Goal: Task Accomplishment & Management: Complete application form

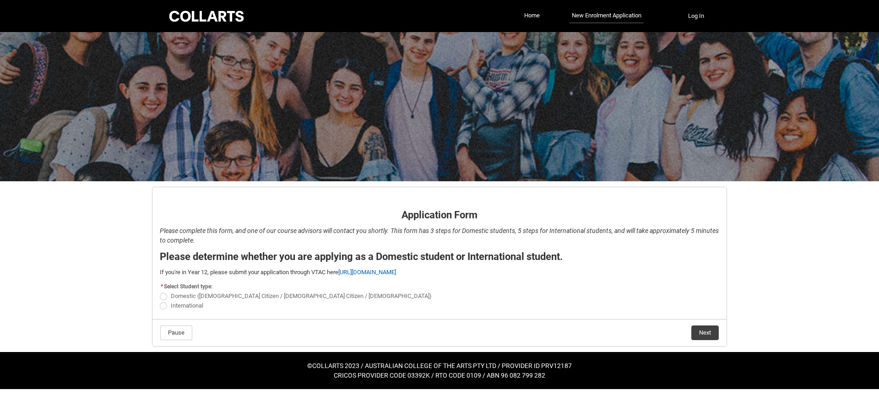
click at [186, 305] on span "International" at bounding box center [187, 305] width 33 height 7
click at [160, 301] on input "International" at bounding box center [159, 300] width 0 height 0
radio input "true"
click at [705, 336] on button "Next" at bounding box center [705, 333] width 27 height 15
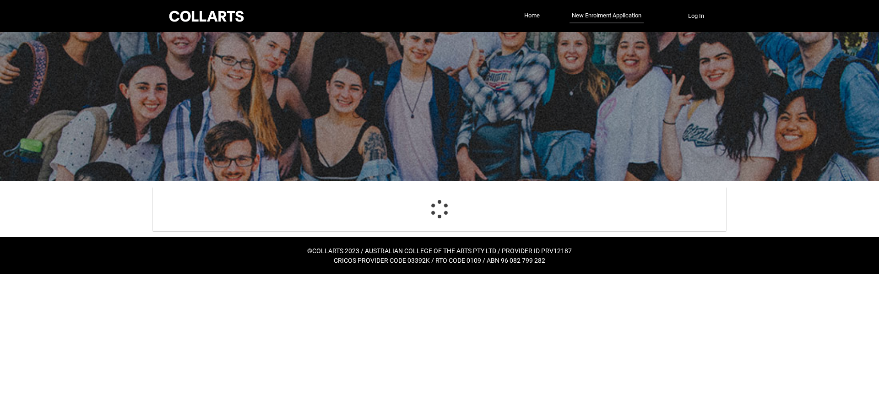
select select "choice_No"
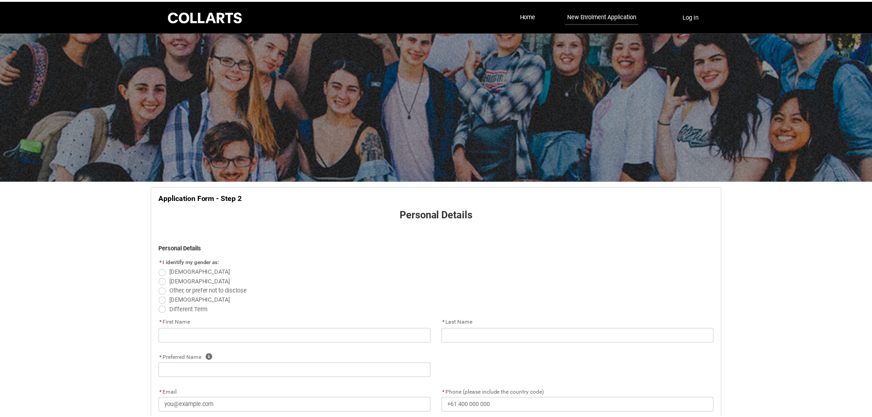
scroll to position [96, 0]
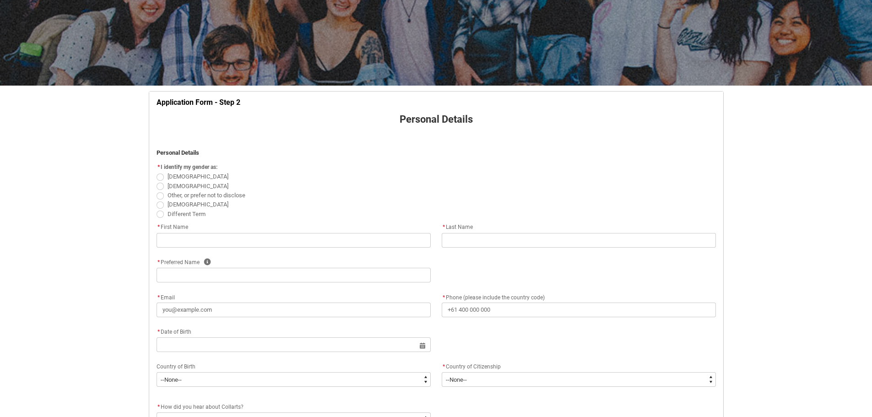
click at [166, 186] on label "[DEMOGRAPHIC_DATA]" at bounding box center [195, 185] width 76 height 7
click at [157, 181] on input "[DEMOGRAPHIC_DATA]" at bounding box center [156, 181] width 0 height 0
radio input "true"
click at [265, 238] on input "REDU_Application_Form_for_Applicant flow" at bounding box center [294, 240] width 274 height 15
type lightning-primitive-input-simple "Rawnak"
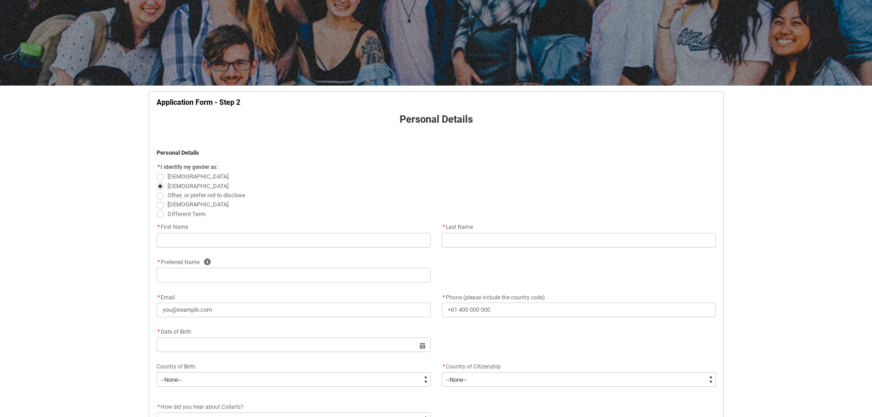
type lightning-primitive-input-simple "Alam"
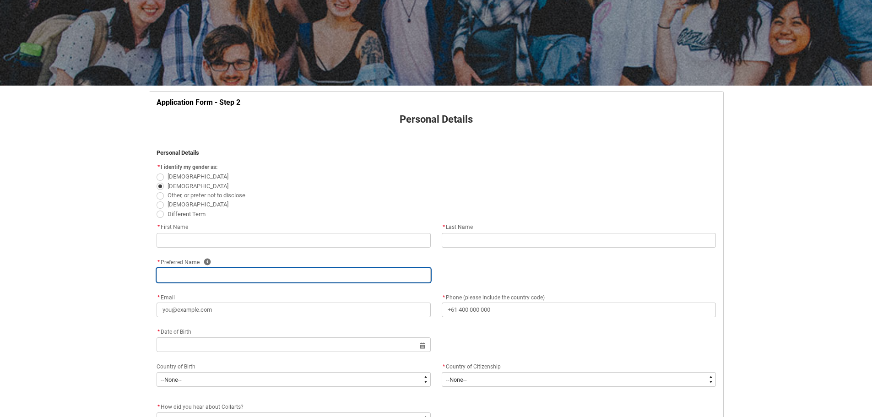
type lightning-primitive-input-simple "Alam"
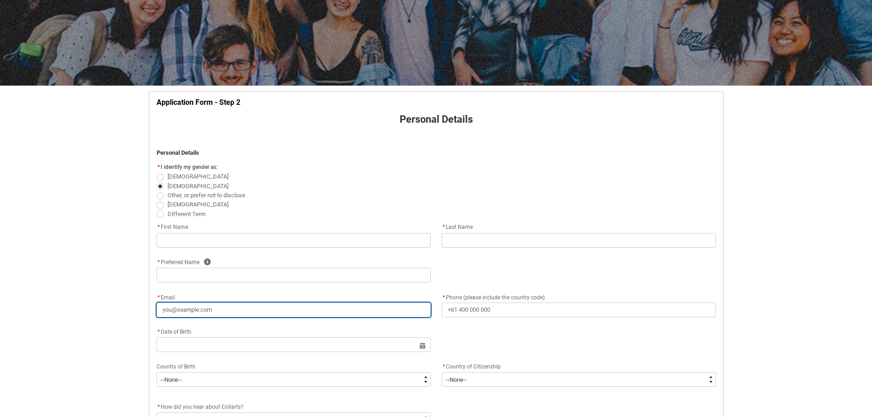
type lightning-primitive-input-simple "[EMAIL_ADDRESS][DOMAIN_NAME]"
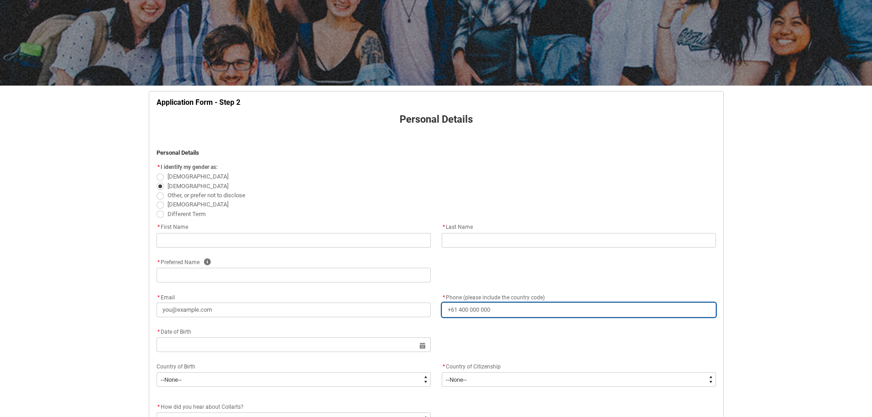
type lightning-primitive-input-simple "[PHONE_NUMBER]"
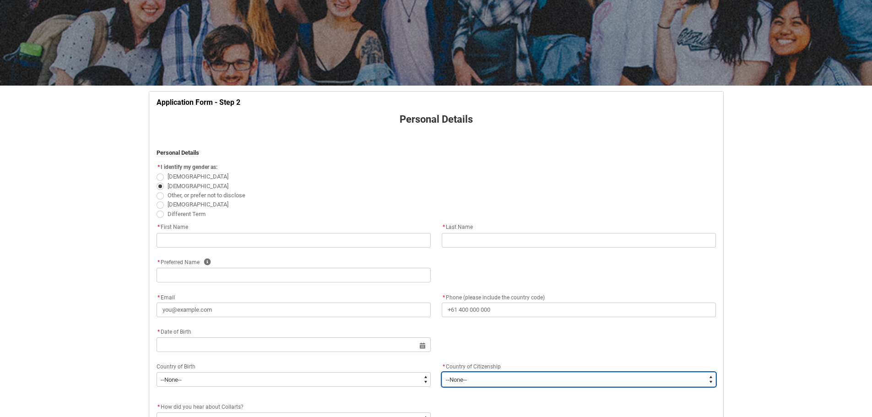
type lightning-select "Citizenship_Country.[DEMOGRAPHIC_DATA]"
type lightning-primitive-input-simple "House [STREET_ADDRESS]"
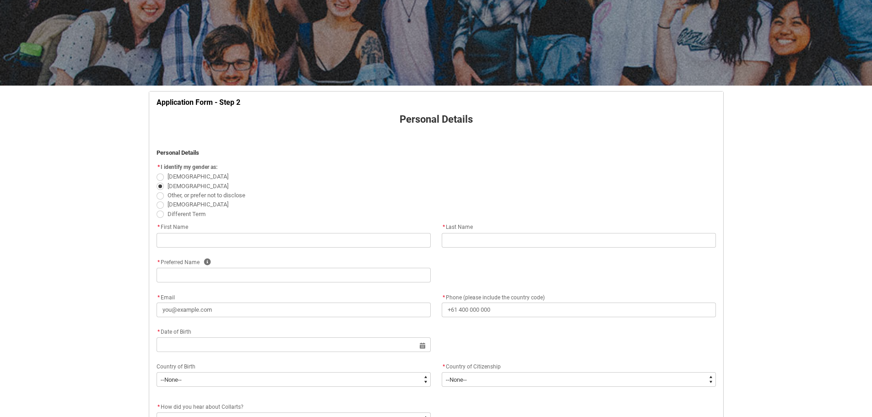
type lightning-primitive-input-simple "[GEOGRAPHIC_DATA] sector 14"
type lightning-primitive-input-simple "1230"
type lightning-primitive-input-simple "[GEOGRAPHIC_DATA]"
type input "Rawnak"
type input "Alam"
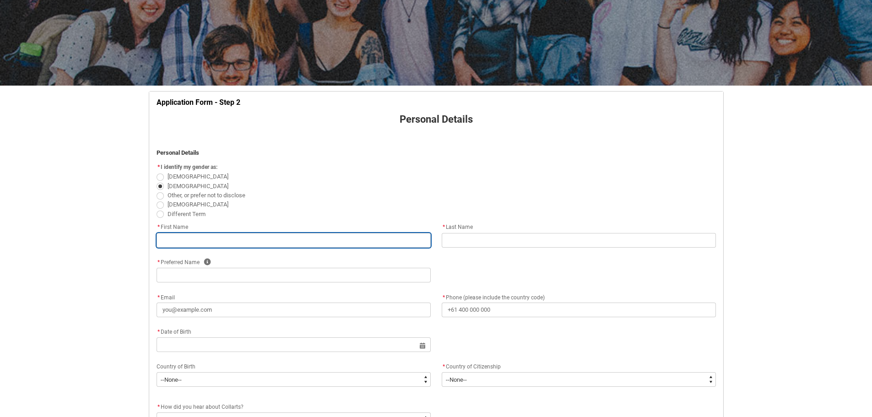
type input "Alam"
type input "[EMAIL_ADDRESS][DOMAIN_NAME]"
type input "[PHONE_NUMBER]"
select select "Citizenship_Country.[DEMOGRAPHIC_DATA]"
type input "House [STREET_ADDRESS]"
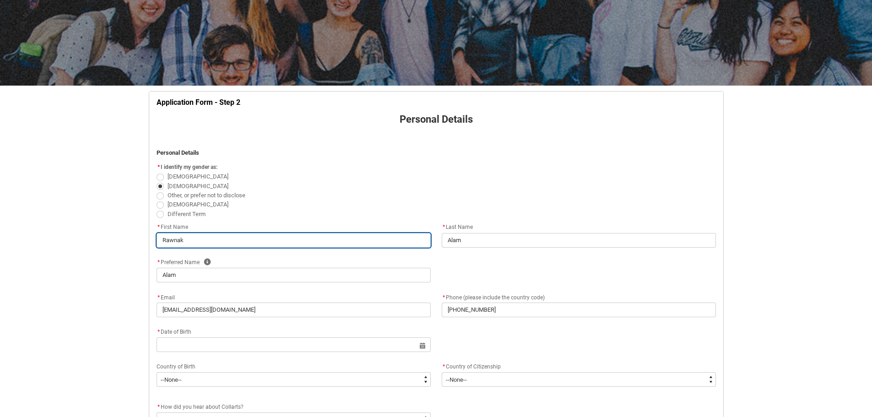
type input "[GEOGRAPHIC_DATA] sector 14"
type input "1230"
type input "[GEOGRAPHIC_DATA]"
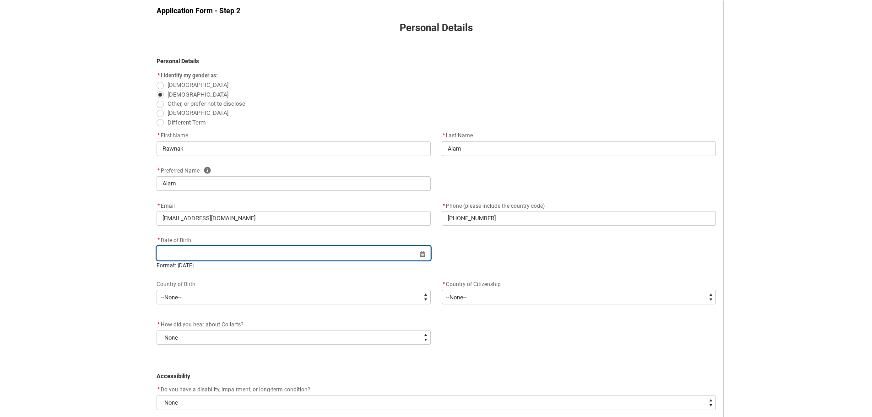
click at [256, 254] on input "REDU_Application_Form_for_Applicant flow" at bounding box center [294, 253] width 274 height 15
select select "2025"
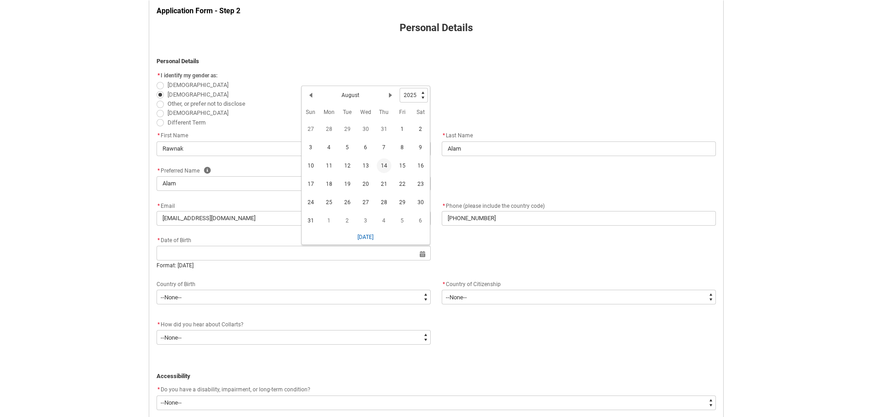
click at [376, 100] on div "Previous Month August Next Month" at bounding box center [352, 95] width 96 height 15
click at [355, 93] on h2 "August" at bounding box center [351, 95] width 18 height 8
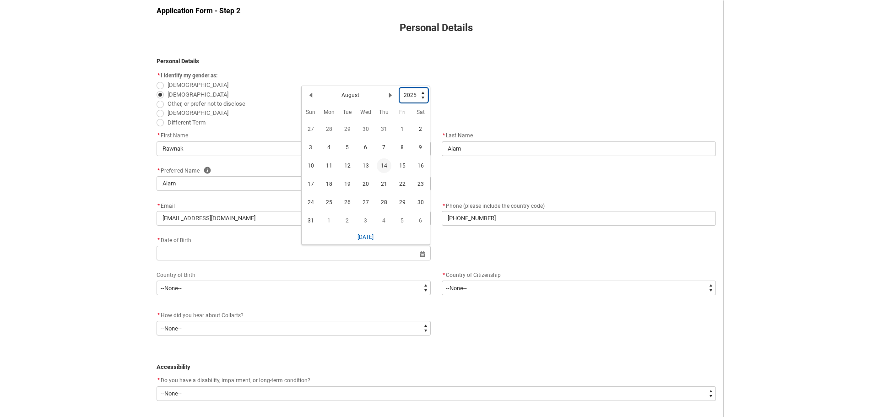
click at [408, 93] on select "1925 1926 1927 1928 1929 1930 1931 1932 1933 1934 1935 1936 1937 1938 1939 1940…" at bounding box center [414, 95] width 28 height 15
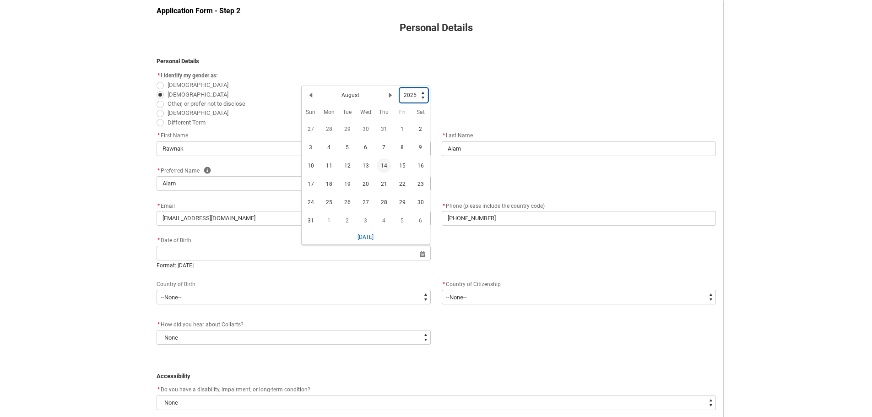
type lightning-select "2006"
click at [400, 88] on select "1925 1926 1927 1928 1929 1930 1931 1932 1933 1934 1935 1936 1937 1938 1939 1940…" at bounding box center [414, 95] width 28 height 15
select select "2006"
click at [314, 100] on button "Previous Month" at bounding box center [311, 97] width 15 height 15
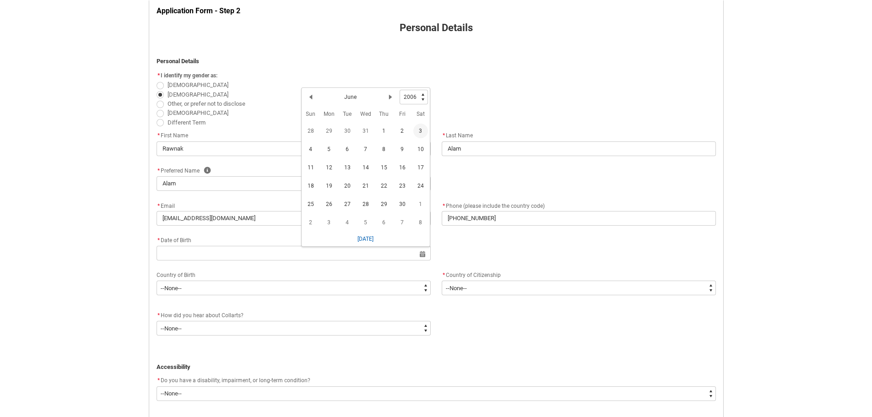
click at [419, 131] on span "3" at bounding box center [421, 131] width 15 height 15
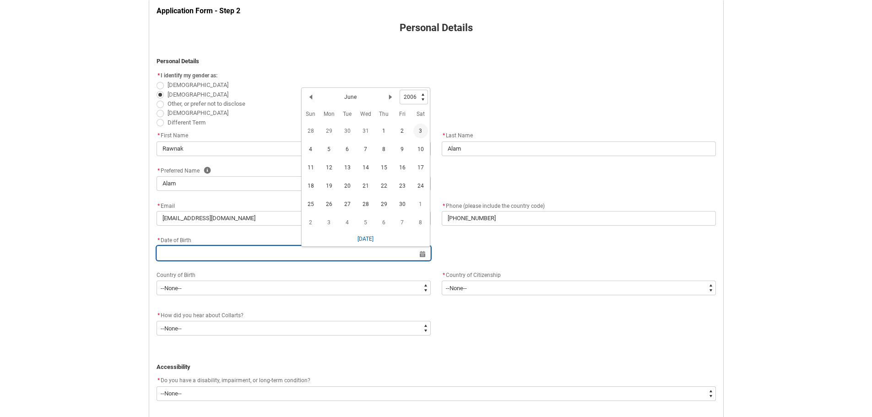
type lightning-datepicker "[DATE]"
type lightning-input "[DATE]"
type input "[DATE]"
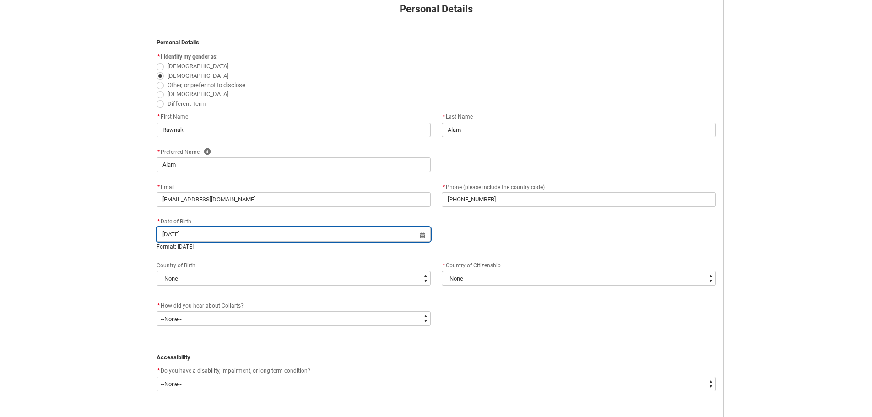
scroll to position [233, 0]
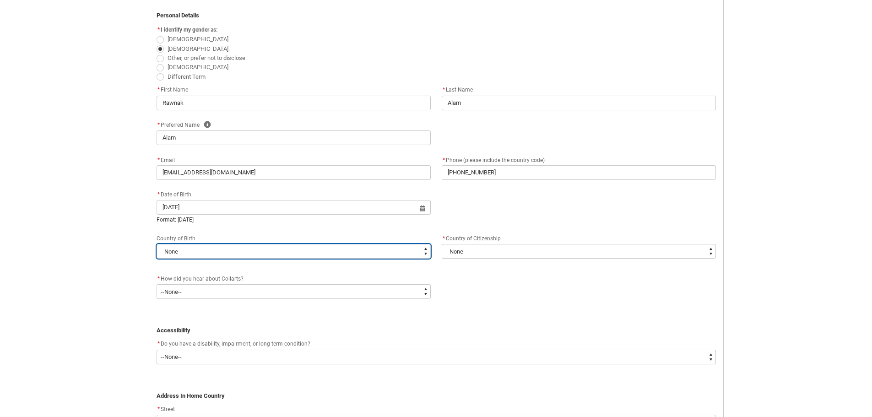
click at [293, 252] on select "--None-- [GEOGRAPHIC_DATA][PERSON_NAME] ([GEOGRAPHIC_DATA]) 7201 [GEOGRAPHIC_DA…" at bounding box center [294, 251] width 274 height 15
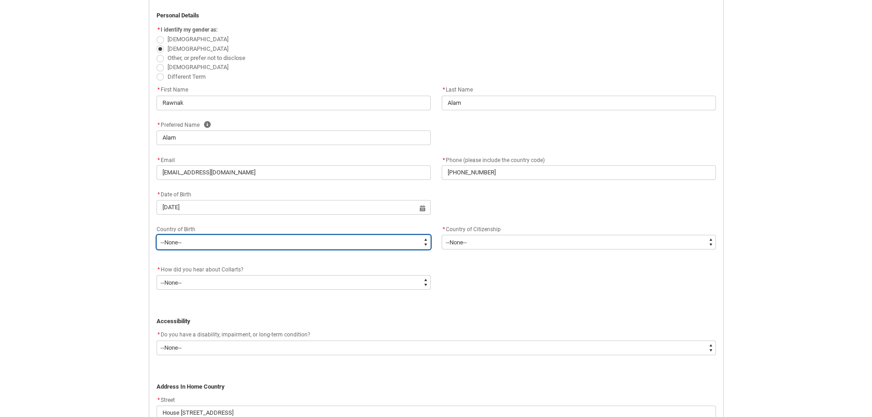
type lightning-select "Birth_Country.7101"
click at [157, 235] on select "--None-- [GEOGRAPHIC_DATA][PERSON_NAME] ([GEOGRAPHIC_DATA]) 7201 [GEOGRAPHIC_DA…" at bounding box center [294, 242] width 274 height 15
select select "Birth_Country.7101"
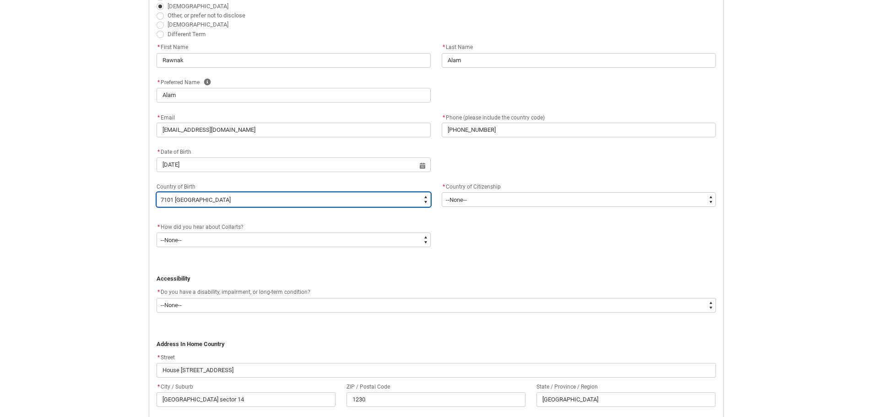
scroll to position [279, 0]
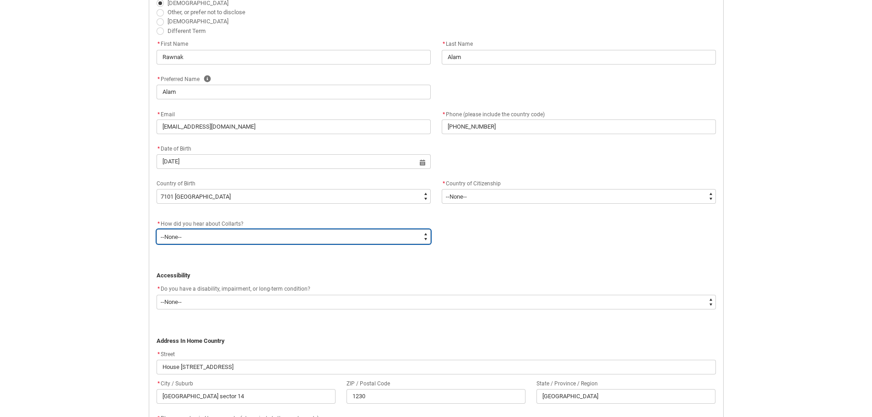
click at [265, 238] on select "--None-- Advertising - Facebook Advertising - Google Advertising - Instagram Ad…" at bounding box center [294, 236] width 274 height 15
click at [269, 239] on select "--None-- Advertising - Facebook Advertising - Google Advertising - Instagram Ad…" at bounding box center [294, 236] width 274 height 15
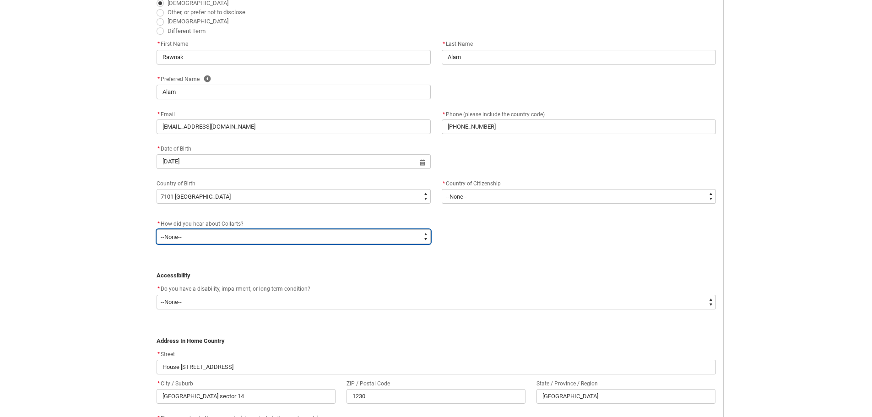
type lightning-select "Heard_About_Collarts_Picklist.Advertising - Google"
click at [157, 229] on select "--None-- Advertising - Facebook Advertising - Google Advertising - Instagram Ad…" at bounding box center [294, 236] width 274 height 15
select select "Heard_About_Collarts_Picklist.Advertising - Google"
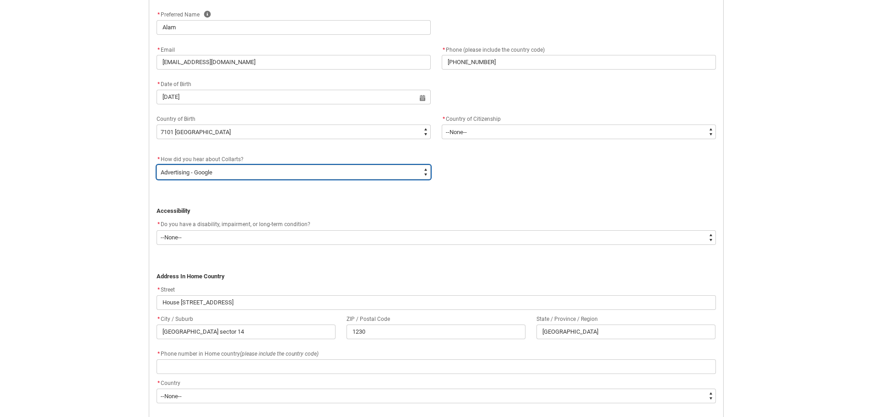
scroll to position [371, 0]
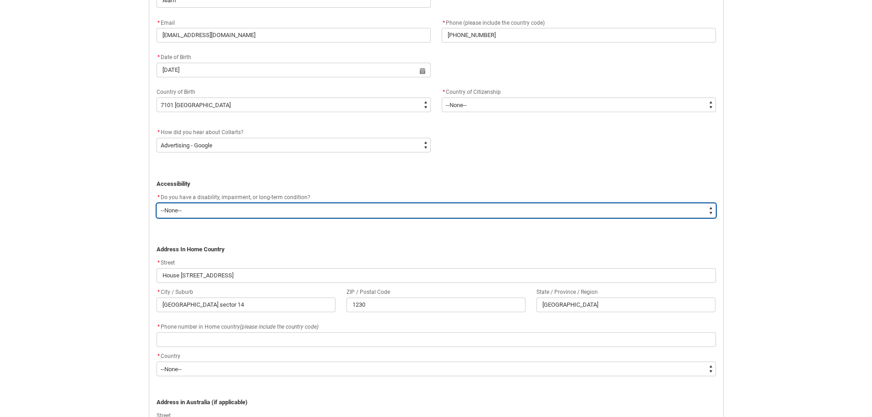
click at [276, 209] on select "--None-- Yes No" at bounding box center [437, 210] width 560 height 15
click at [273, 213] on select "--None-- Yes No" at bounding box center [437, 210] width 560 height 15
type lightning-select "Yes_TextChoice"
click at [157, 203] on select "--None-- Yes No" at bounding box center [437, 210] width 560 height 15
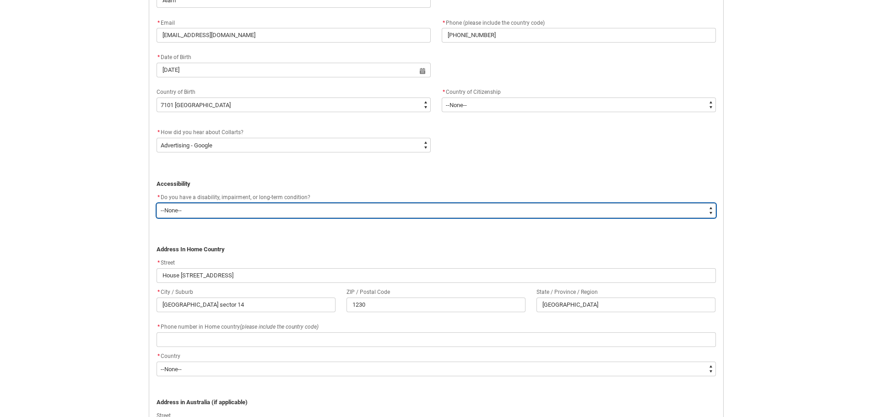
select select "Yes_TextChoice"
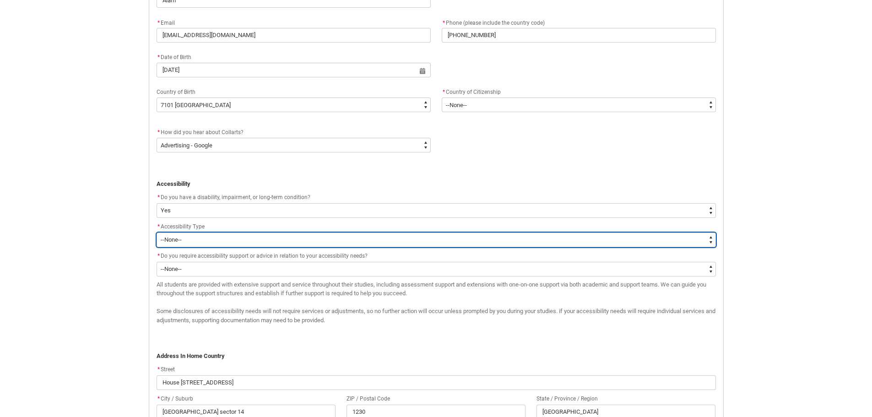
click at [286, 238] on select "--None-- Acquired [MEDICAL_DATA] [MEDICAL_DATA] / Deaf [MEDICAL_DATA] [MEDICAL_…" at bounding box center [437, 240] width 560 height 15
type lightning-select "Disability_LowVisionBlind"
click at [157, 233] on select "--None-- Acquired [MEDICAL_DATA] [MEDICAL_DATA] / Deaf [MEDICAL_DATA] [MEDICAL_…" at bounding box center [437, 240] width 560 height 15
select select "Disability_LowVisionBlind"
click at [259, 244] on select "--None-- Acquired [MEDICAL_DATA] [MEDICAL_DATA] / Deaf [MEDICAL_DATA] [MEDICAL_…" at bounding box center [437, 240] width 560 height 15
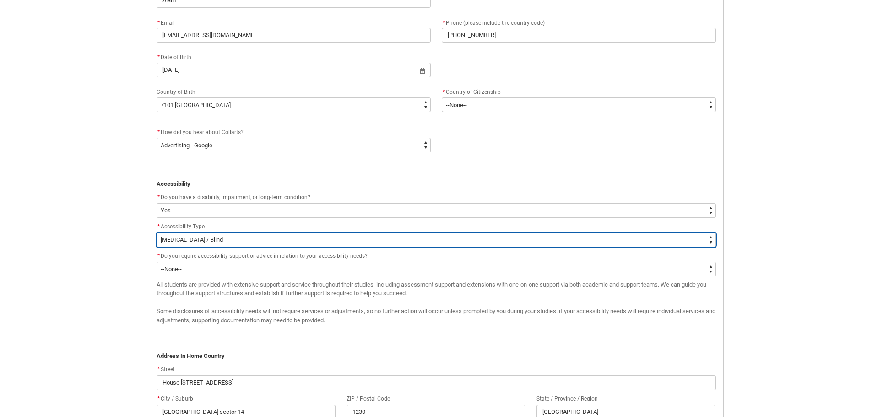
type lightning-select "FlowImplicit__DefaultTextChoiceName"
click at [157, 233] on select "--None-- Acquired [MEDICAL_DATA] [MEDICAL_DATA] / Deaf [MEDICAL_DATA] [MEDICAL_…" at bounding box center [437, 240] width 560 height 15
select select "FlowImplicit__DefaultTextChoiceName"
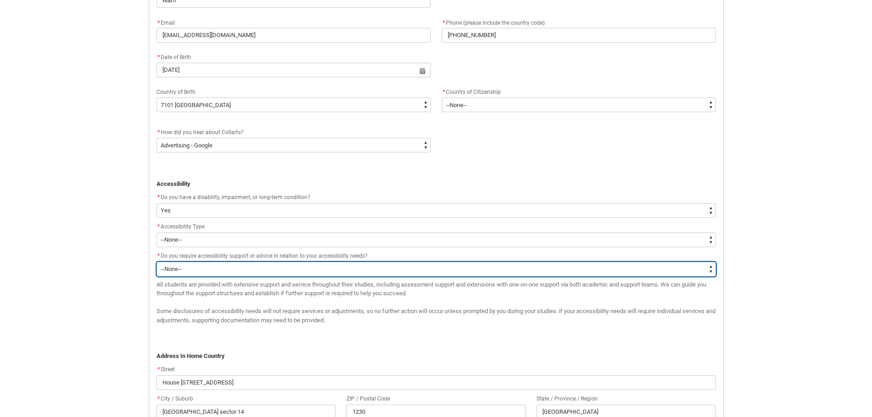
click at [243, 270] on select "--None-- Yes No" at bounding box center [437, 269] width 560 height 15
type lightning-select "Yes_TextChoice"
click at [157, 262] on select "--None-- Yes No" at bounding box center [437, 269] width 560 height 15
select select "Yes_TextChoice"
click at [231, 272] on select "--None-- Yes No" at bounding box center [437, 269] width 560 height 15
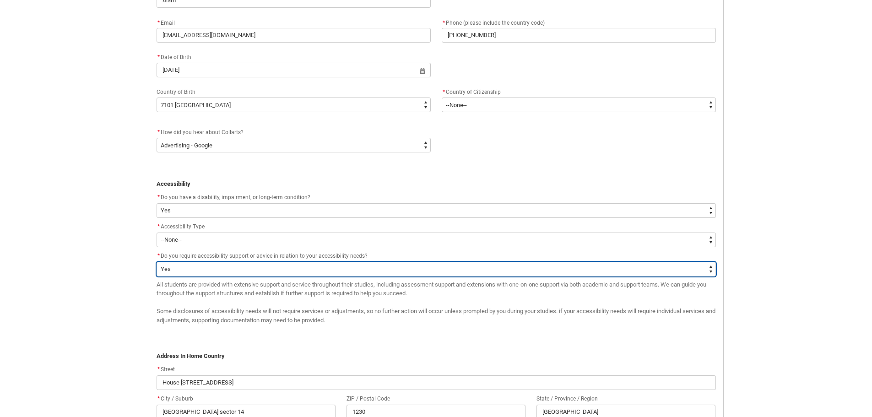
click at [231, 272] on select "--None-- Yes No" at bounding box center [437, 269] width 560 height 15
click at [237, 272] on select "--None-- Yes No" at bounding box center [437, 269] width 560 height 15
type lightning-select "FlowImplicit__DefaultTextChoiceName"
click at [157, 262] on select "--None-- Yes No" at bounding box center [437, 269] width 560 height 15
select select "FlowImplicit__DefaultTextChoiceName"
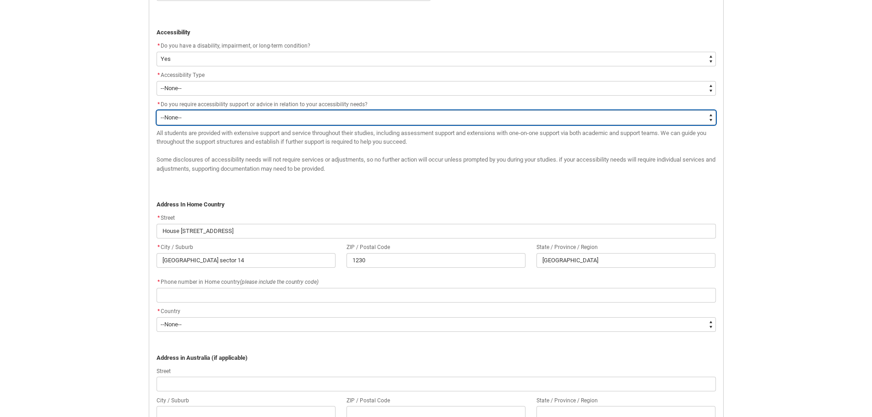
scroll to position [554, 0]
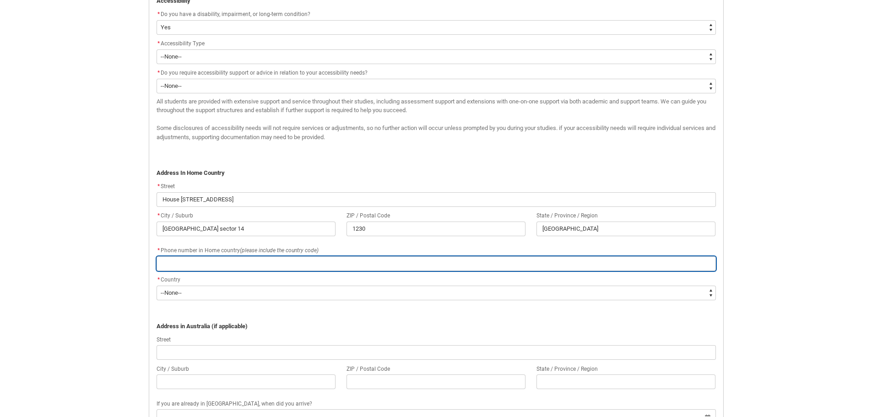
click at [240, 267] on input "REDU_Application_Form_for_Applicant flow" at bounding box center [437, 263] width 560 height 15
type lightning-primitive-input-simple "01312341701"
type input "01312341701"
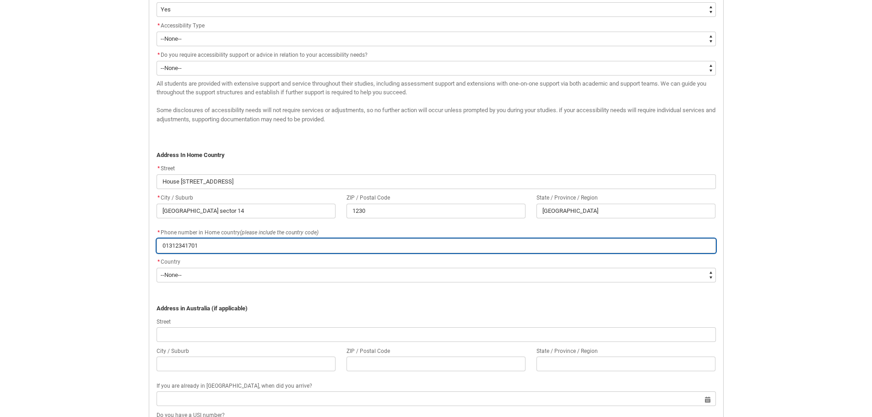
scroll to position [599, 0]
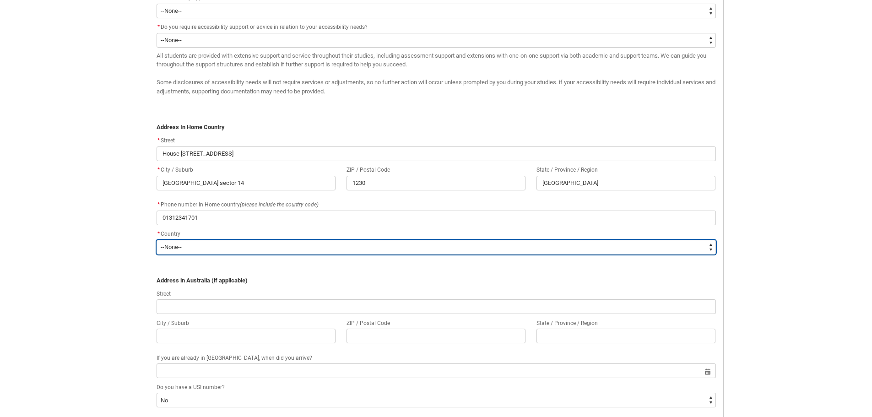
click at [261, 246] on select "--None-- [GEOGRAPHIC_DATA] ([GEOGRAPHIC_DATA]) [GEOGRAPHIC_DATA] [GEOGRAPHIC_DA…" at bounding box center [437, 247] width 560 height 15
type lightning-select "Country_Choice.7101"
click at [157, 240] on select "--None-- [GEOGRAPHIC_DATA] ([GEOGRAPHIC_DATA]) [GEOGRAPHIC_DATA] [GEOGRAPHIC_DA…" at bounding box center [437, 247] width 560 height 15
select select "Country_Choice.7101"
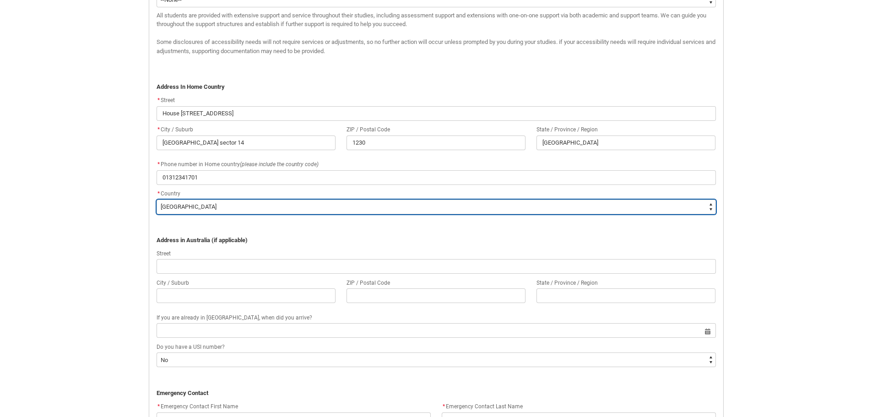
scroll to position [645, 0]
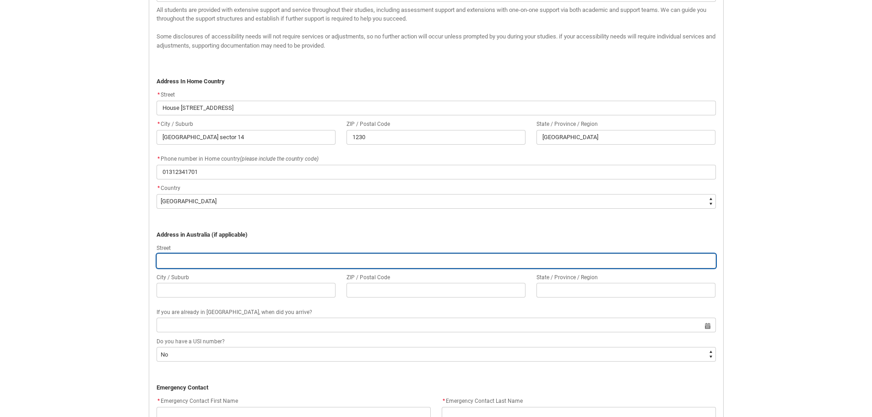
click at [281, 256] on input "REDU_Application_Form_for_Applicant flow" at bounding box center [437, 261] width 560 height 15
type lightning-primitive-input-simple "House [STREET_ADDRESS]"
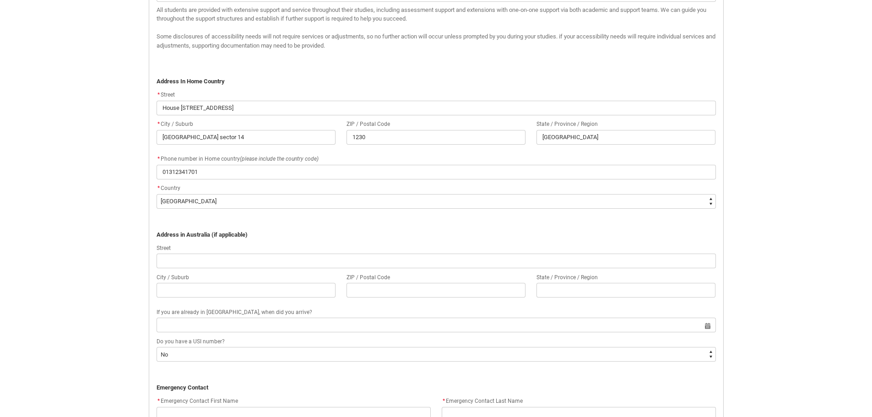
type lightning-primitive-input-simple "[GEOGRAPHIC_DATA] sector 14"
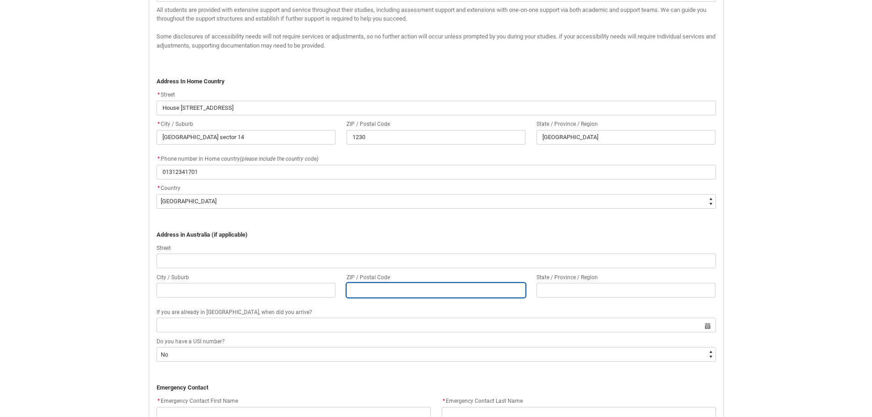
type lightning-primitive-input-simple "1230"
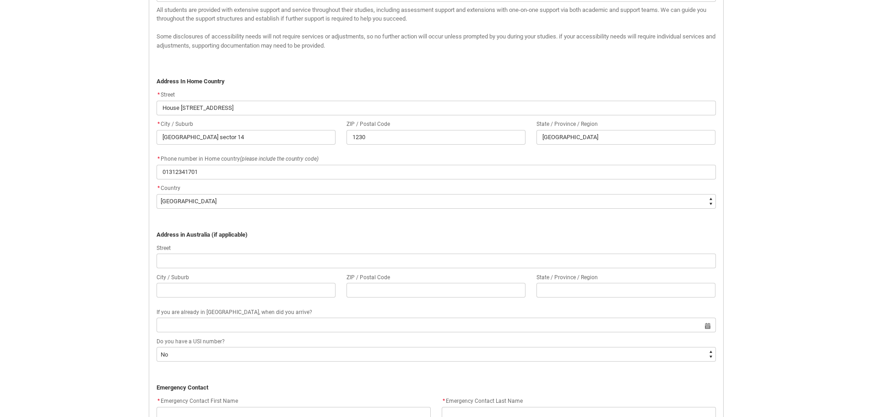
type lightning-primitive-input-simple "[GEOGRAPHIC_DATA]"
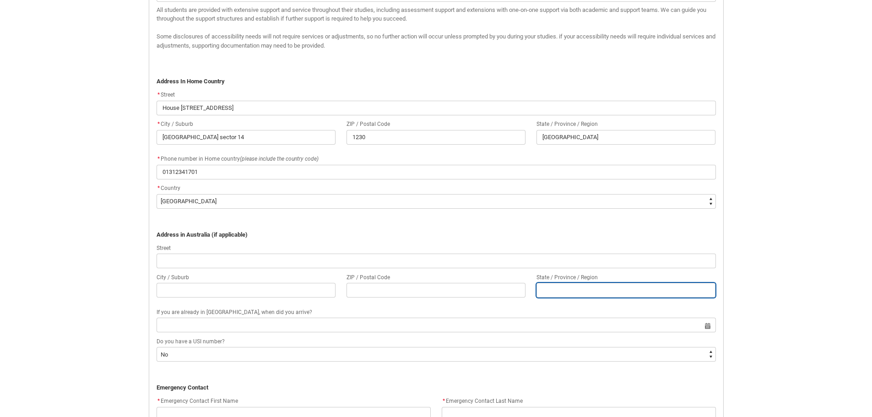
type lightning-primitive-input-simple "[PERSON_NAME]"
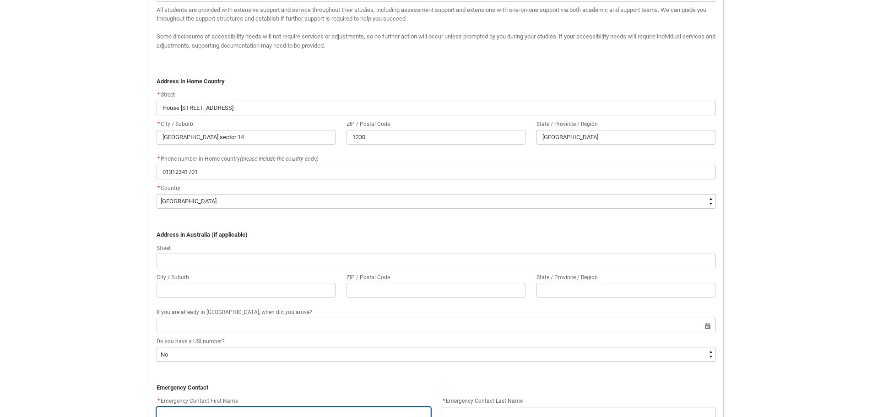
type lightning-primitive-input-simple "[PHONE_NUMBER]"
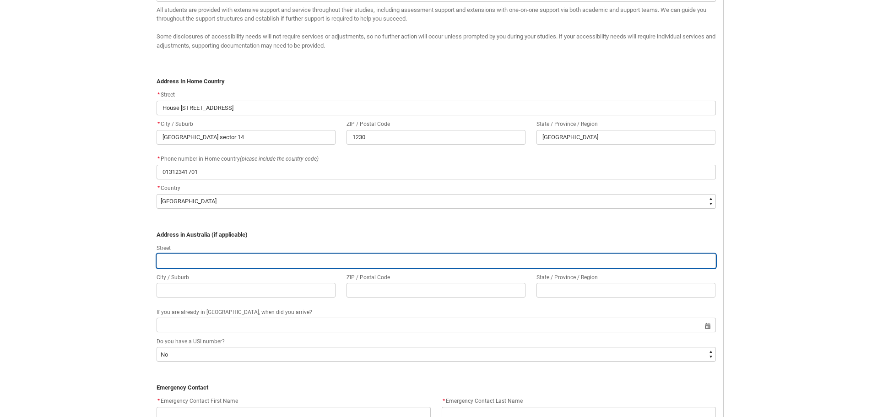
type input "House [STREET_ADDRESS]"
type input "[GEOGRAPHIC_DATA] sector 14"
type input "1230"
type input "[GEOGRAPHIC_DATA]"
type input "[PERSON_NAME]"
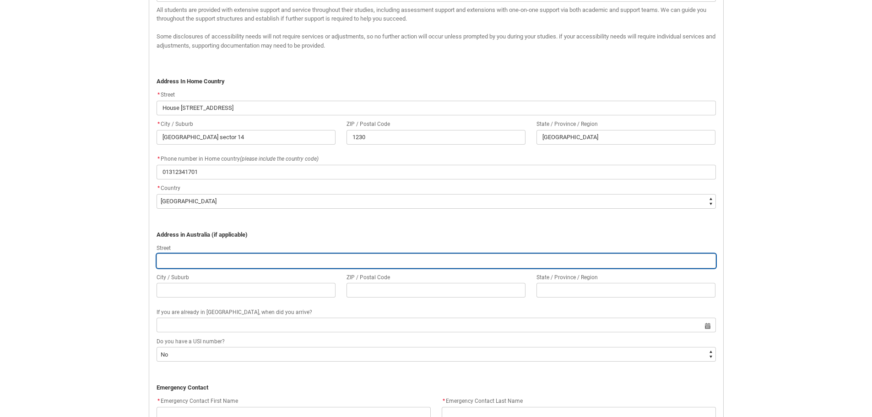
type input "[PHONE_NUMBER]"
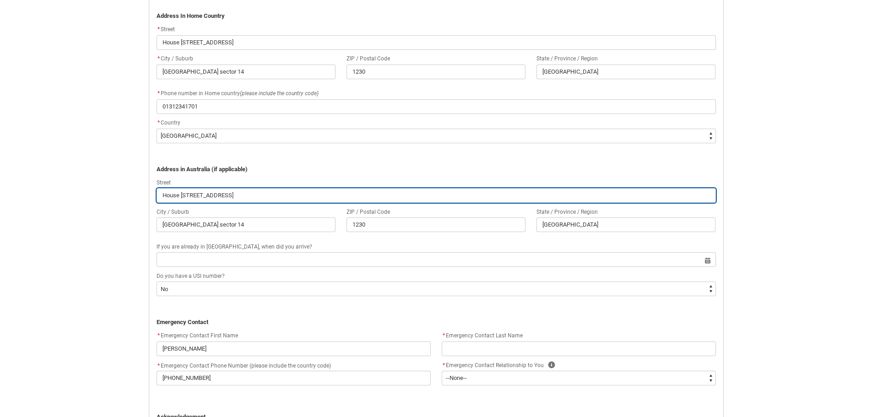
scroll to position [737, 0]
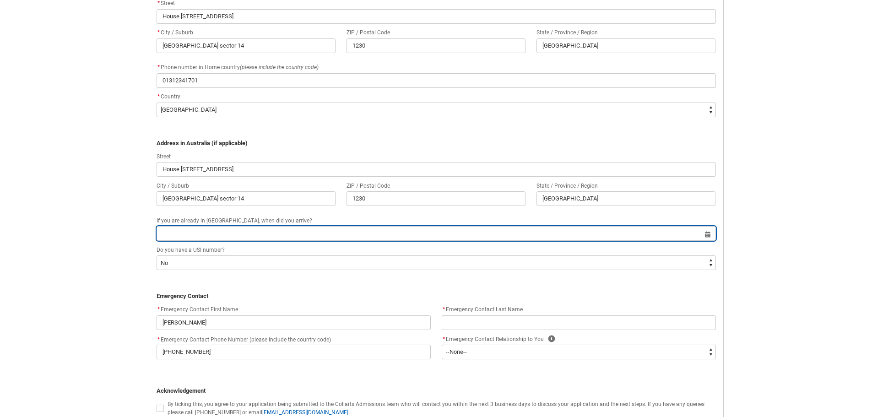
click at [279, 239] on input "REDU_Application_Form_for_Applicant flow" at bounding box center [437, 233] width 560 height 15
select select "2025"
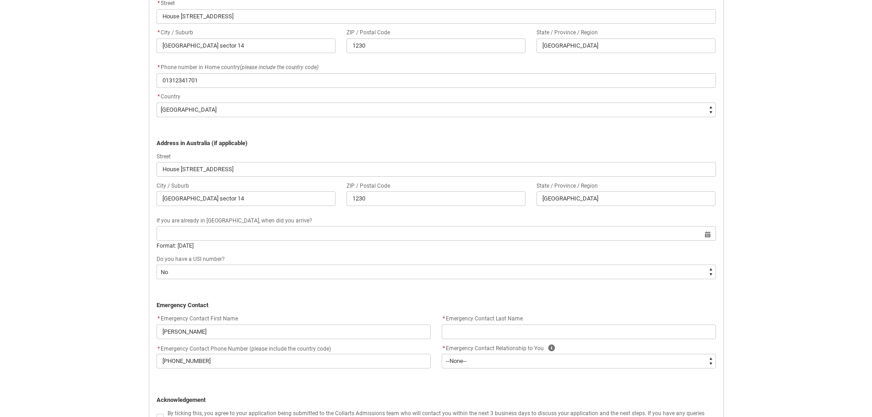
click at [277, 216] on lightning-formatted-rich-text "If you are already in [GEOGRAPHIC_DATA], when did you arrive?" at bounding box center [236, 220] width 159 height 8
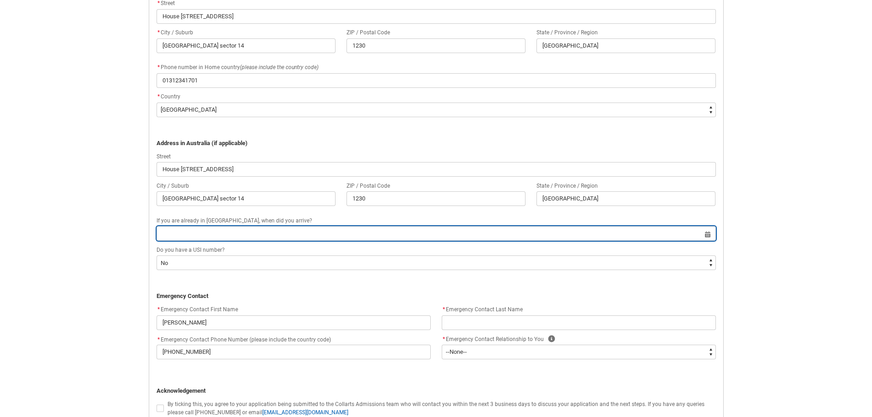
click at [290, 235] on input "REDU_Application_Form_for_Applicant flow" at bounding box center [437, 233] width 560 height 15
select select "2025"
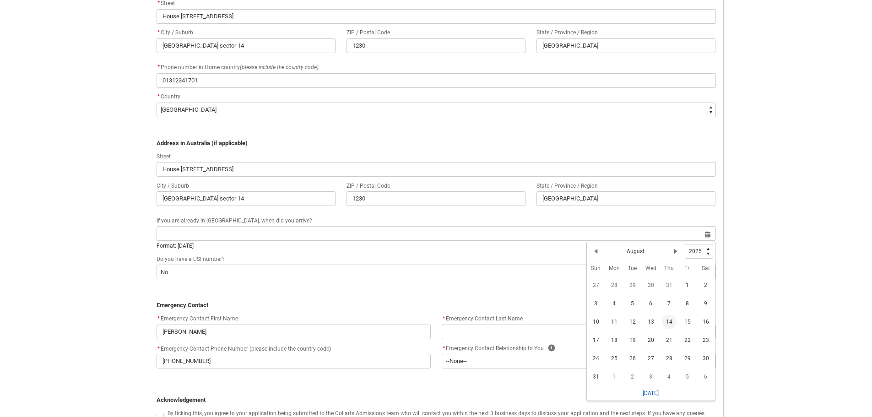
click at [290, 213] on div "City / Suburb [GEOGRAPHIC_DATA] [GEOGRAPHIC_DATA] sector 14 ZIP / Postal Code 1…" at bounding box center [436, 197] width 571 height 35
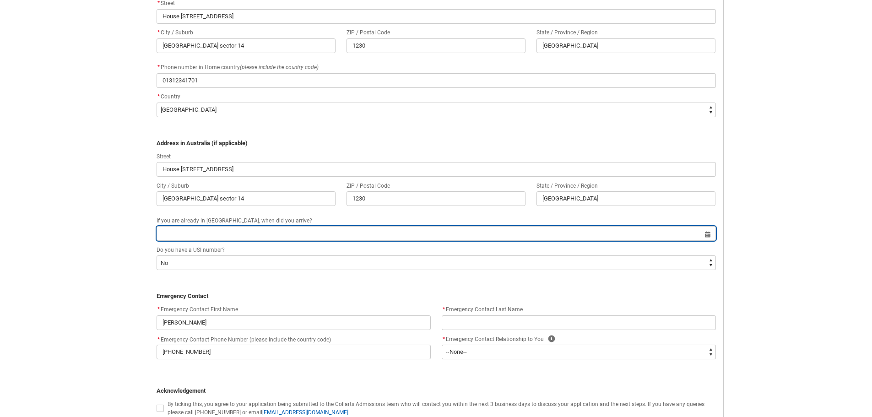
click at [707, 236] on input "REDU_Application_Form_for_Applicant flow" at bounding box center [437, 233] width 560 height 15
select select "2025"
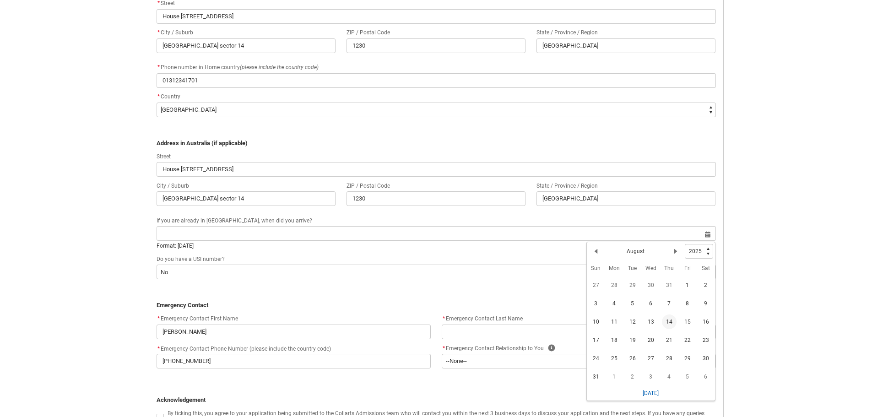
click at [293, 218] on div "If you are already in [GEOGRAPHIC_DATA], when did you arrive?" at bounding box center [437, 220] width 560 height 11
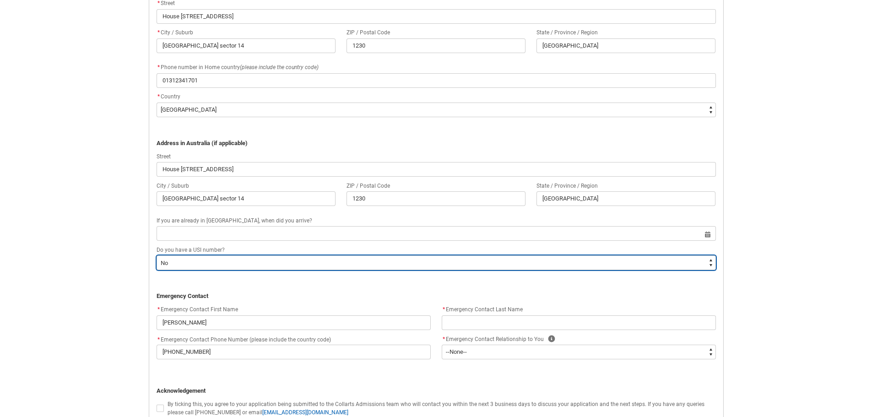
click at [275, 258] on select "--None-- Yes No" at bounding box center [437, 263] width 560 height 15
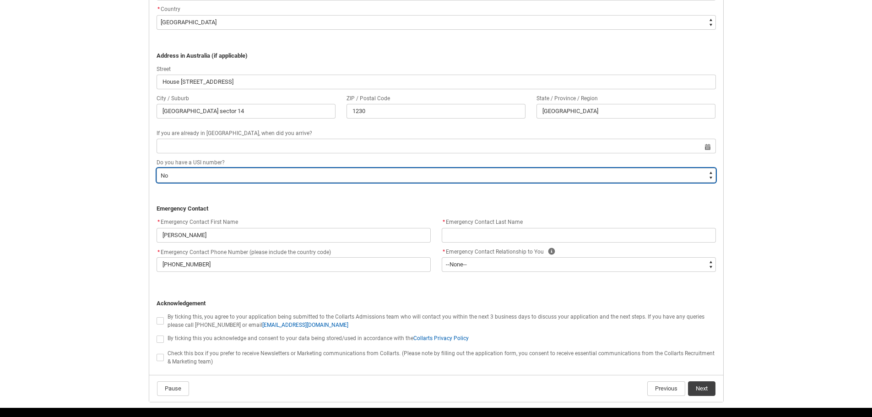
scroll to position [828, 0]
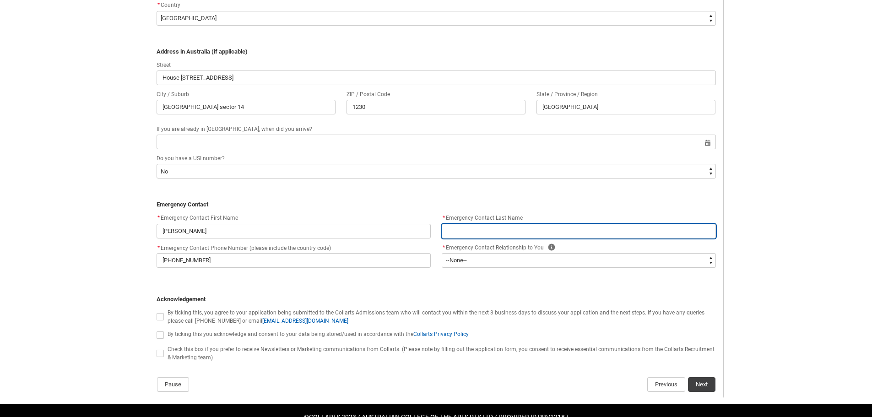
click at [491, 232] on input "REDU_Application_Form_for_Applicant flow" at bounding box center [579, 231] width 274 height 15
type lightning-primitive-input-simple "0"
type input "0"
type lightning-primitive-input-simple "01"
type input "01"
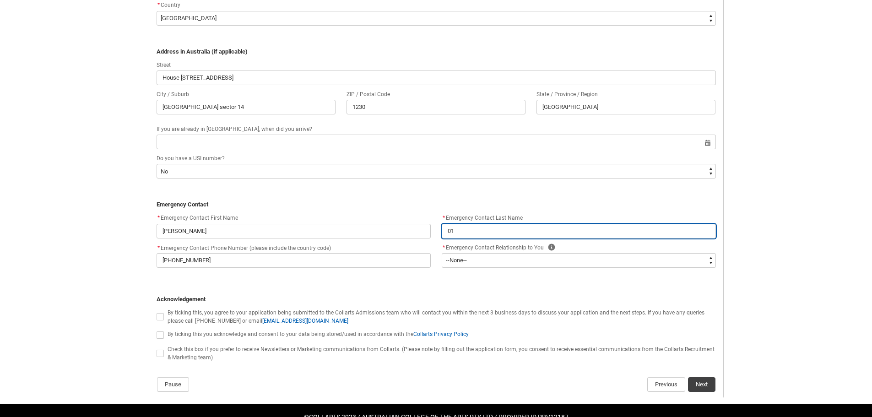
type lightning-primitive-input-simple "013"
type input "013"
type lightning-primitive-input-simple "0130"
type input "0130"
type lightning-primitive-input-simple "01304"
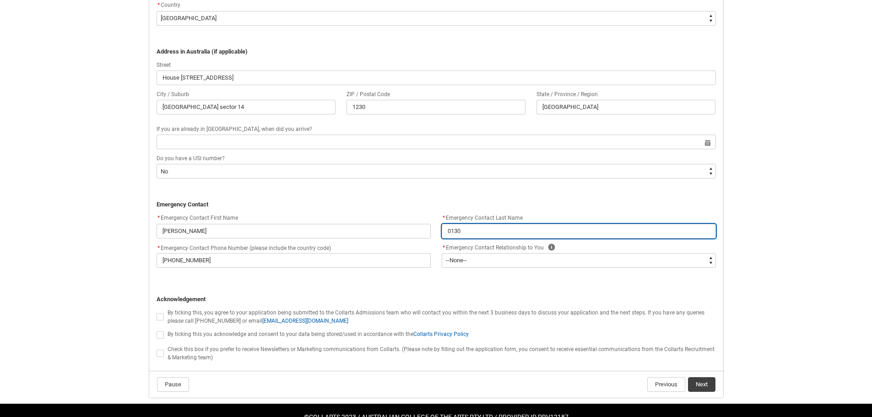
type input "01304"
type lightning-primitive-input-simple "013049"
type input "013049"
type lightning-primitive-input-simple "0130496"
type input "0130496"
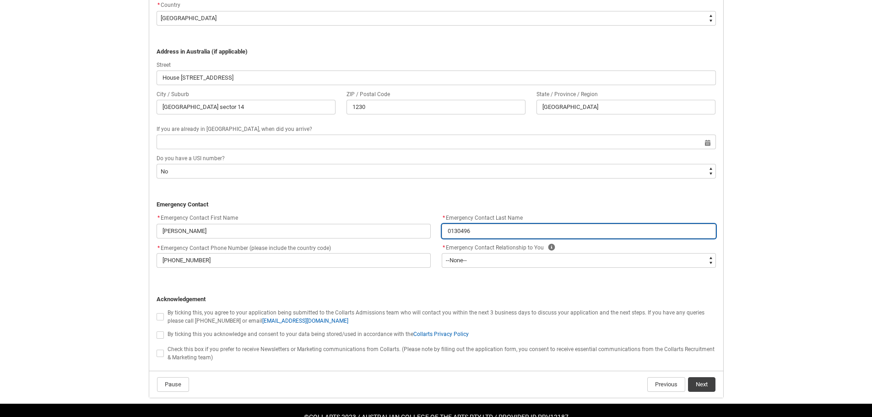
type lightning-primitive-input-simple "01304965"
type input "01304965"
type lightning-primitive-input-simple "013049659"
type input "013049659"
type lightning-primitive-input-simple "01304965"
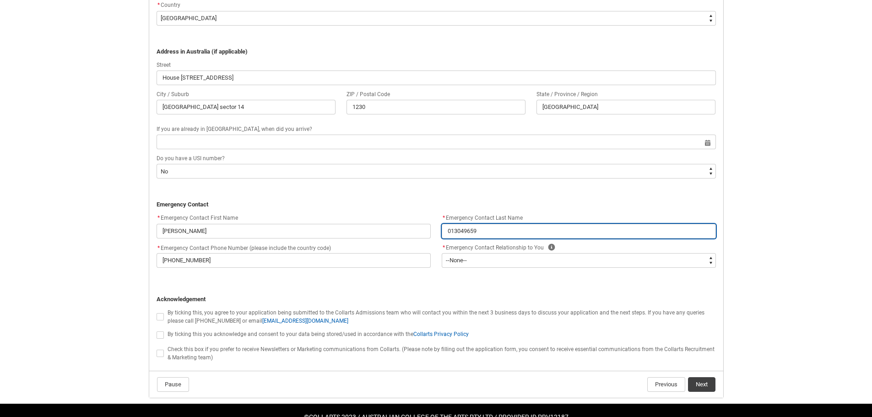
type input "01304965"
type lightning-primitive-input-simple "0130496"
type input "0130496"
type lightning-primitive-input-simple "01304964"
type input "01304964"
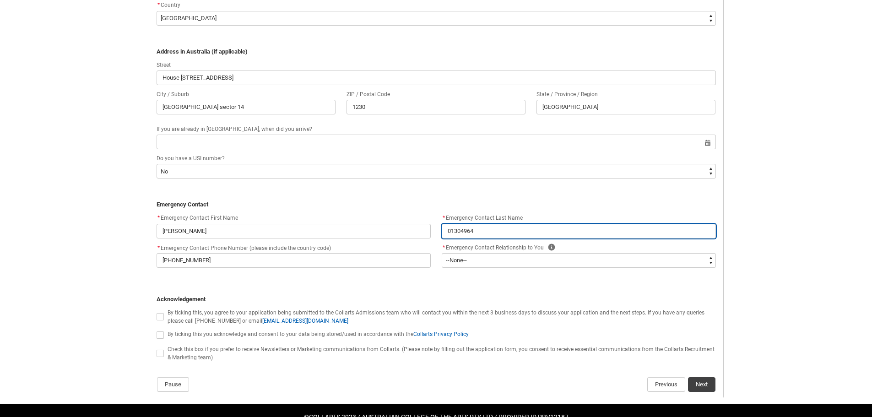
type lightning-primitive-input-simple "013049649"
type input "013049649"
type lightning-primitive-input-simple "0130496490"
type input "0130496490"
type lightning-primitive-input-simple "01304964905"
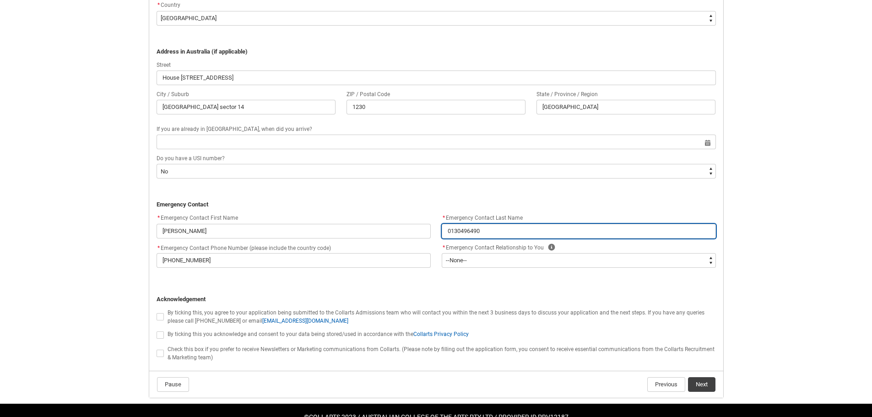
type input "01304964905"
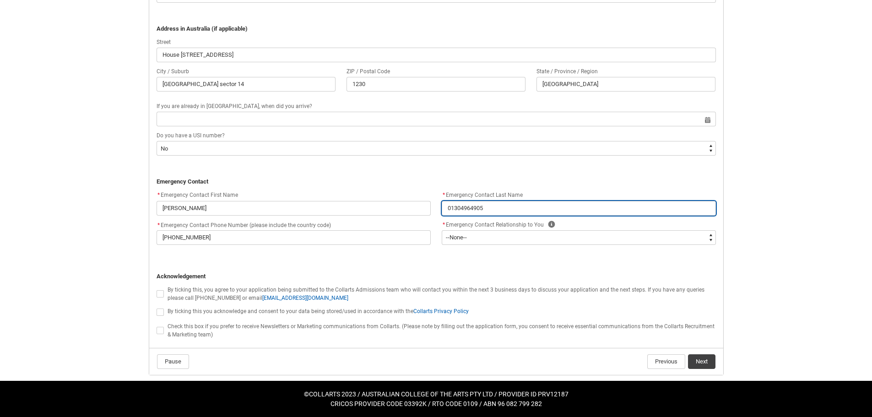
scroll to position [852, 0]
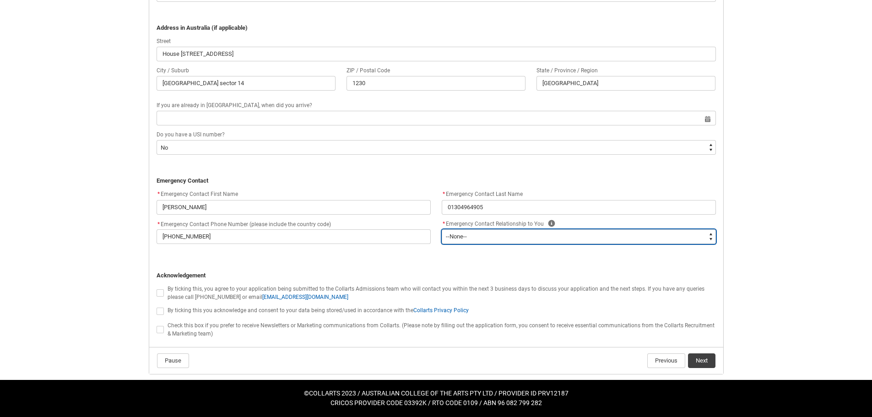
click at [530, 236] on select "--None-- Mother Father Sibling Child Partner Relation Friend" at bounding box center [579, 236] width 274 height 15
type lightning-select "Emergency_Contact_Relationship.Mother"
click at [442, 229] on select "--None-- Mother Father Sibling Child Partner Relation Friend" at bounding box center [579, 236] width 274 height 15
select select "Emergency_Contact_Relationship.Mother"
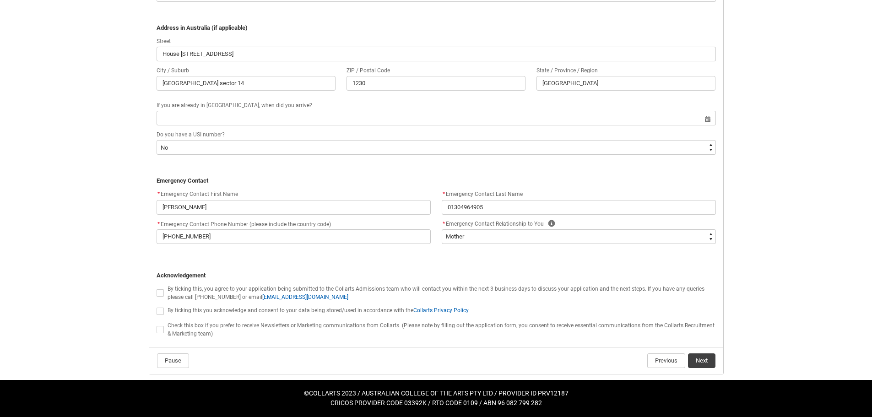
click at [160, 294] on span "REDU_Application_Form_for_Applicant flow" at bounding box center [160, 292] width 7 height 7
click at [157, 289] on input "REDU_Application_Form_for_Applicant flow" at bounding box center [156, 288] width 0 height 0
type lightning-input "true"
checkbox input "true"
click at [159, 311] on span "REDU_Application_Form_for_Applicant flow" at bounding box center [160, 311] width 7 height 7
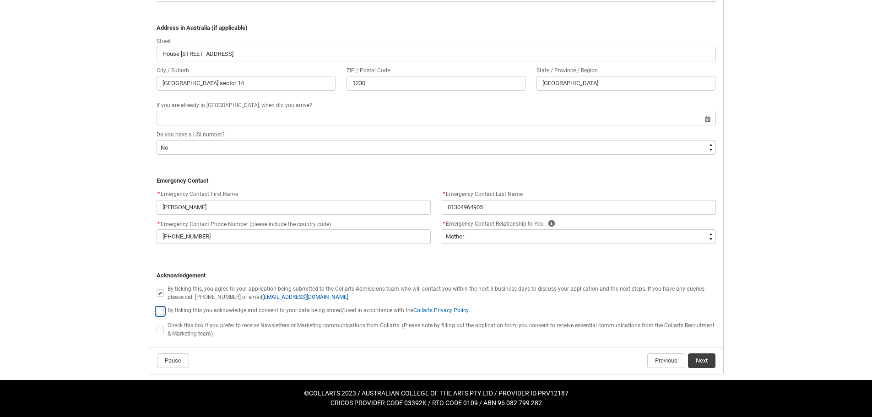
click at [157, 307] on input "REDU_Application_Form_for_Applicant flow" at bounding box center [156, 306] width 0 height 0
type lightning-input "true"
checkbox input "true"
click at [162, 331] on span "REDU_Application_Form_for_Applicant flow" at bounding box center [160, 329] width 7 height 7
click at [157, 325] on input "REDU_Application_Form_for_Applicant flow" at bounding box center [156, 325] width 0 height 0
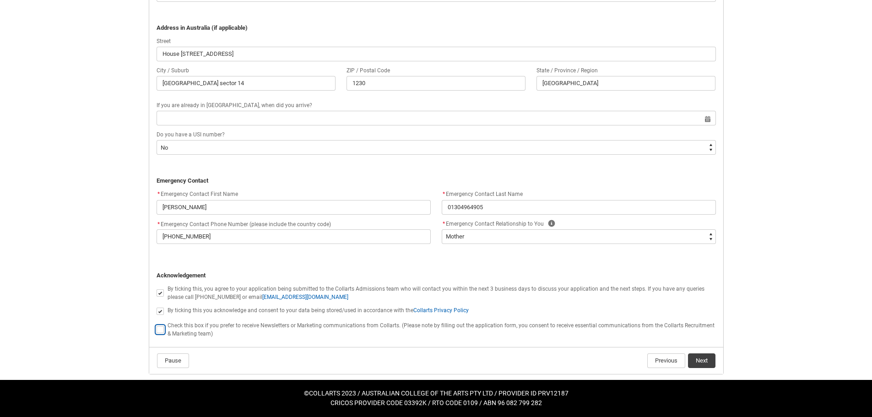
type lightning-input "true"
click at [170, 329] on lightning-formatted-rich-text "Check this box if you prefer to receive Newsletters or Marketing communications…" at bounding box center [441, 329] width 547 height 16
checkbox input "false"
click at [158, 313] on span "REDU_Application_Form_for_Applicant flow" at bounding box center [160, 311] width 7 height 7
click at [157, 307] on input "REDU_Application_Form_for_Applicant flow" at bounding box center [156, 306] width 0 height 0
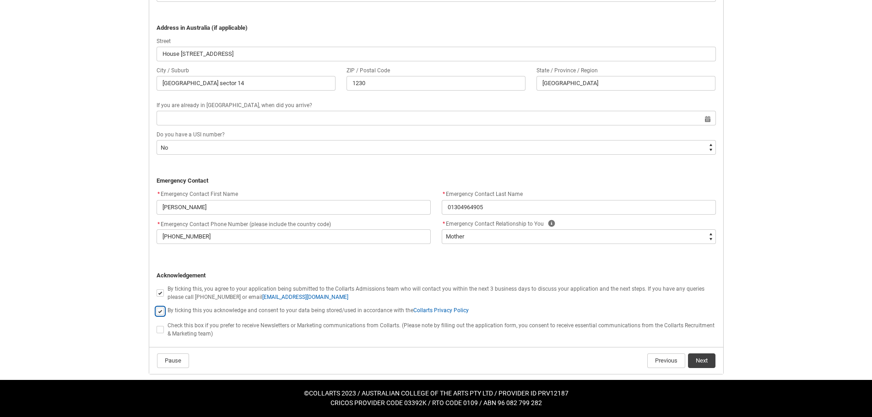
type lightning-input "false"
checkbox input "false"
click at [158, 313] on span "REDU_Application_Form_for_Applicant flow" at bounding box center [160, 311] width 7 height 7
click at [157, 307] on input "REDU_Application_Form_for_Applicant flow" at bounding box center [156, 306] width 0 height 0
type lightning-input "true"
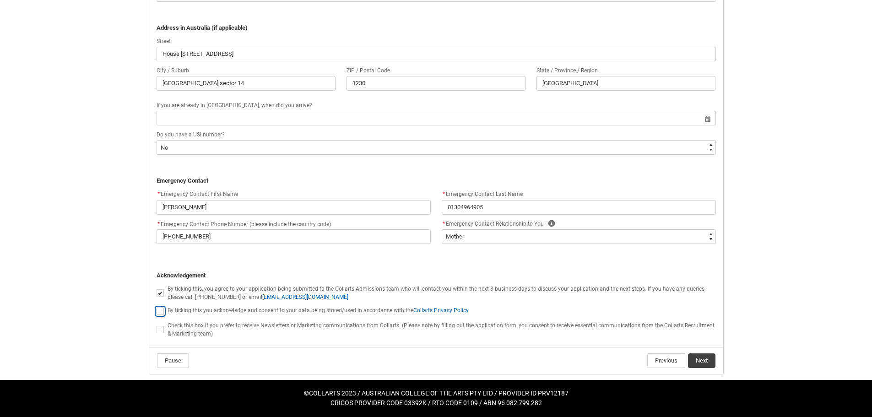
checkbox input "true"
click at [704, 357] on button "Next" at bounding box center [701, 361] width 27 height 15
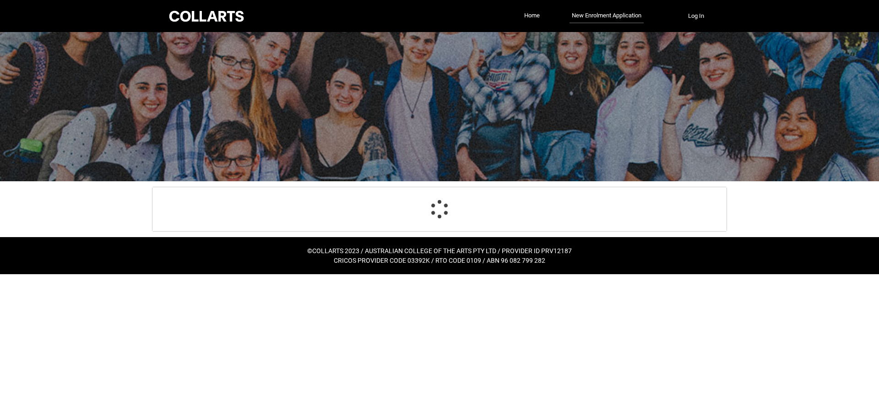
select select "Birth_Country.7101"
select select "Citizenship_Country.[DEMOGRAPHIC_DATA]"
select select "Heard_About_Collarts_Picklist.Advertising - Google"
select select "Yes_TextChoice"
select select "Country_Choice.7101"
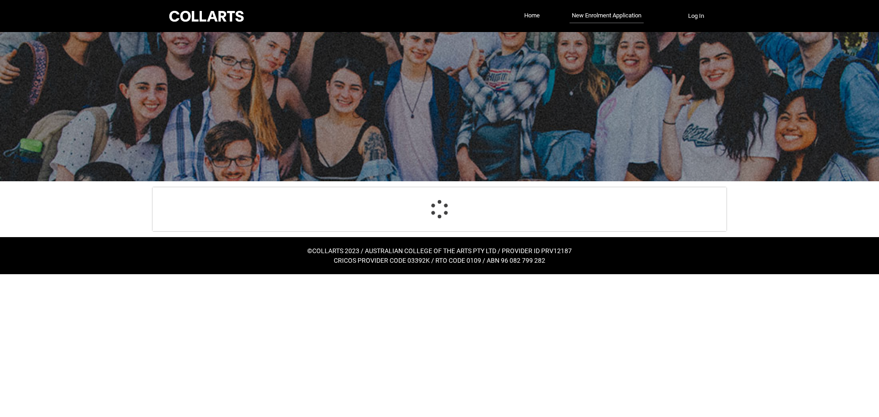
select select "choice_No"
select select "Emergency_Contact_Relationship.Mother"
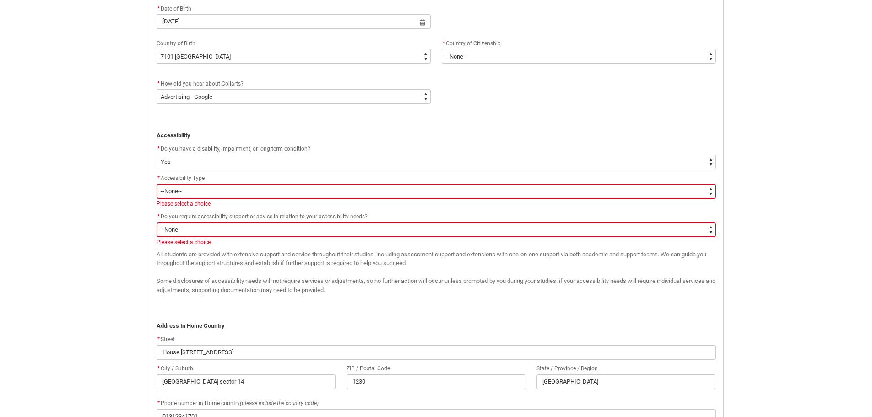
scroll to position [447, 0]
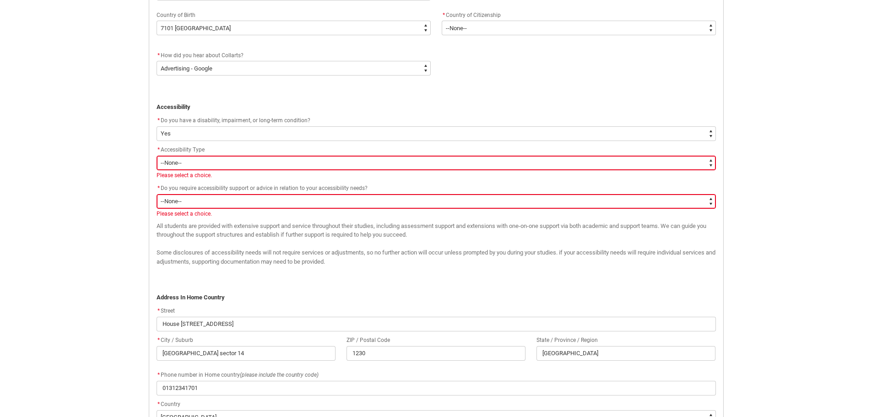
click at [291, 160] on select "--None-- Acquired [MEDICAL_DATA] [MEDICAL_DATA] / Deaf [MEDICAL_DATA] [MEDICAL_…" at bounding box center [437, 163] width 560 height 15
click at [271, 150] on div "* Accessibility Type" at bounding box center [437, 150] width 560 height 11
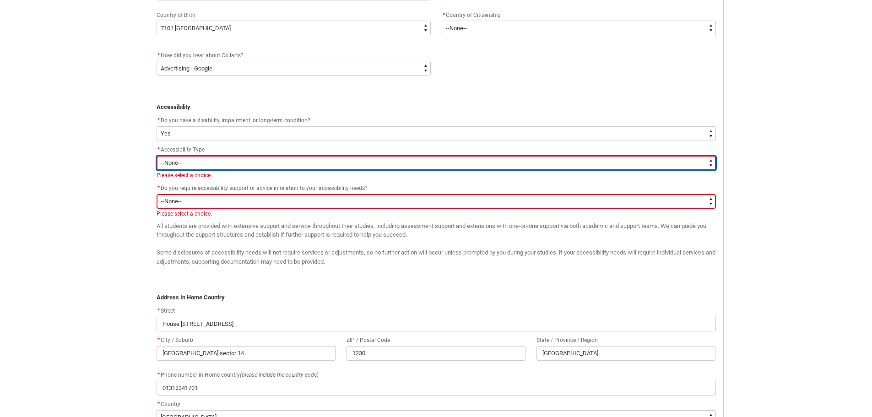
click at [268, 163] on select "--None-- Acquired [MEDICAL_DATA] [MEDICAL_DATA] / Deaf [MEDICAL_DATA] [MEDICAL_…" at bounding box center [437, 163] width 560 height 15
click at [157, 156] on select "--None-- Acquired [MEDICAL_DATA] [MEDICAL_DATA] / Deaf [MEDICAL_DATA] [MEDICAL_…" at bounding box center [437, 163] width 560 height 15
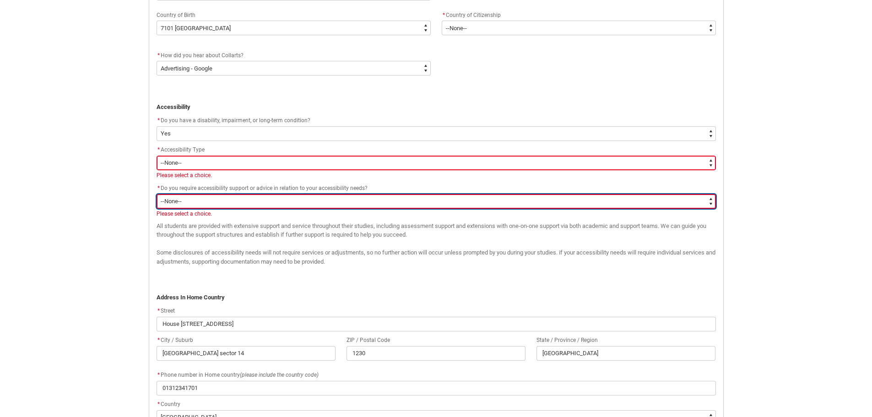
click at [268, 196] on select "--None-- Yes No" at bounding box center [437, 201] width 560 height 15
click at [157, 194] on select "--None-- Yes No" at bounding box center [437, 201] width 560 height 15
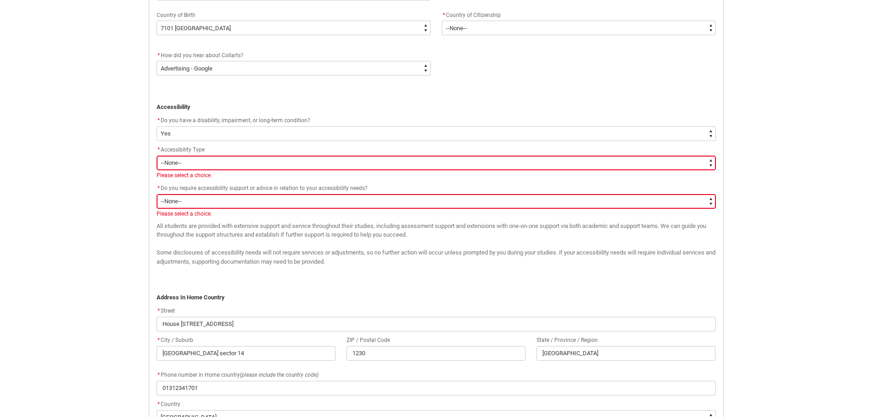
click at [289, 225] on span "All students are provided with extensive support and service throughout their s…" at bounding box center [432, 231] width 550 height 16
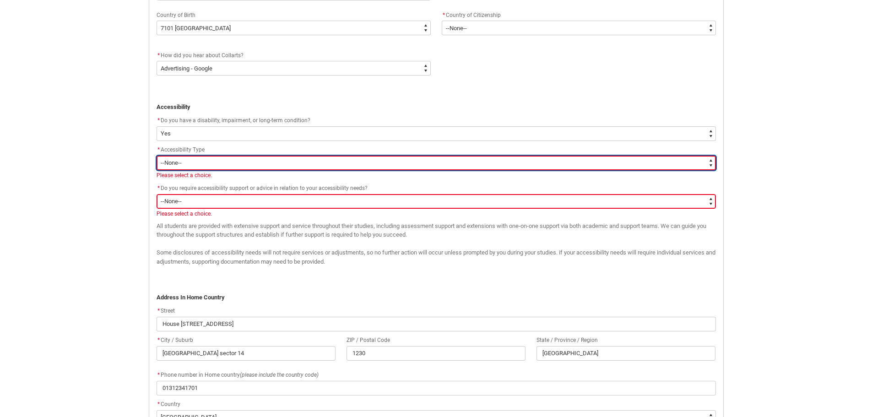
click at [289, 169] on select "--None-- Acquired [MEDICAL_DATA] [MEDICAL_DATA] / Deaf [MEDICAL_DATA] [MEDICAL_…" at bounding box center [437, 163] width 560 height 15
click at [157, 156] on select "--None-- Acquired [MEDICAL_DATA] [MEDICAL_DATA] / Deaf [MEDICAL_DATA] [MEDICAL_…" at bounding box center [437, 163] width 560 height 15
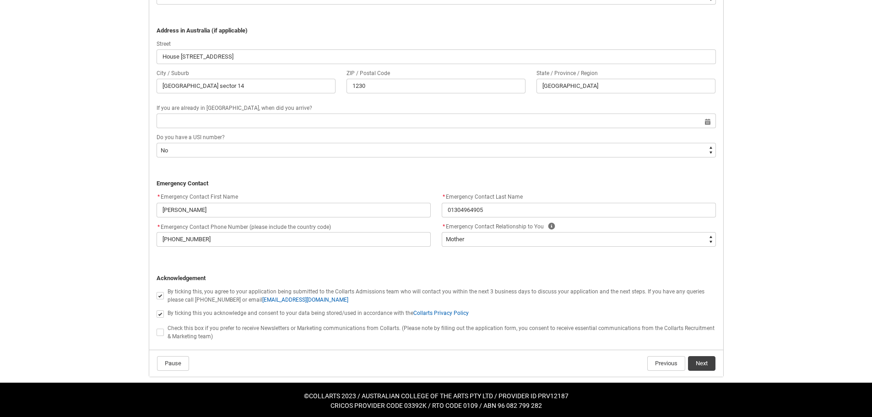
scroll to position [871, 0]
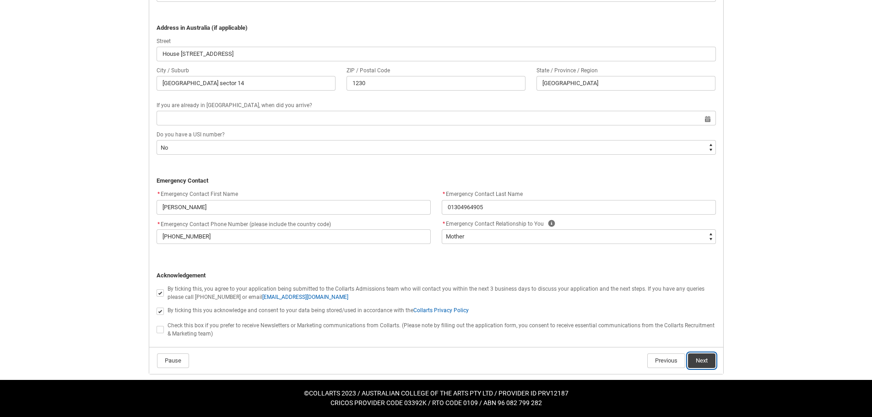
click at [704, 363] on button "Next" at bounding box center [701, 361] width 27 height 15
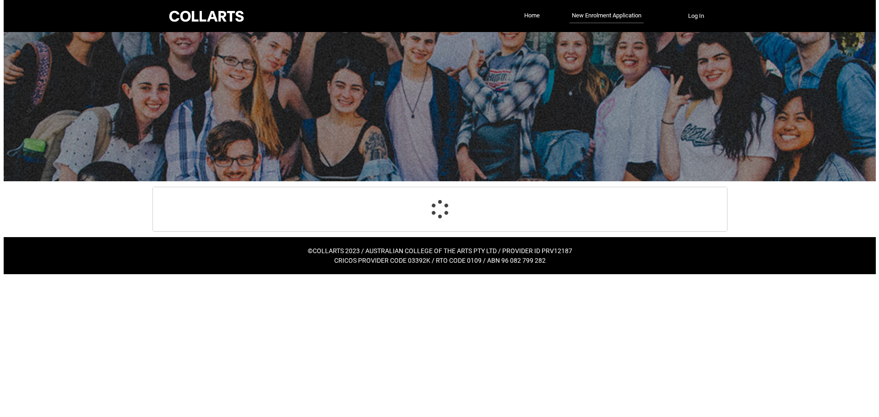
scroll to position [0, 0]
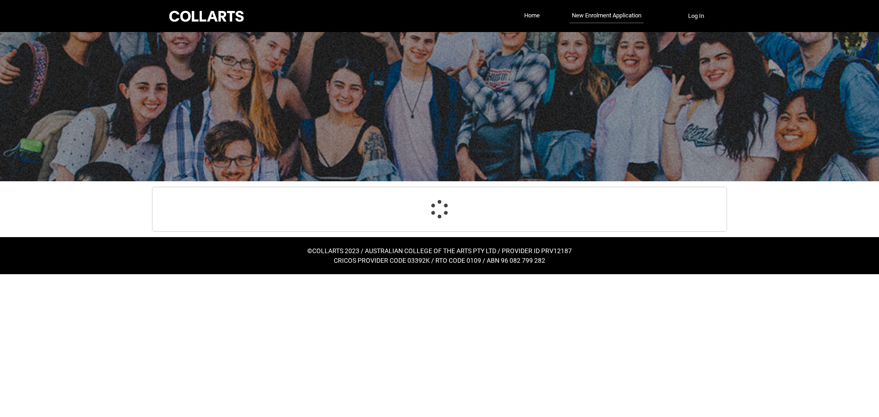
select select "Birth_Country.7101"
select select "Citizenship_Country.[DEMOGRAPHIC_DATA]"
select select "Heard_About_Collarts_Picklist.Advertising - Google"
select select "Yes_TextChoice"
select select "Country_Choice.7101"
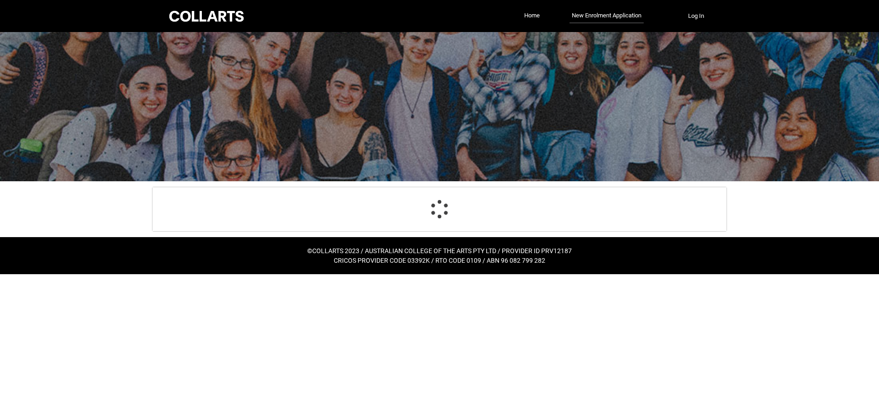
select select "choice_No"
select select "Emergency_Contact_Relationship.Mother"
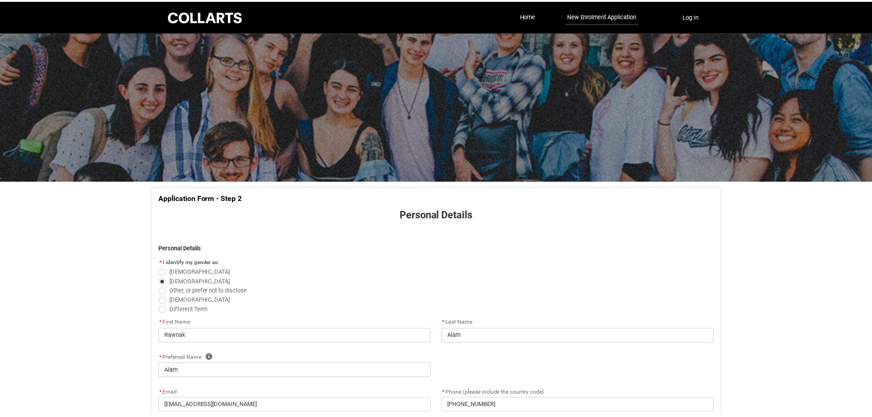
scroll to position [402, 0]
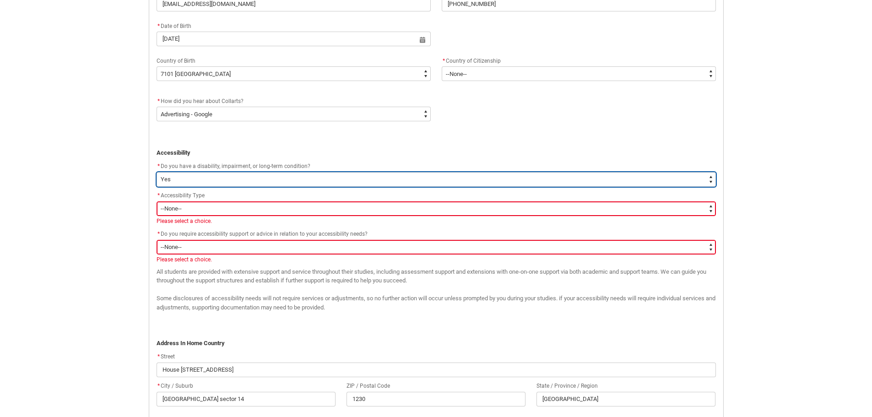
click at [296, 186] on select "--None-- Yes No" at bounding box center [437, 179] width 560 height 15
type lightning-select "FlowImplicit__DefaultTextChoiceName"
click at [157, 172] on select "--None-- Yes No" at bounding box center [437, 179] width 560 height 15
select select "FlowImplicit__DefaultTextChoiceName"
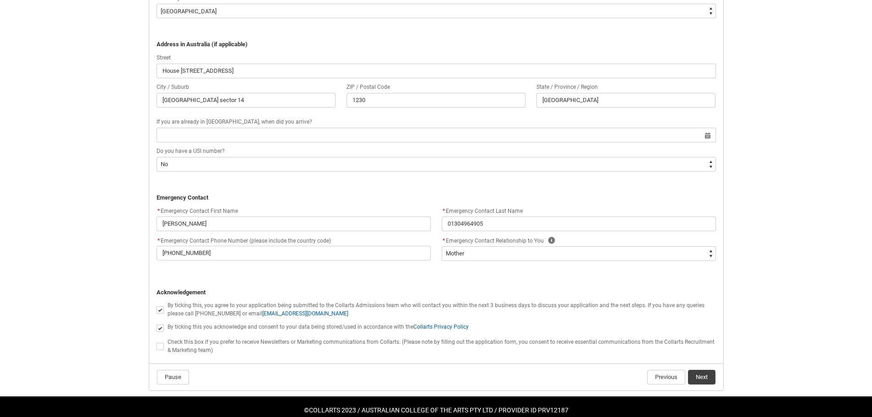
scroll to position [745, 0]
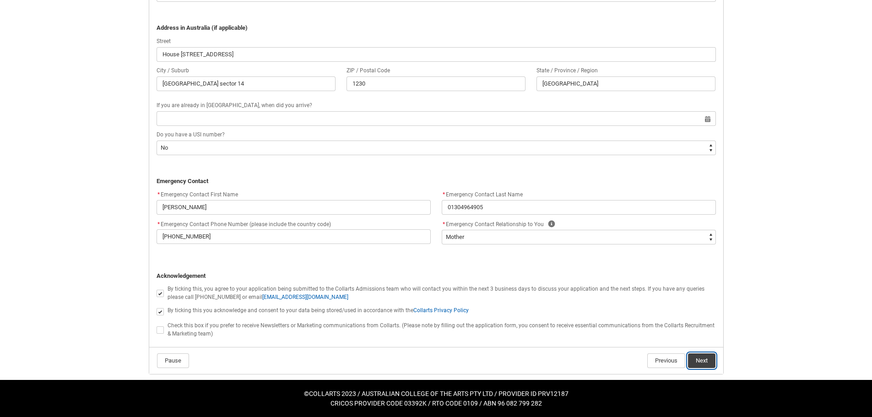
click at [704, 362] on button "Next" at bounding box center [701, 361] width 27 height 15
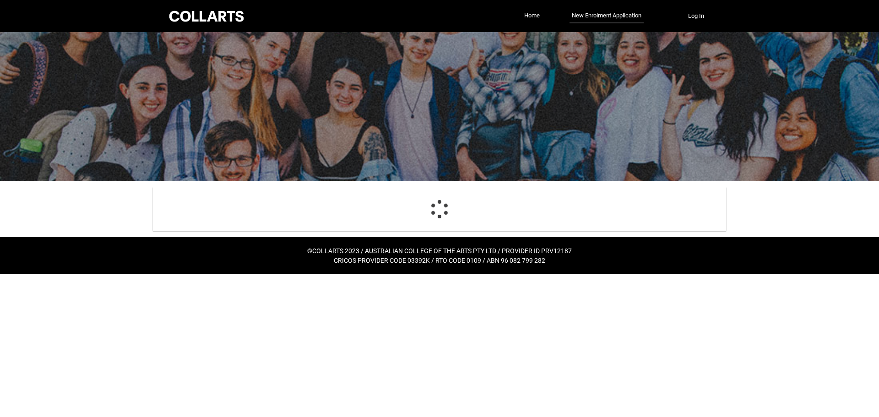
select select "Birth_Country.7101"
select select "Citizenship_Country.[DEMOGRAPHIC_DATA]"
select select "Heard_About_Collarts_Picklist.Advertising - Google"
select select "Country_Choice.7101"
select select "choice_No"
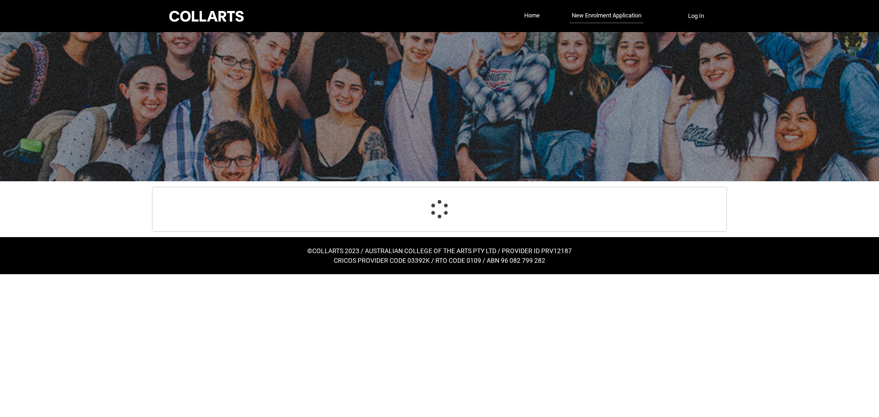
select select "Emergency_Contact_Relationship.Mother"
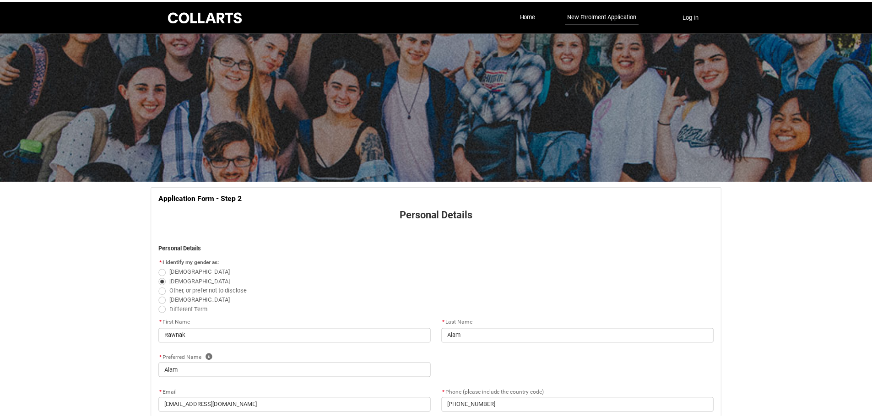
scroll to position [372, 0]
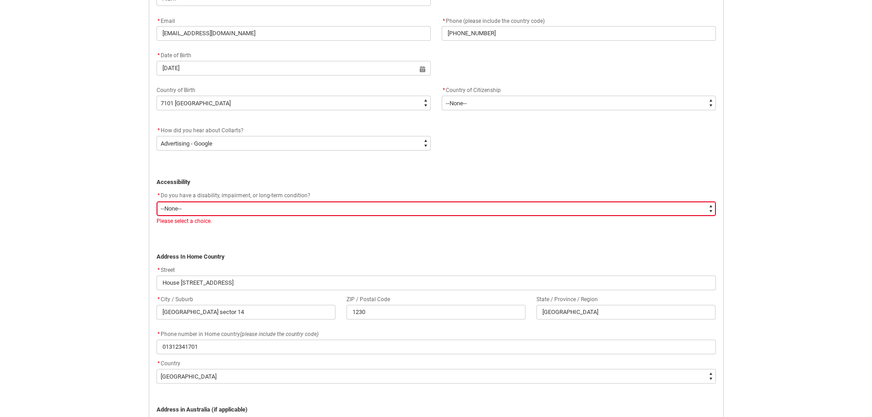
click at [248, 217] on div "Please select a choice." at bounding box center [437, 221] width 560 height 8
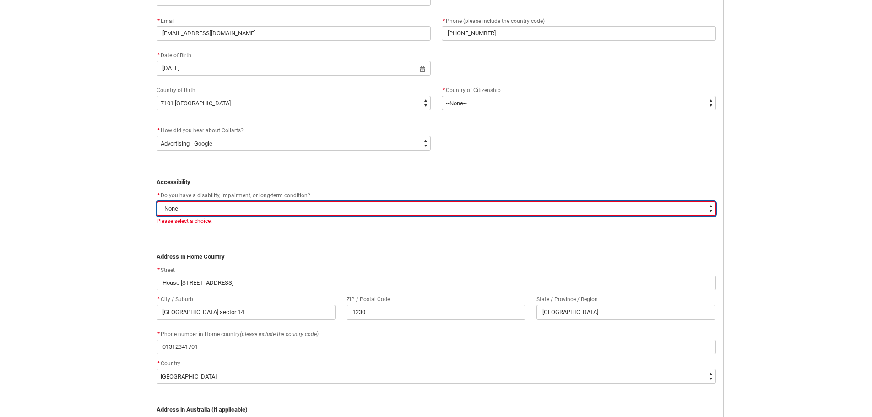
click at [257, 210] on select "--None-- Yes No" at bounding box center [437, 209] width 560 height 15
type lightning-select "No_TextChoice"
click at [157, 202] on select "--None-- Yes No" at bounding box center [437, 209] width 560 height 15
select select "No_TextChoice"
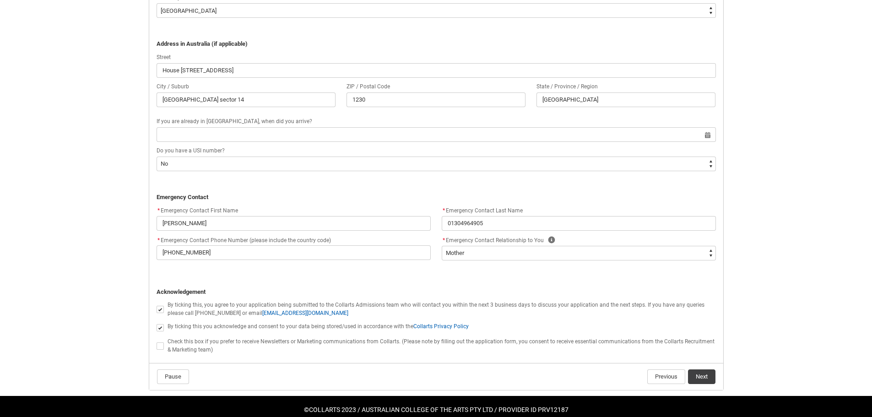
scroll to position [754, 0]
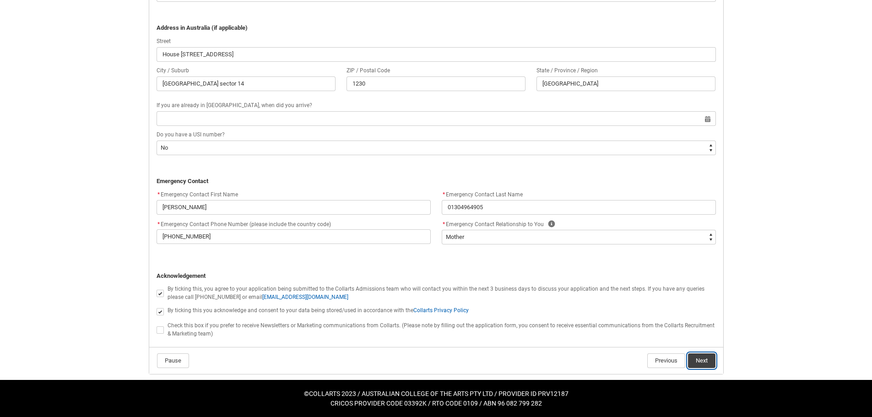
click at [699, 365] on button "Next" at bounding box center [701, 361] width 27 height 15
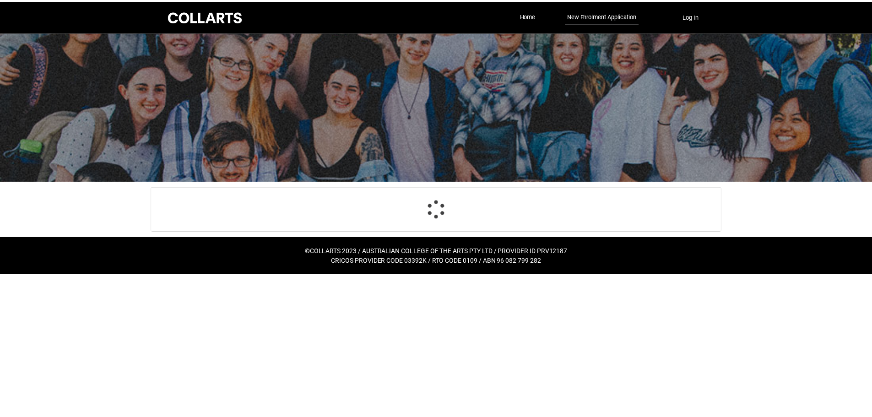
scroll to position [96, 0]
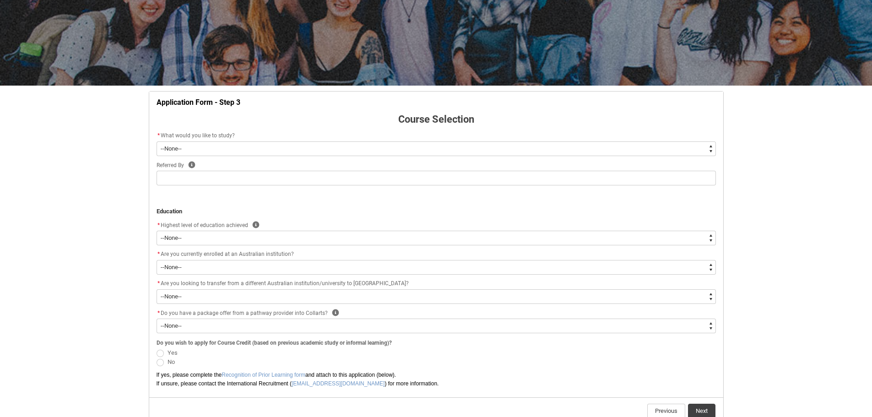
click at [290, 149] on select "--None-- Diploma Bachelor Post Graduate" at bounding box center [437, 149] width 560 height 15
type lightning-select "WhichDegree_Bachelor"
click at [157, 142] on select "--None-- Diploma Bachelor Post Graduate" at bounding box center [437, 149] width 560 height 15
select select "WhichDegree_Bachelor"
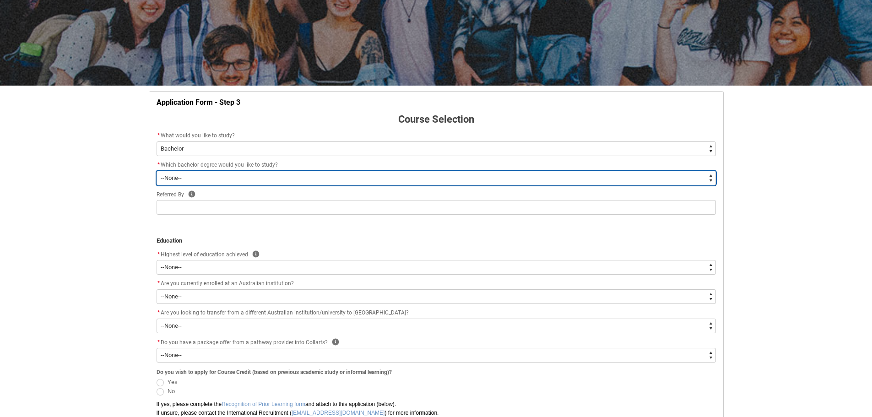
click at [267, 174] on select "--None-- Bachelor of 2D Animation Bachelor of Applied Business (Entertainment M…" at bounding box center [437, 178] width 560 height 15
type lightning-select "ProgramChoice_Degree.001I7000002yBVAIA2"
click at [157, 171] on select "--None-- Bachelor of 2D Animation Bachelor of Applied Business (Entertainment M…" at bounding box center [437, 178] width 560 height 15
select select "ProgramChoice_Degree.001I7000002yBVAIA2"
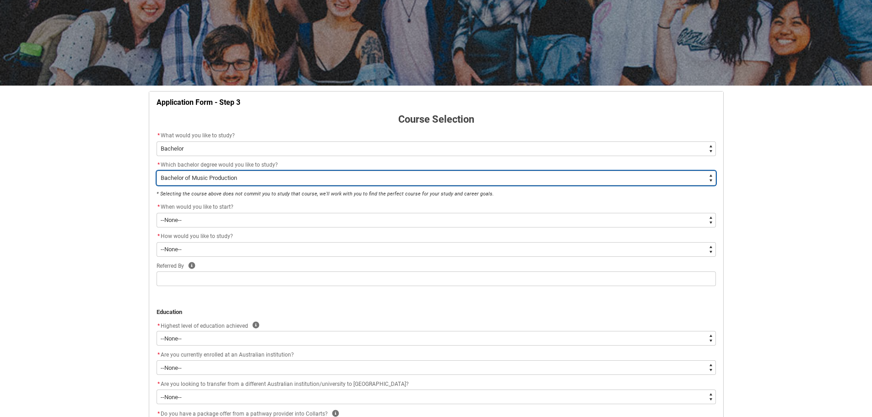
click at [265, 178] on select "--None-- Bachelor of 2D Animation Bachelor of Applied Business (Entertainment M…" at bounding box center [437, 178] width 560 height 15
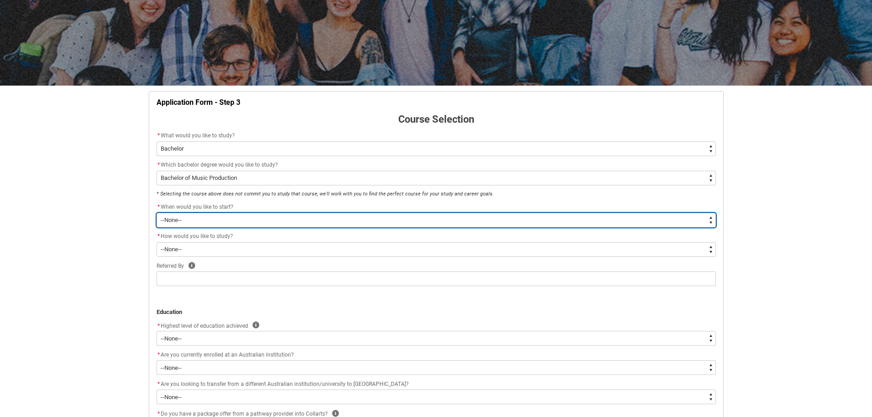
click at [251, 224] on select "--None-- Trimester 1 2026, starting [DATE] Trimester 3 2025, starting [DATE]" at bounding box center [437, 220] width 560 height 15
type lightning-select "Starting_Term.a0pI70000004aTdIAI"
click at [157, 213] on select "--None-- Trimester 1 2026, starting [DATE] Trimester 3 2025, starting [DATE]" at bounding box center [437, 220] width 560 height 15
select select "Starting_Term.a0pI70000004aTdIAI"
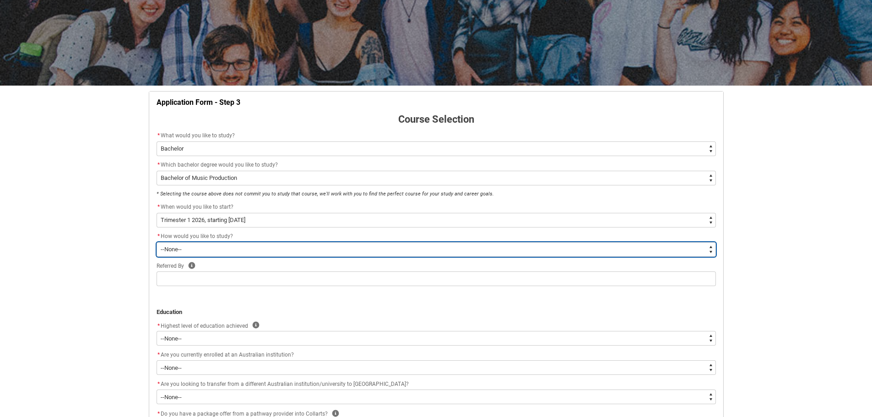
click at [262, 251] on select "--None-- On-campus Online" at bounding box center [437, 249] width 560 height 15
type lightning-select "WhichStudyMethod_OnCampus"
click at [157, 242] on select "--None-- On-campus Online" at bounding box center [437, 249] width 560 height 15
select select "WhichStudyMethod_OnCampus"
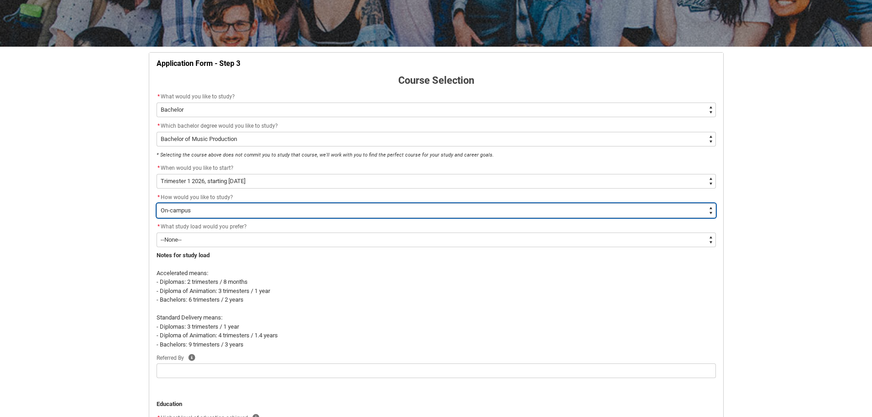
scroll to position [142, 0]
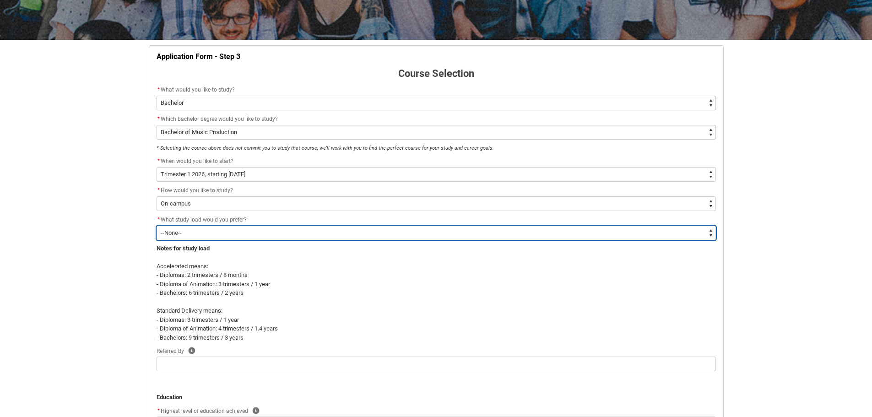
click at [250, 236] on select "--None-- Accelerated Learning Standard Delivery" at bounding box center [437, 233] width 560 height 15
type lightning-select "WhichStudyLoad_Standard"
click at [157, 226] on select "--None-- Accelerated Learning Standard Delivery" at bounding box center [437, 233] width 560 height 15
select select "WhichStudyLoad_Standard"
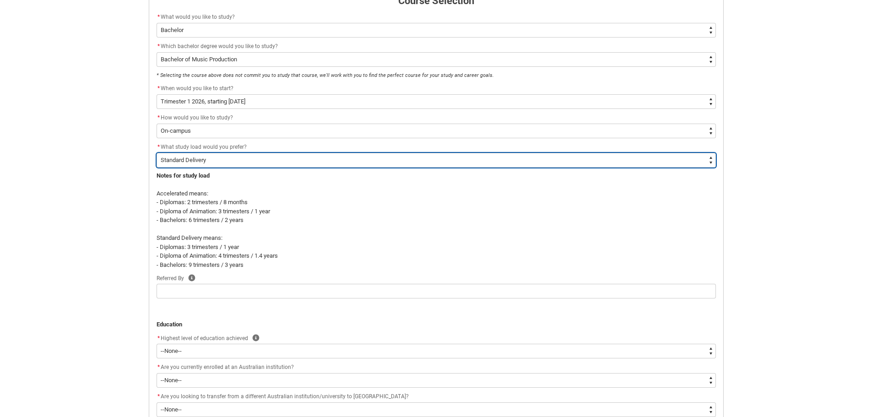
scroll to position [233, 0]
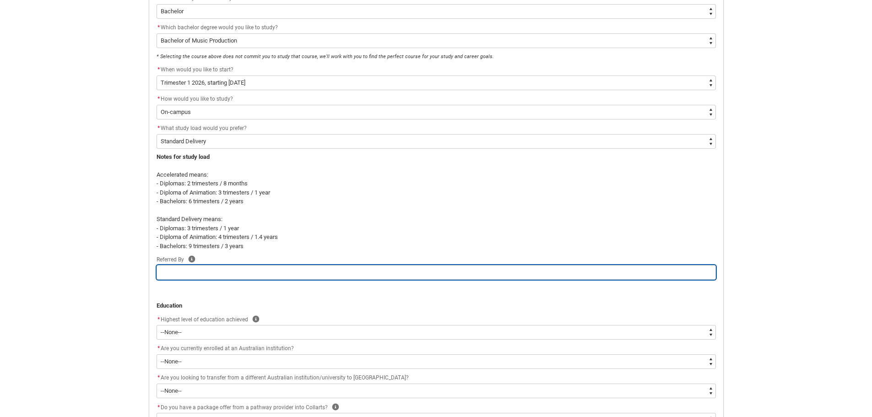
click at [251, 269] on input "REDU_Application_Form_for_Applicant flow" at bounding box center [437, 272] width 560 height 15
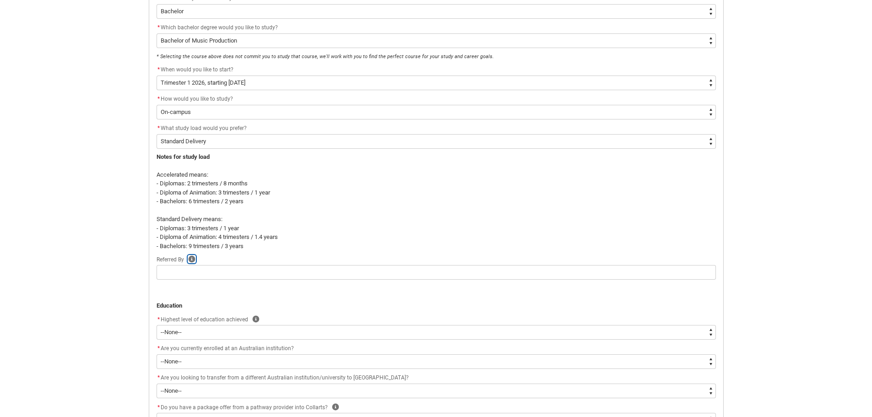
click at [192, 260] on icon "REDU_Application_Form_for_Applicant flow" at bounding box center [191, 259] width 7 height 7
click at [251, 234] on icon "REDU_Application_Form_for_Applicant flow" at bounding box center [251, 230] width 11 height 11
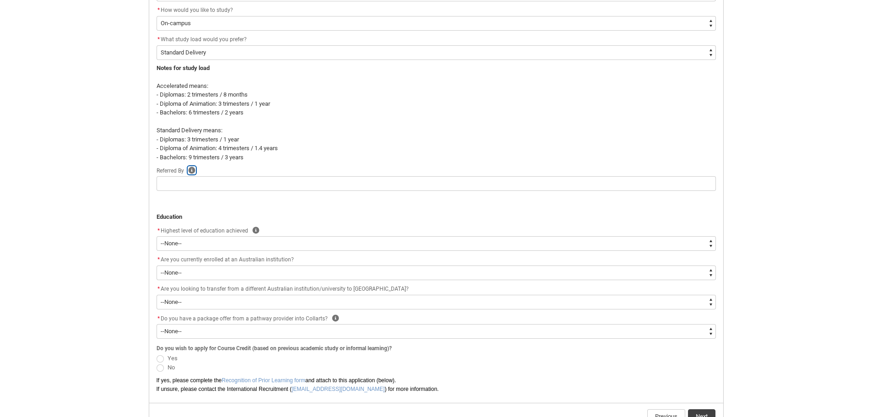
scroll to position [325, 0]
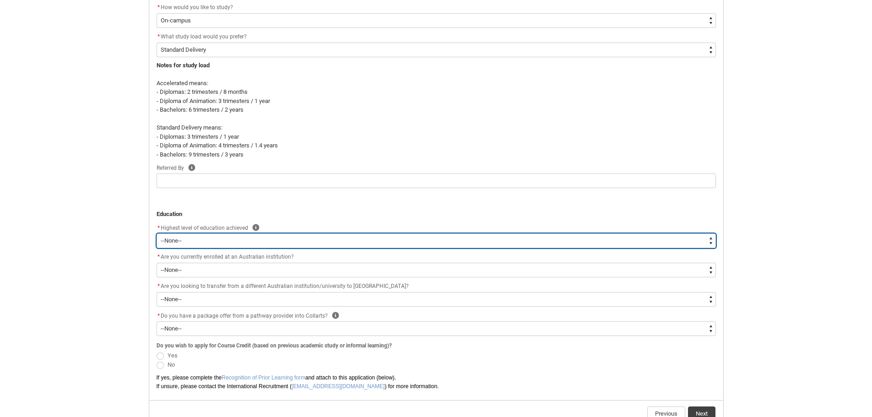
click at [260, 239] on select "--None-- Completed High School Completed a VET Course Completed Foundation Stud…" at bounding box center [437, 241] width 560 height 15
type lightning-select "HSLC_International_a"
click at [157, 234] on select "--None-- Completed High School Completed a VET Course Completed Foundation Stud…" at bounding box center [437, 241] width 560 height 15
select select "HSLC_International_a"
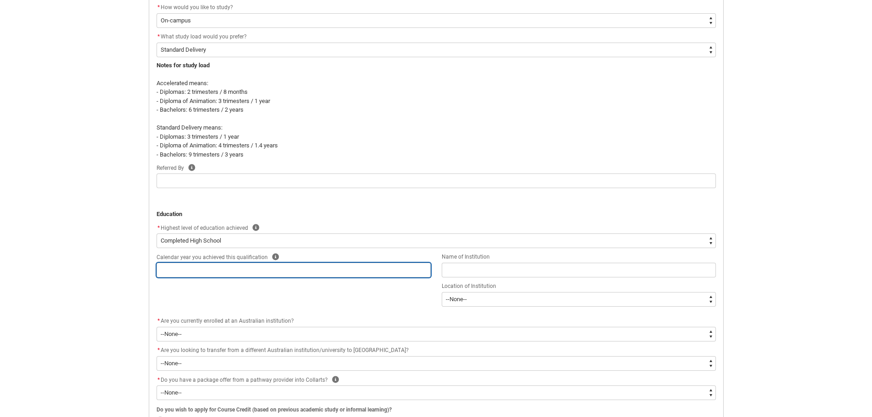
click at [288, 272] on input "REDU_Application_Form_for_Applicant flow" at bounding box center [294, 270] width 274 height 15
type lightning-primitive-input-simple "2"
type input "2"
type lightning-primitive-input-simple "20"
type input "20"
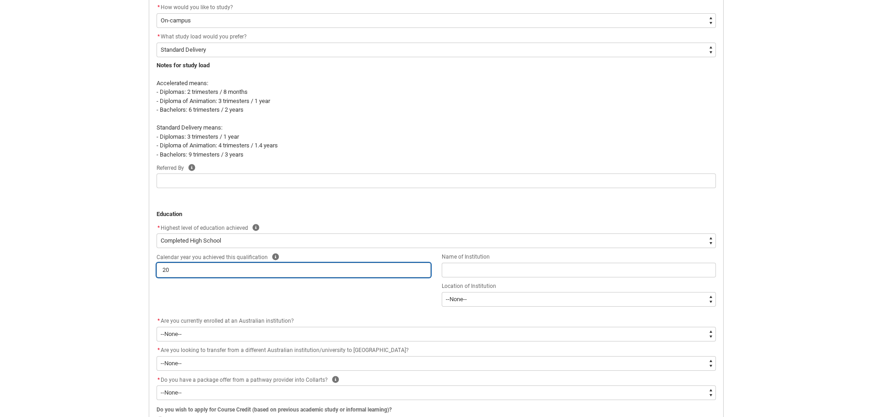
type lightning-primitive-input-simple "202"
type input "202"
type lightning-primitive-input-simple "2025"
type input "2025"
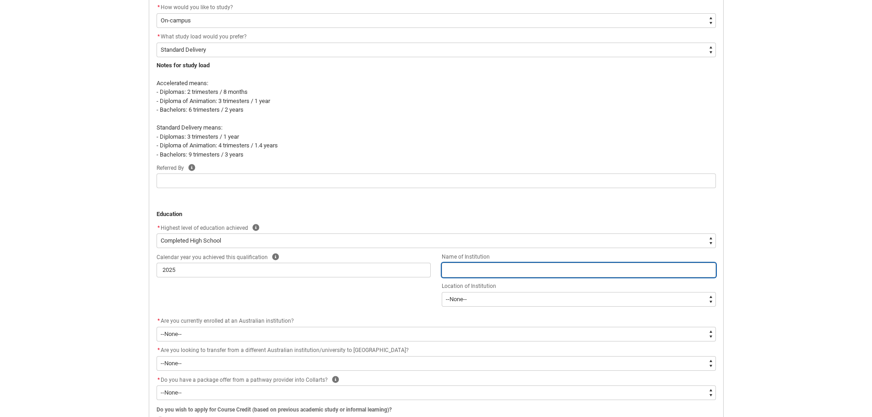
click at [529, 272] on input "REDU_Application_Form_for_Applicant flow" at bounding box center [579, 270] width 274 height 15
type lightning-primitive-input-simple "S"
type input "S"
type lightning-primitive-input-simple "Sc"
type input "Sc"
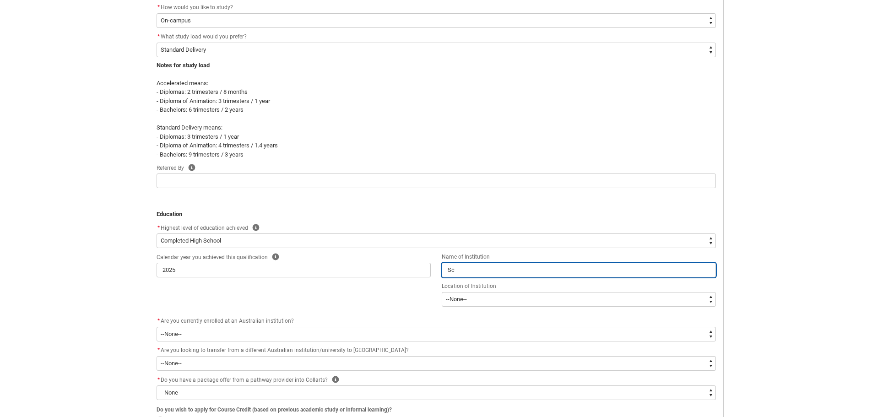
type lightning-primitive-input-simple "Sch"
type input "Sch"
type lightning-primitive-input-simple "Scho"
type input "Scho"
type lightning-primitive-input-simple "Schol"
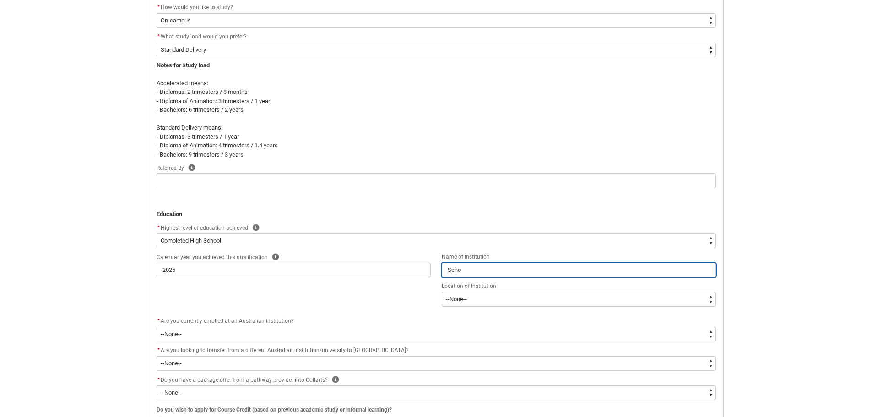
type input "Schol"
type lightning-primitive-input-simple "Schola"
type input "Schola"
type lightning-primitive-input-simple "Scholas"
type input "Scholas"
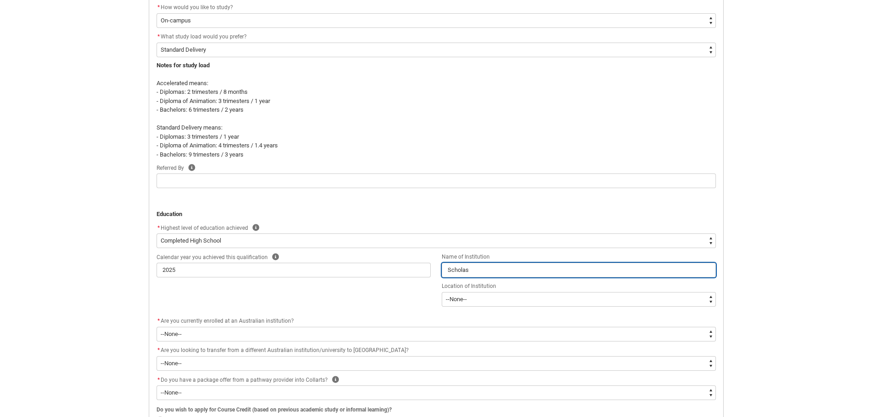
type lightning-primitive-input-simple "Scholasi"
type input "Scholasi"
type lightning-primitive-input-simple "Scholas"
type input "Scholas"
type lightning-primitive-input-simple "Scholast"
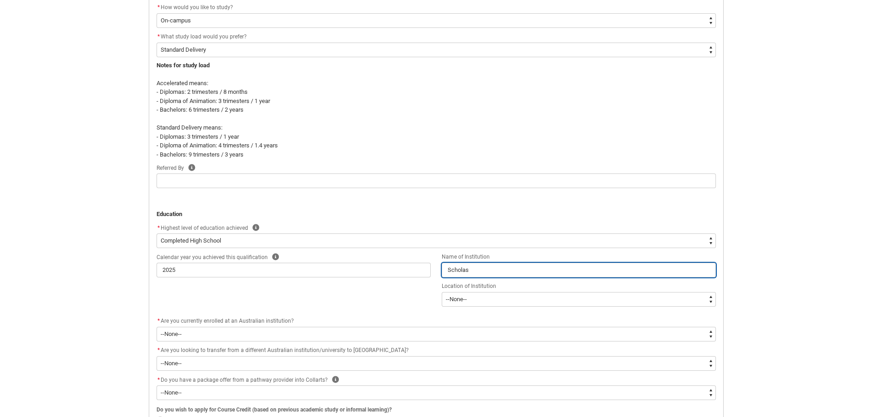
type input "Scholast"
type lightning-primitive-input-simple "Scholasti"
type input "Scholasti"
type lightning-primitive-input-simple "Scholastic"
type input "Scholastic"
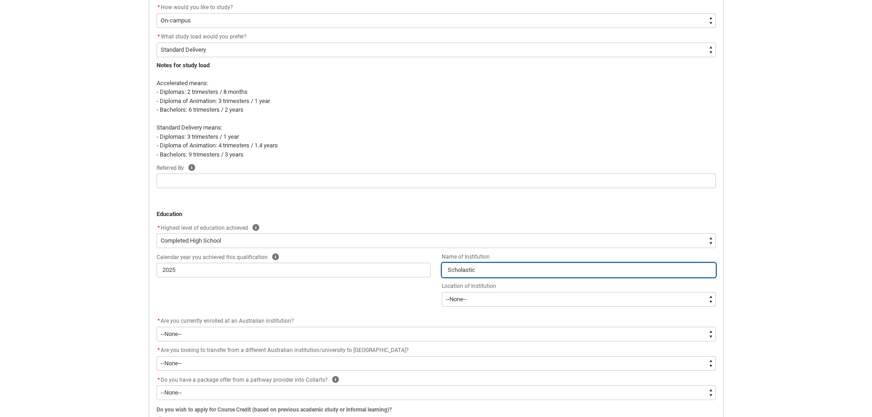
type lightning-primitive-input-simple "Scholastica"
type input "Scholastica"
type lightning-primitive-input-simple "Scholastica"
type input "Scholastica"
type lightning-primitive-input-simple "Scholastica s"
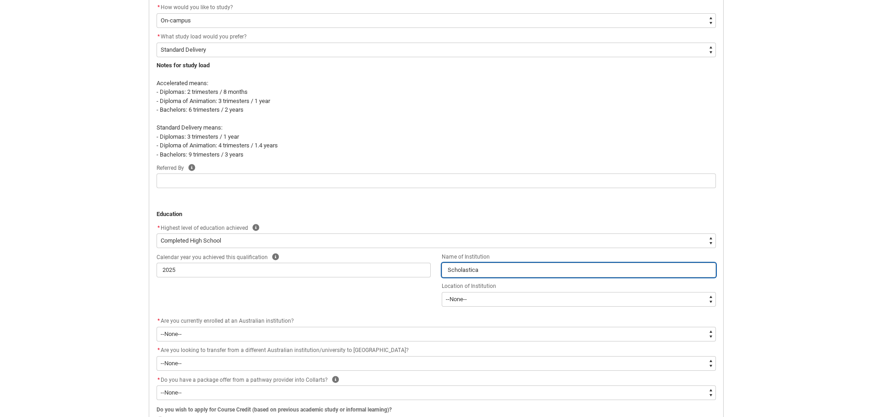
type input "Scholastica s"
type lightning-primitive-input-simple "Scholastica sc"
type input "Scholastica sc"
type lightning-primitive-input-simple "Scholastica sch"
type input "Scholastica sch"
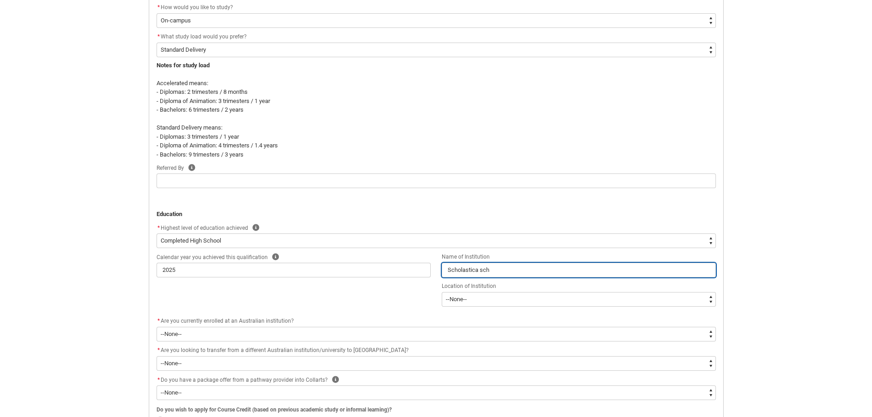
type lightning-primitive-input-simple "Scholastica sc"
type input "Scholastica sc"
type lightning-primitive-input-simple "Scholastica s"
type input "Scholastica s"
type lightning-primitive-input-simple "Scholastica"
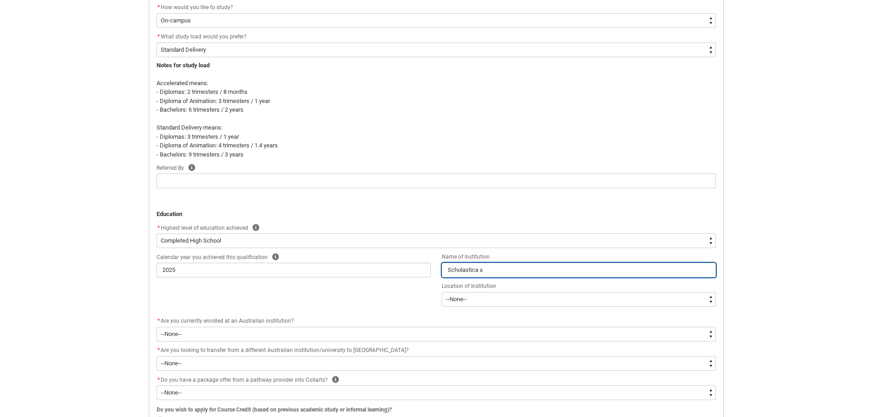
type input "Scholastica"
type lightning-primitive-input-simple "Scholastica S"
type input "Scholastica S"
type lightning-primitive-input-simple "Scholastica Sc"
type input "Scholastica Sc"
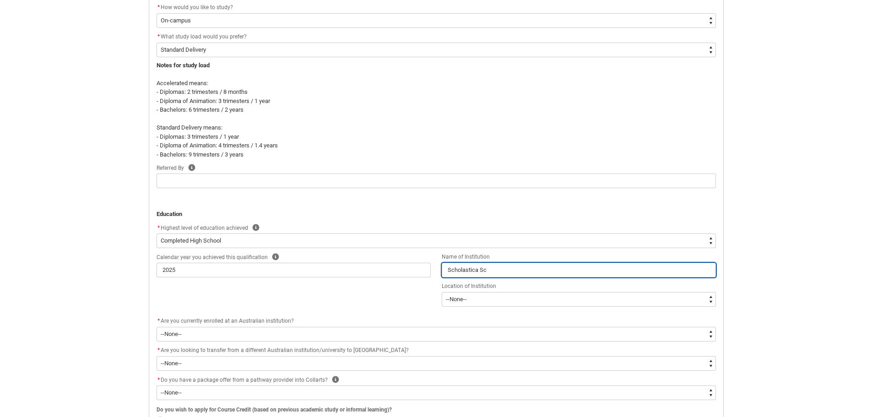
type lightning-primitive-input-simple "Scholastica Sch"
type input "Scholastica Sch"
type lightning-primitive-input-simple "Scholastica Scho"
type input "Scholastica Scho"
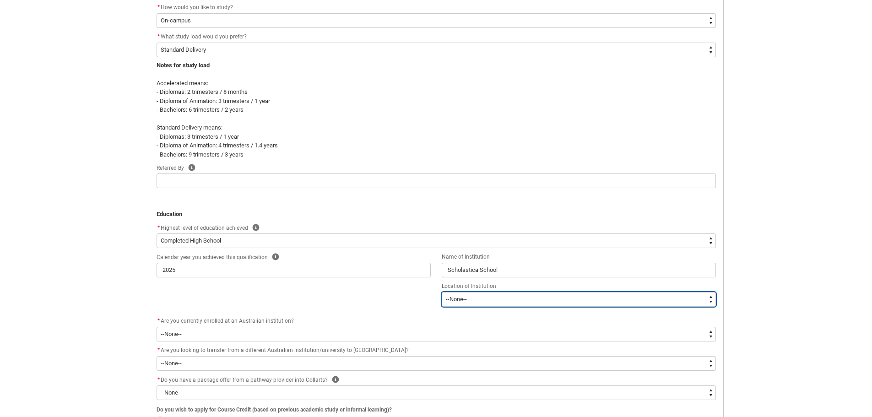
click at [538, 300] on select "--[GEOGRAPHIC_DATA]-- [GEOGRAPHIC_DATA] [GEOGRAPHIC_DATA] [GEOGRAPHIC_DATA] [GE…" at bounding box center [579, 299] width 274 height 15
click at [442, 292] on select "--[GEOGRAPHIC_DATA]-- [GEOGRAPHIC_DATA] [GEOGRAPHIC_DATA] [GEOGRAPHIC_DATA] [GE…" at bounding box center [579, 299] width 274 height 15
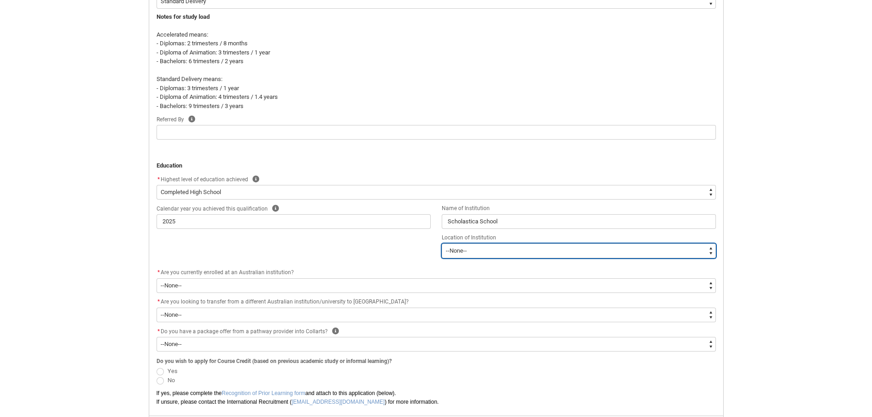
scroll to position [416, 0]
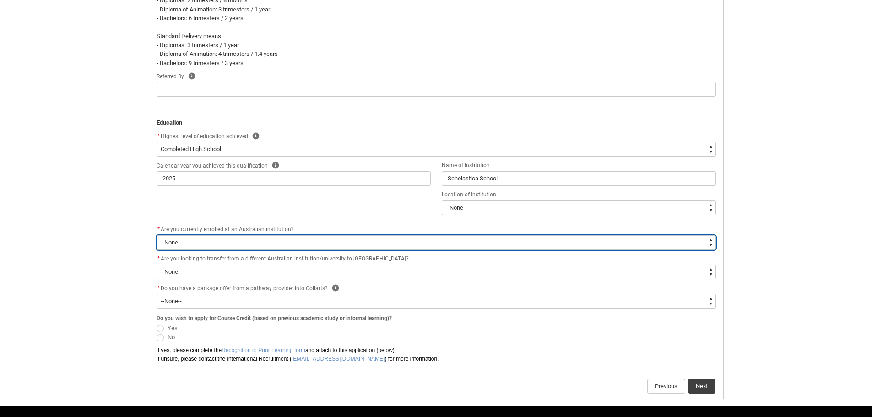
click at [291, 244] on select "--None-- Yes No" at bounding box center [437, 242] width 560 height 15
click at [157, 235] on select "--None-- Yes No" at bounding box center [437, 242] width 560 height 15
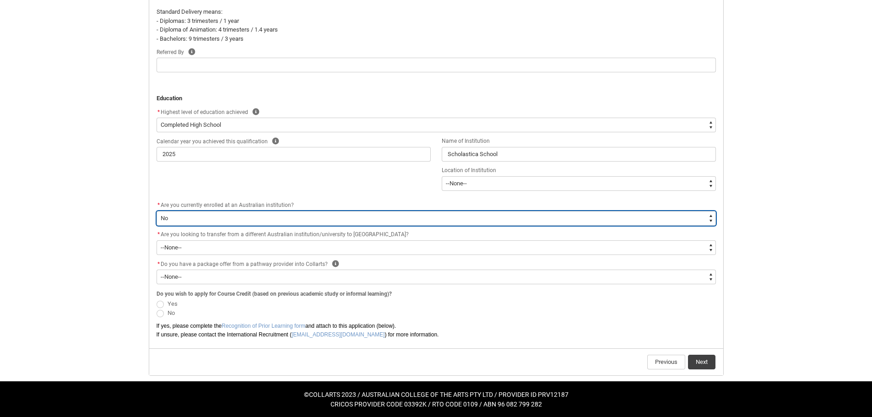
scroll to position [442, 0]
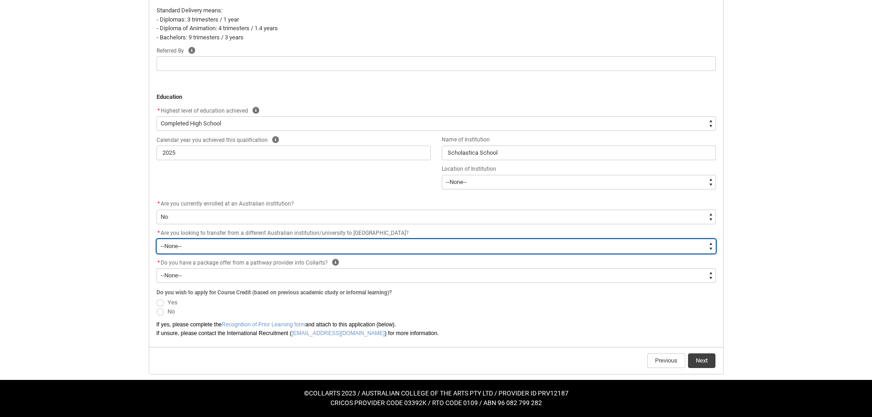
click at [280, 249] on select "--None-- Yes No" at bounding box center [437, 246] width 560 height 15
click at [157, 239] on select "--None-- Yes No" at bounding box center [437, 246] width 560 height 15
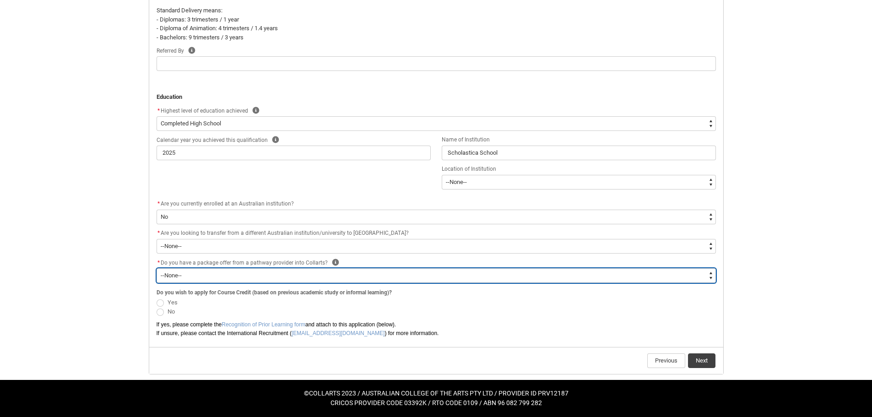
click at [289, 273] on select "--None-- Yes No" at bounding box center [437, 275] width 560 height 15
click at [157, 268] on select "--None-- Yes No" at bounding box center [437, 275] width 560 height 15
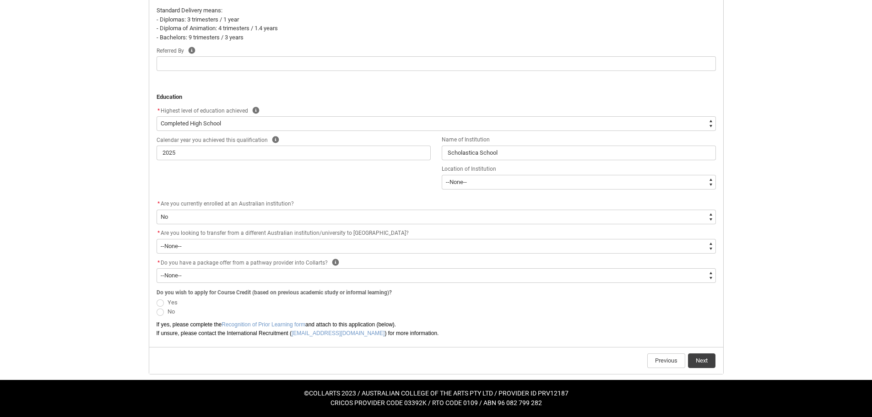
click at [169, 313] on span "No" at bounding box center [171, 311] width 7 height 7
click at [157, 307] on input "No" at bounding box center [156, 307] width 0 height 0
click at [163, 300] on label "Yes" at bounding box center [169, 302] width 25 height 7
click at [157, 298] on input "Yes" at bounding box center [156, 297] width 0 height 0
click at [170, 313] on span "No" at bounding box center [171, 311] width 7 height 7
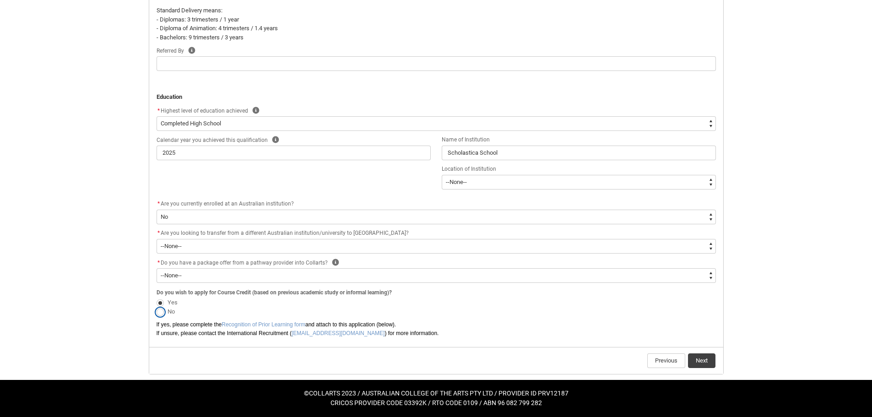
click at [157, 307] on input "No" at bounding box center [156, 307] width 0 height 0
click at [702, 360] on button "Next" at bounding box center [701, 361] width 27 height 15
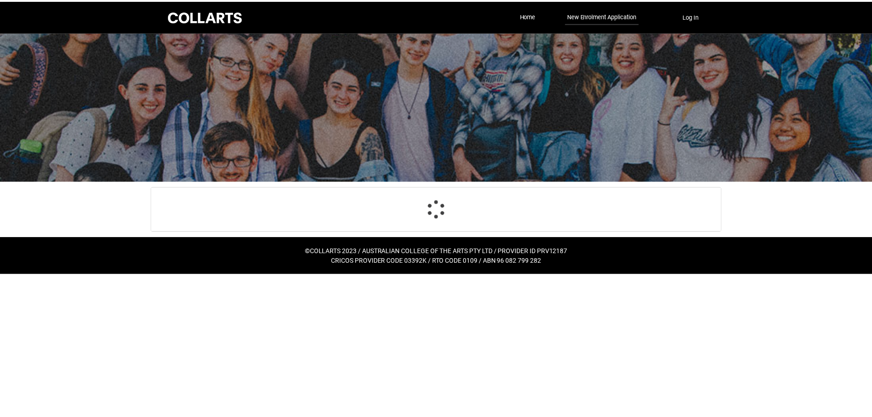
scroll to position [387, 0]
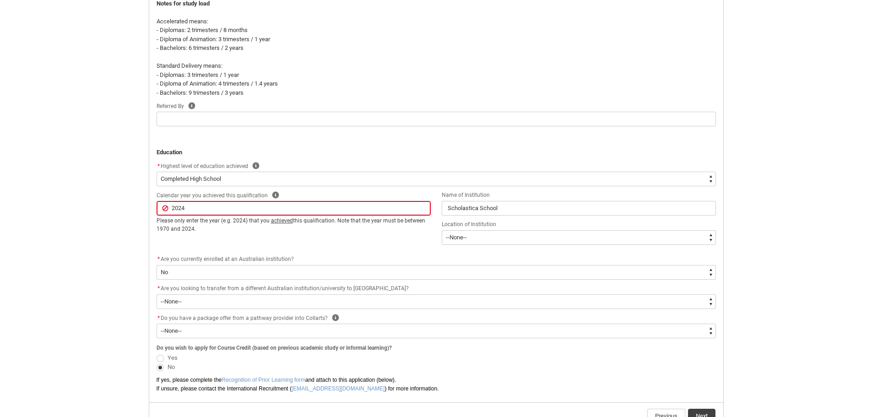
click at [386, 194] on div "Calendar year you achieved this qualification Help" at bounding box center [294, 195] width 274 height 11
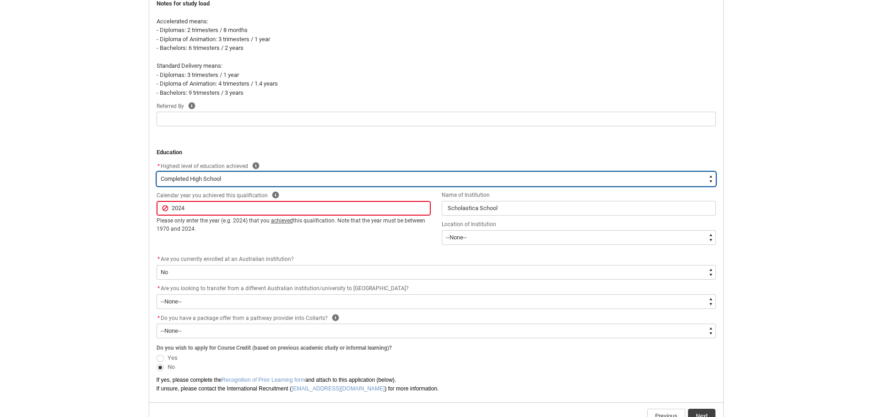
click at [259, 180] on select "--None-- Completed High School Completed a VET Course Completed Foundation Stud…" at bounding box center [437, 179] width 560 height 15
click at [258, 180] on select "--None-- Completed High School Completed a VET Course Completed Foundation Stud…" at bounding box center [437, 179] width 560 height 15
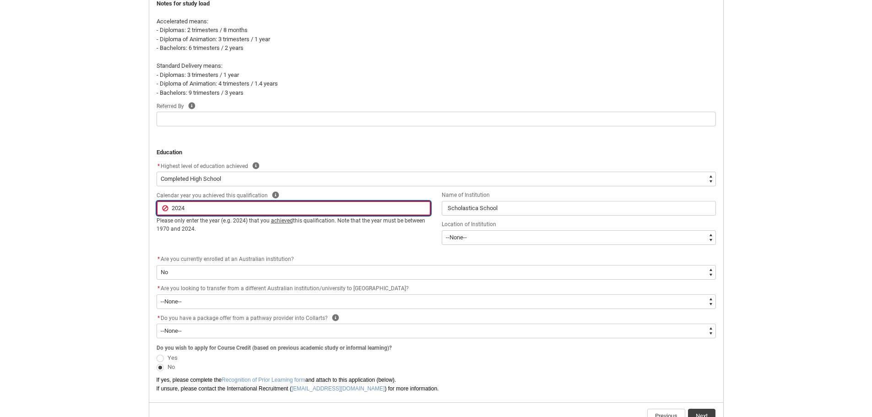
click at [243, 205] on input "2024" at bounding box center [294, 208] width 274 height 15
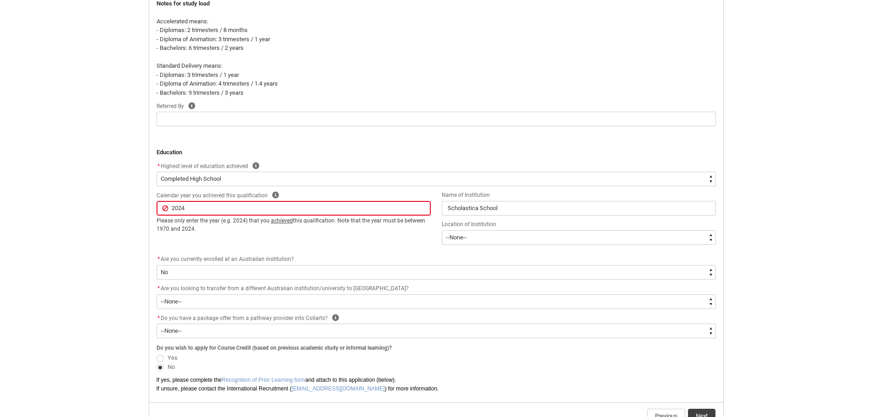
click at [275, 239] on div "Calendar year you achieved this qualification Help 2024 ﻿Please only enter the …" at bounding box center [436, 222] width 571 height 64
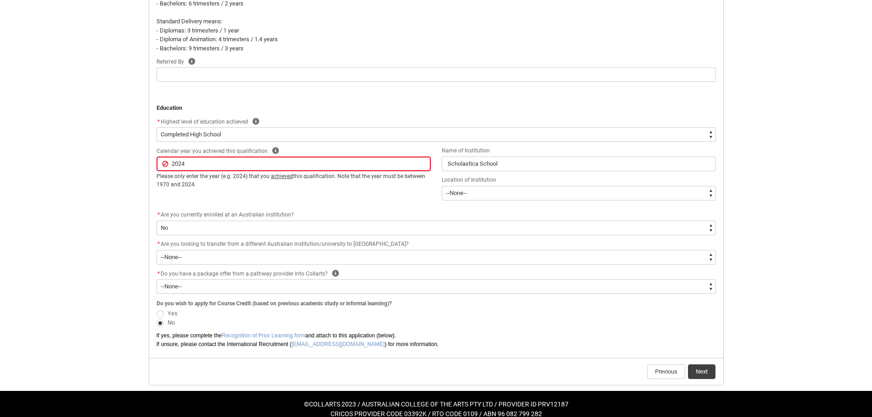
scroll to position [442, 0]
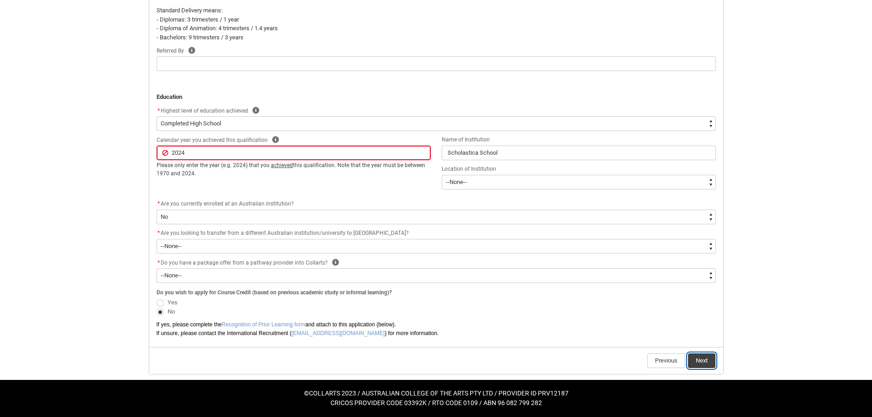
click at [705, 358] on button "Next" at bounding box center [701, 361] width 27 height 15
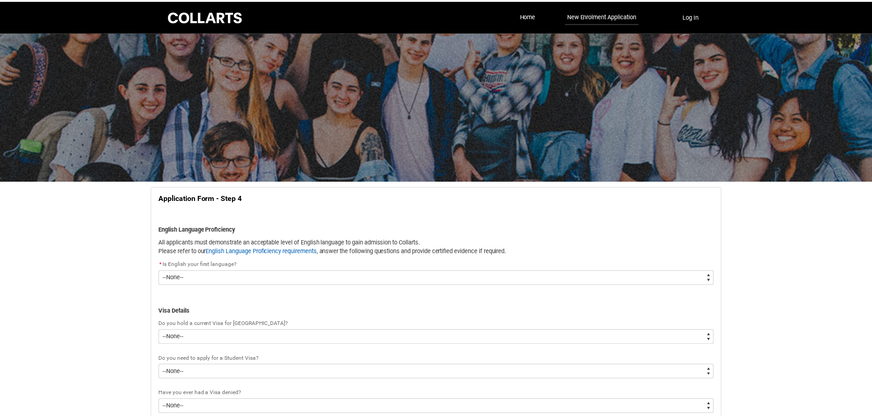
scroll to position [96, 0]
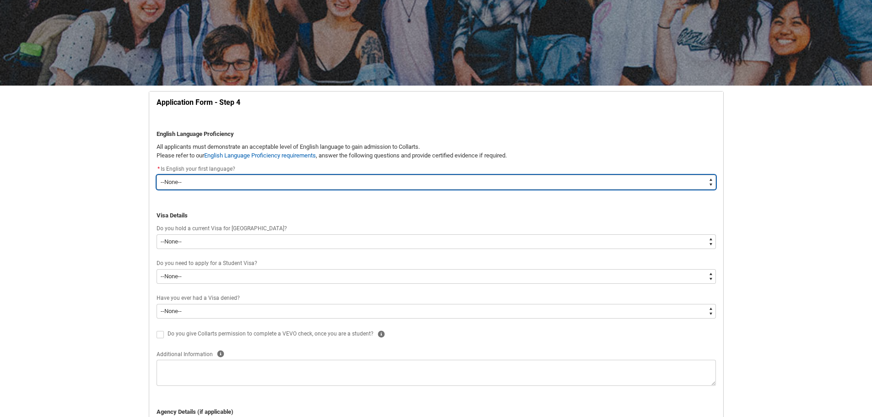
click at [292, 178] on select "--None-- Yes No" at bounding box center [437, 182] width 560 height 15
click at [157, 175] on select "--None-- Yes No" at bounding box center [437, 182] width 560 height 15
click at [270, 185] on select "--None-- Yes No" at bounding box center [437, 182] width 560 height 15
click at [157, 175] on select "--None-- Yes No" at bounding box center [437, 182] width 560 height 15
click at [271, 189] on select "--None-- Yes No" at bounding box center [437, 182] width 560 height 15
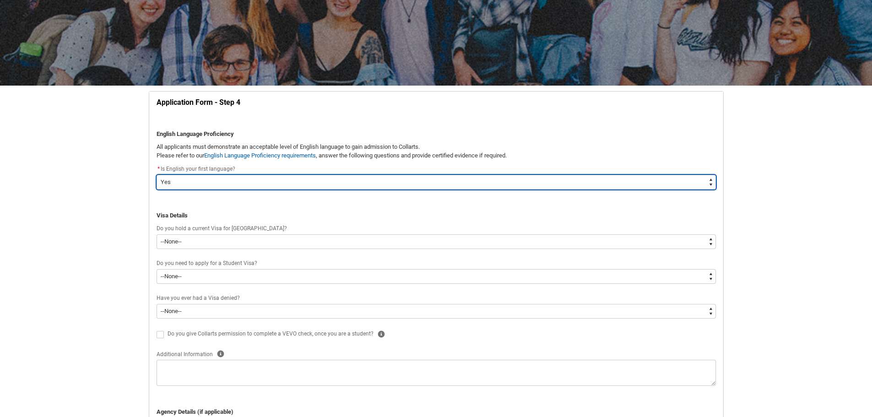
click at [157, 175] on select "--None-- Yes No" at bounding box center [437, 182] width 560 height 15
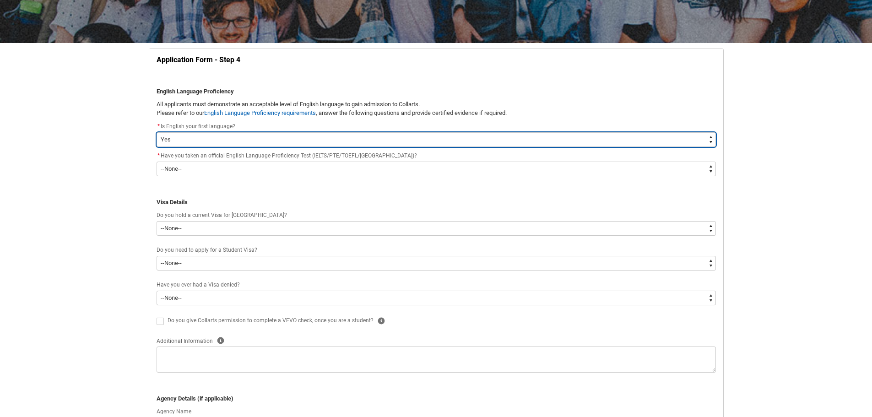
scroll to position [142, 0]
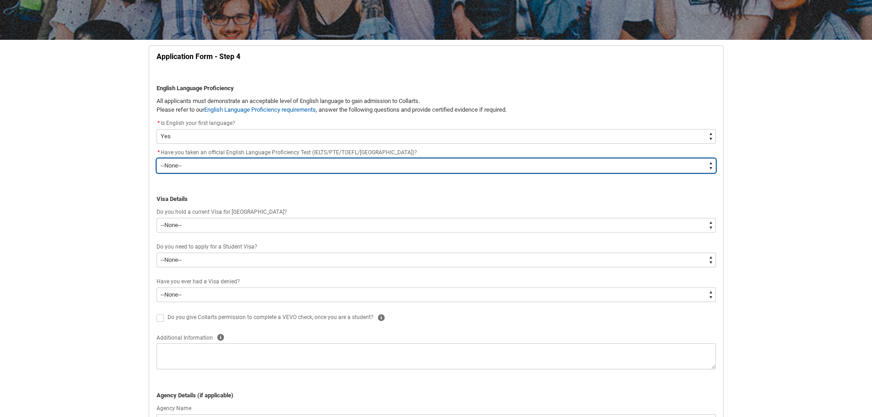
click at [262, 167] on select "--None-- Yes No" at bounding box center [437, 165] width 560 height 15
click at [157, 158] on select "--None-- Yes No" at bounding box center [437, 165] width 560 height 15
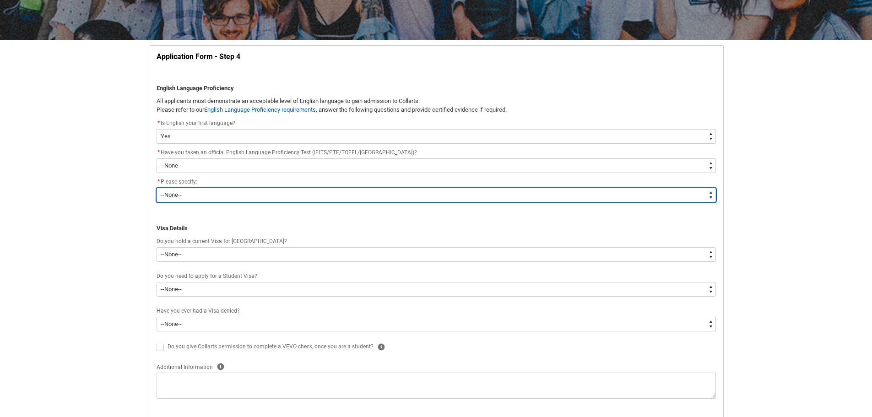
click at [255, 198] on select "--None-- English is my first language I would like to study English with one of…" at bounding box center [437, 195] width 560 height 15
click at [157, 188] on select "--None-- English is my first language I would like to study English with one of…" at bounding box center [437, 195] width 560 height 15
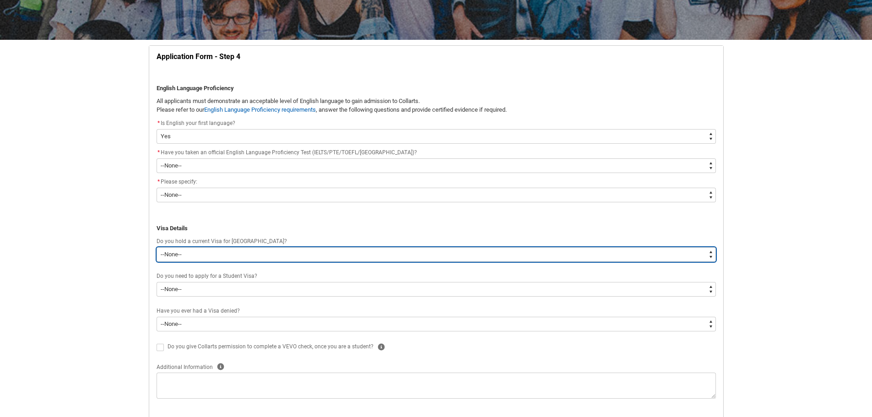
click at [289, 256] on select "--None-- Yes No" at bounding box center [437, 254] width 560 height 15
click at [157, 247] on select "--None-- Yes No" at bounding box center [437, 254] width 560 height 15
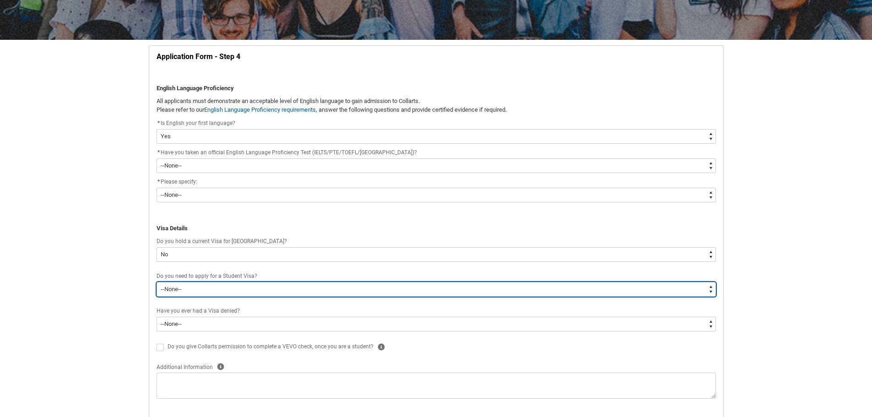
click at [278, 289] on select "--None-- Yes No" at bounding box center [437, 289] width 560 height 15
click at [157, 282] on select "--None-- Yes No" at bounding box center [437, 289] width 560 height 15
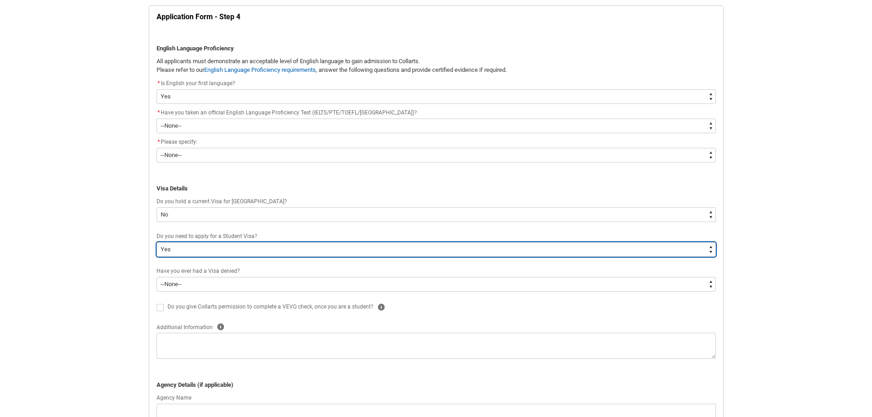
scroll to position [187, 0]
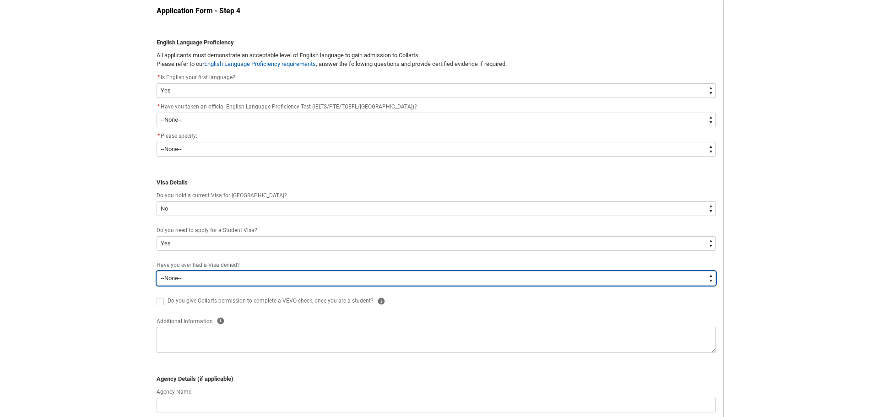
click at [279, 280] on select "--None-- Yes No" at bounding box center [437, 278] width 560 height 15
click at [157, 271] on select "--None-- Yes No" at bounding box center [437, 278] width 560 height 15
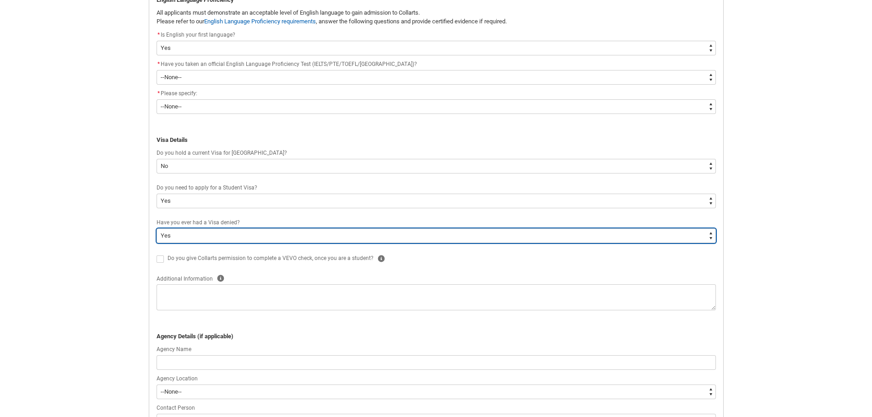
scroll to position [233, 0]
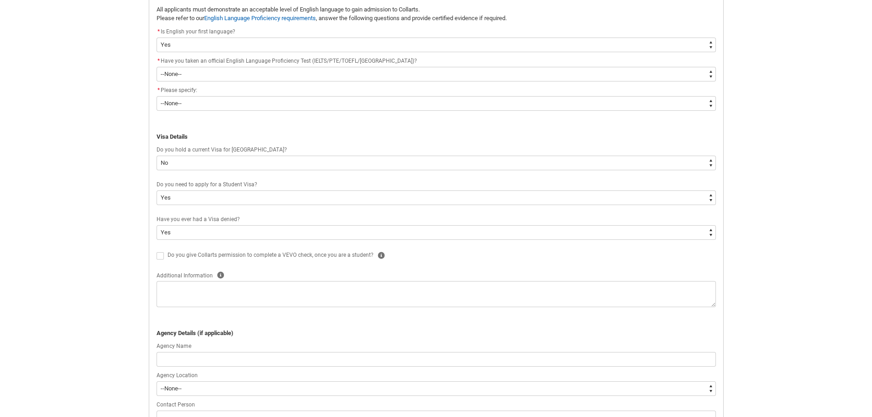
click at [346, 254] on span "Do you give Collarts permission to complete a VEVO check, once you are a studen…" at bounding box center [271, 255] width 206 height 6
click at [195, 254] on span "Do you give Collarts permission to complete a VEVO check, once you are a studen…" at bounding box center [271, 255] width 206 height 6
click at [157, 254] on span "REDU_Application_Form_for_Applicant flow" at bounding box center [160, 255] width 7 height 7
click at [157, 251] on input "REDU_Application_Form_for_Applicant flow" at bounding box center [156, 251] width 0 height 0
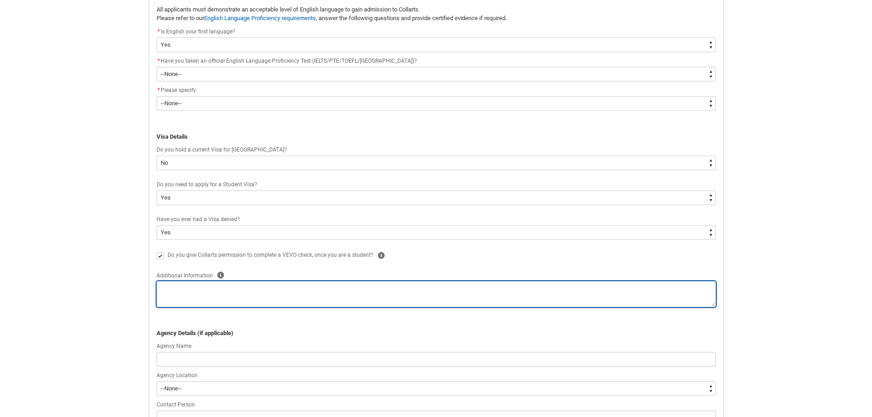
click at [248, 293] on textarea "REDU_Application_Form_for_Applicant flow" at bounding box center [437, 294] width 560 height 26
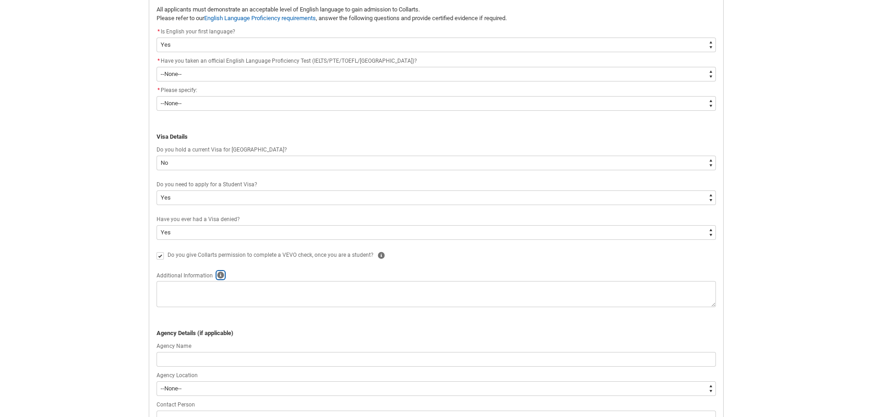
click at [218, 275] on icon "REDU_Application_Form_for_Applicant flow" at bounding box center [220, 275] width 7 height 7
click at [276, 248] on icon "REDU_Application_Form_for_Applicant flow" at bounding box center [280, 246] width 8 height 8
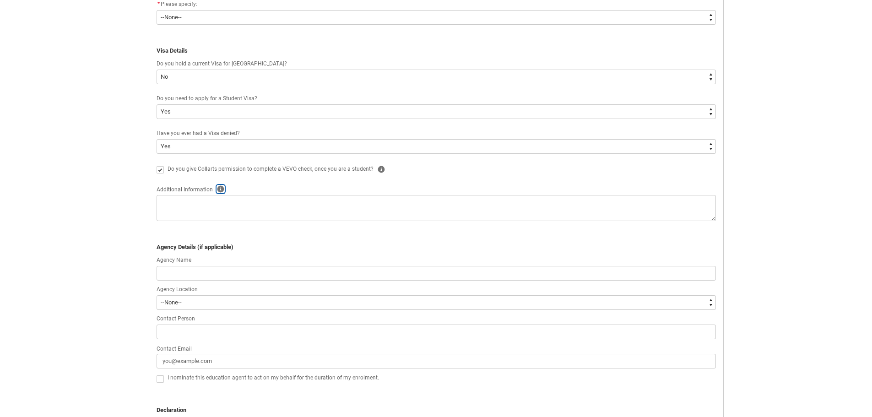
scroll to position [325, 0]
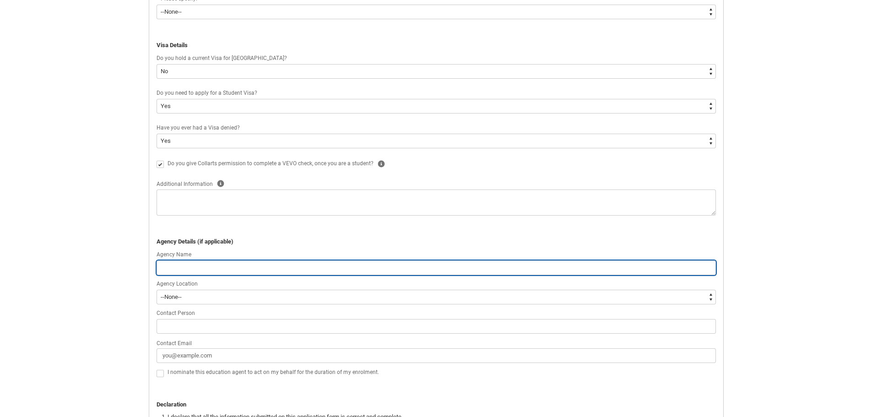
click at [246, 271] on input "REDU_Application_Form_for_Applicant flow" at bounding box center [437, 268] width 560 height 15
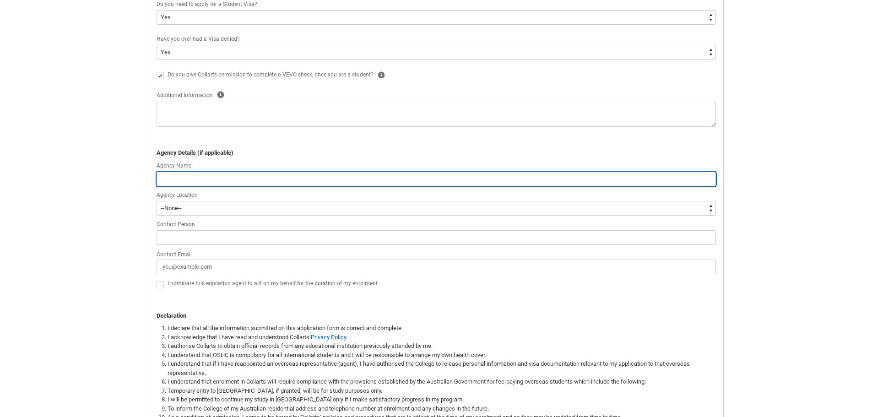
scroll to position [416, 0]
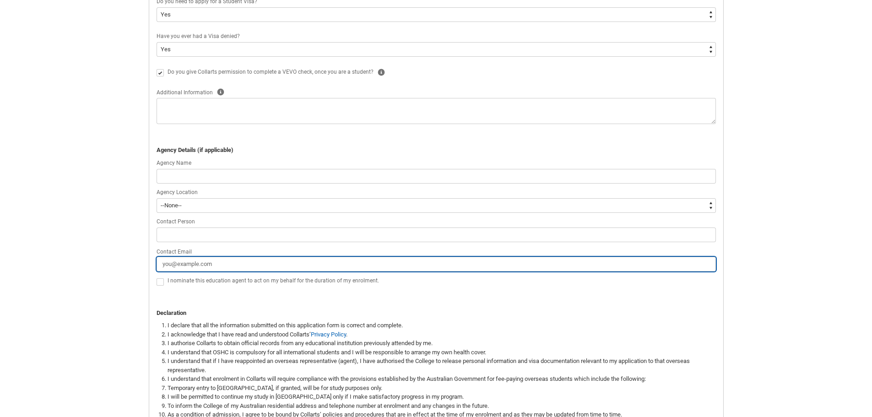
click at [252, 267] on input "Contact Email" at bounding box center [437, 264] width 560 height 15
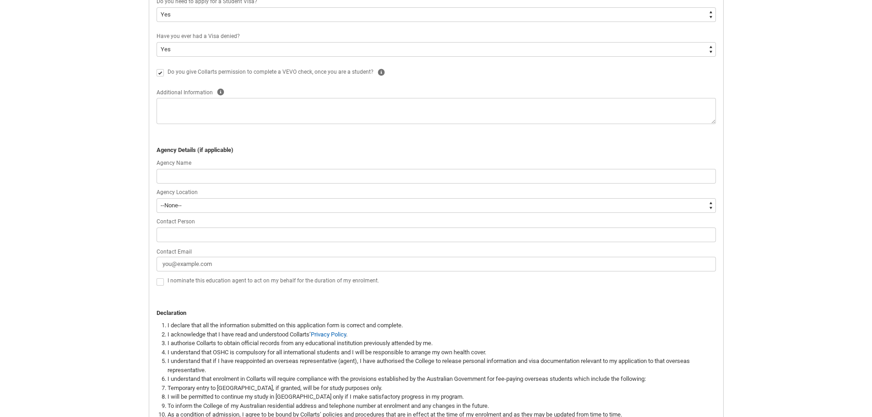
click at [351, 317] on p "Declaration" at bounding box center [437, 313] width 560 height 9
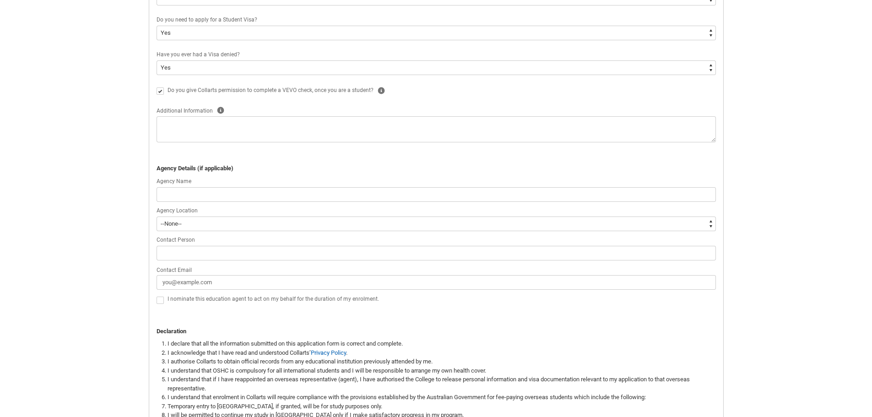
scroll to position [371, 0]
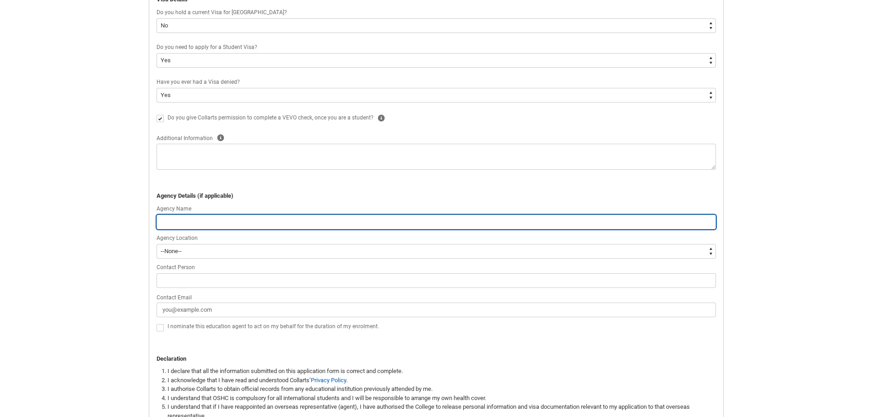
click at [295, 223] on input "REDU_Application_Form_for_Applicant flow" at bounding box center [437, 222] width 560 height 15
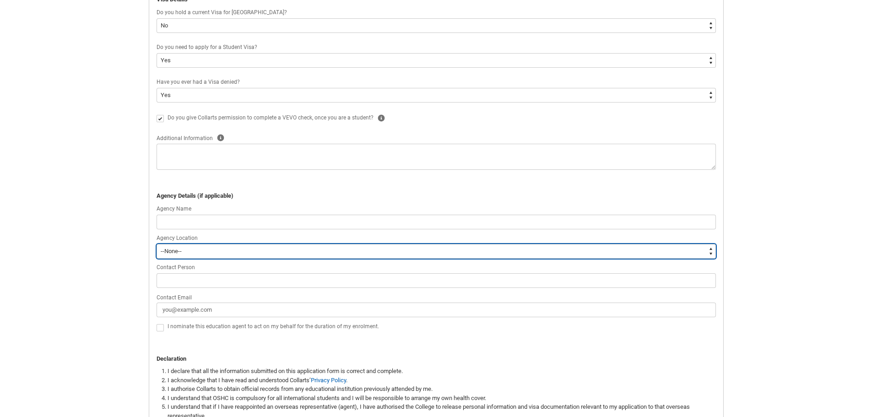
click at [288, 249] on select "--[GEOGRAPHIC_DATA]-- [GEOGRAPHIC_DATA] [GEOGRAPHIC_DATA] [GEOGRAPHIC_DATA] [GE…" at bounding box center [437, 251] width 560 height 15
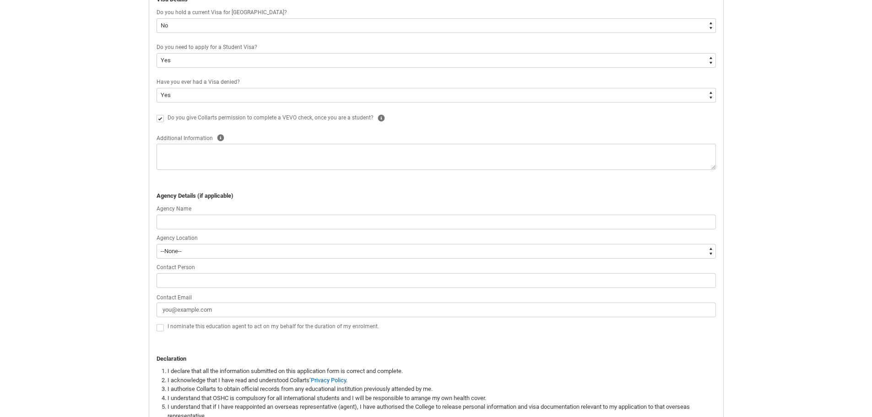
click at [13, 233] on div "Skip to Main Content Collarts Education Community Home New Enrolment Applicatio…" at bounding box center [436, 104] width 872 height 950
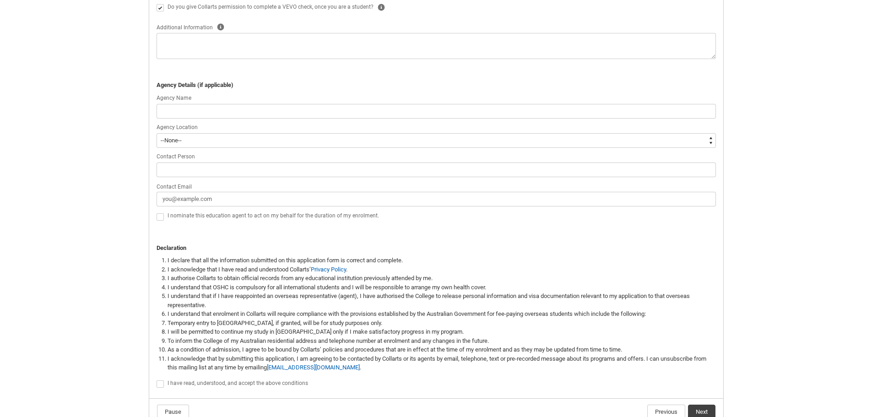
scroll to position [508, 0]
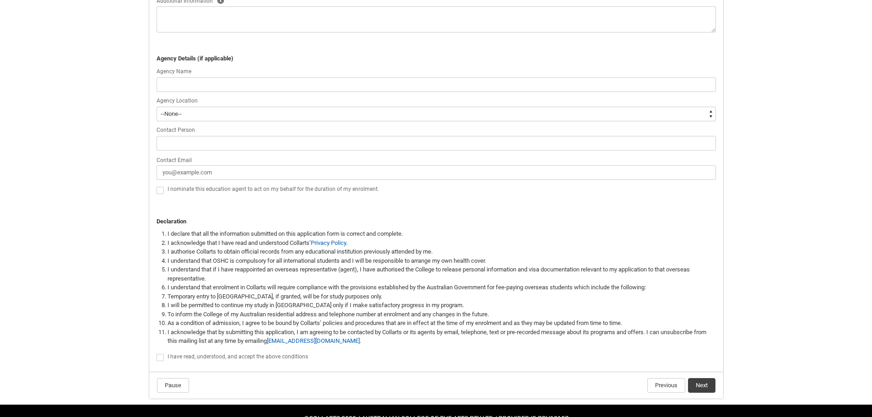
click at [182, 356] on span "I have read, understood, and accept the above conditions" at bounding box center [238, 357] width 141 height 6
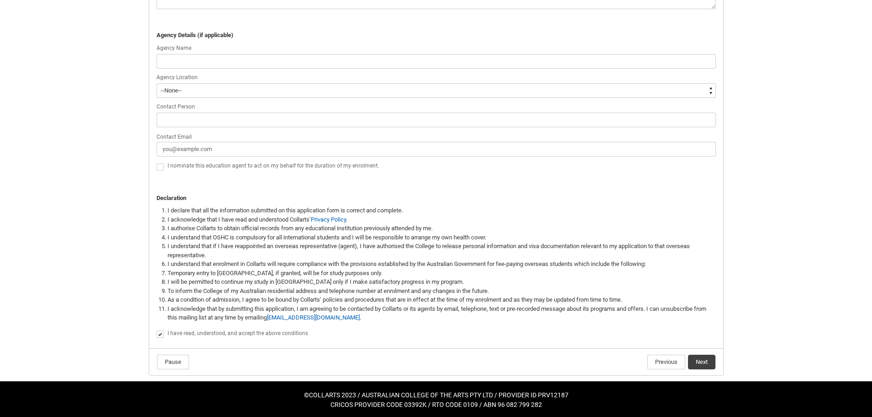
scroll to position [533, 0]
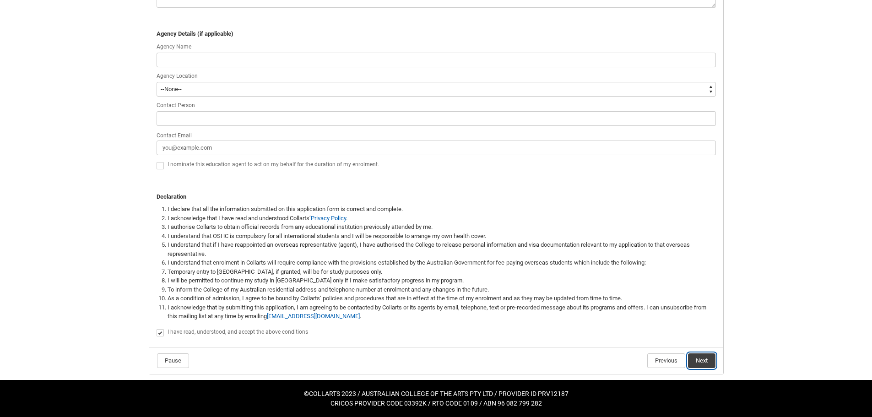
click at [703, 360] on button "Next" at bounding box center [701, 361] width 27 height 15
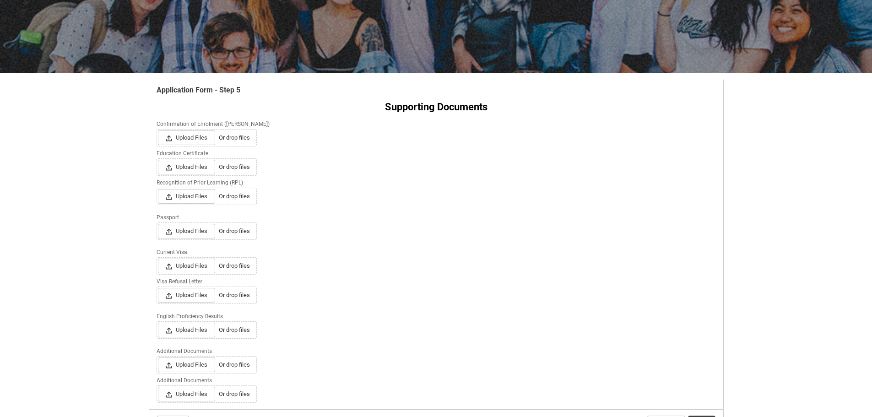
scroll to position [79, 0]
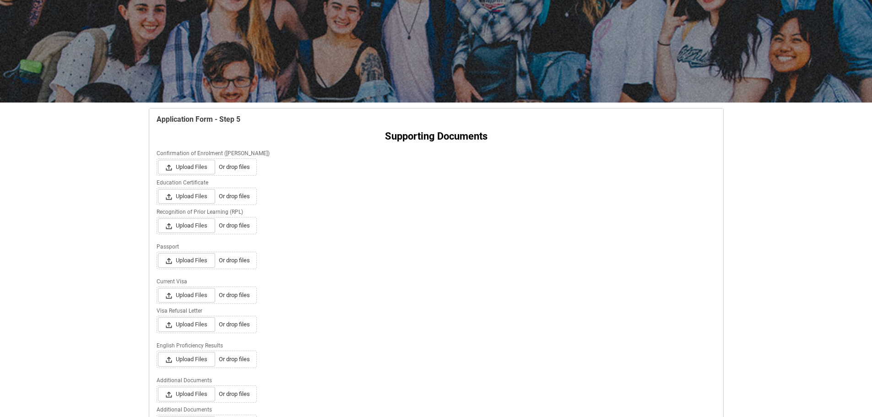
click at [245, 172] on label "Upload Files Or drop files" at bounding box center [207, 167] width 98 height 15
click at [158, 160] on input "Upload Files Or drop files" at bounding box center [158, 159] width 0 height 0
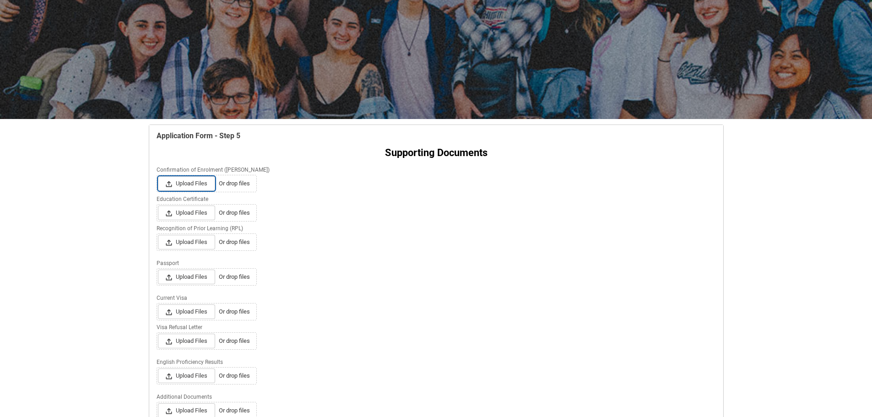
scroll to position [33, 0]
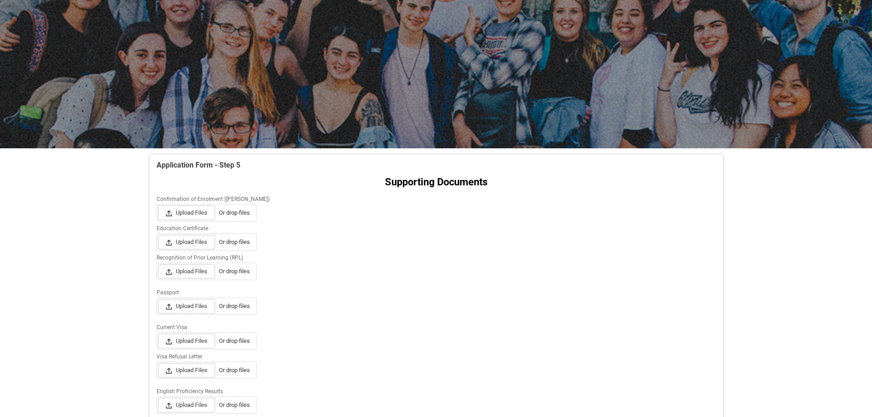
click at [325, 417] on div "REDU_Application_Form_for_Applicant flow" at bounding box center [436, 417] width 571 height 5
click at [179, 245] on span "Upload Files" at bounding box center [186, 242] width 57 height 15
click at [158, 235] on input "Upload Files Or drop files" at bounding box center [158, 234] width 0 height 0
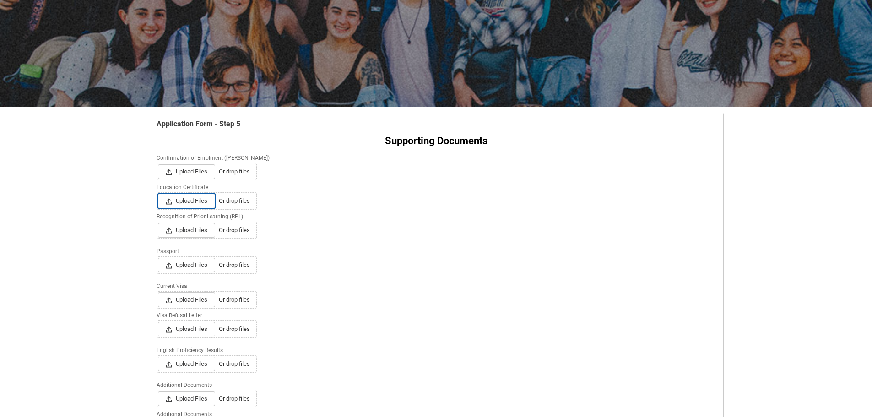
scroll to position [79, 0]
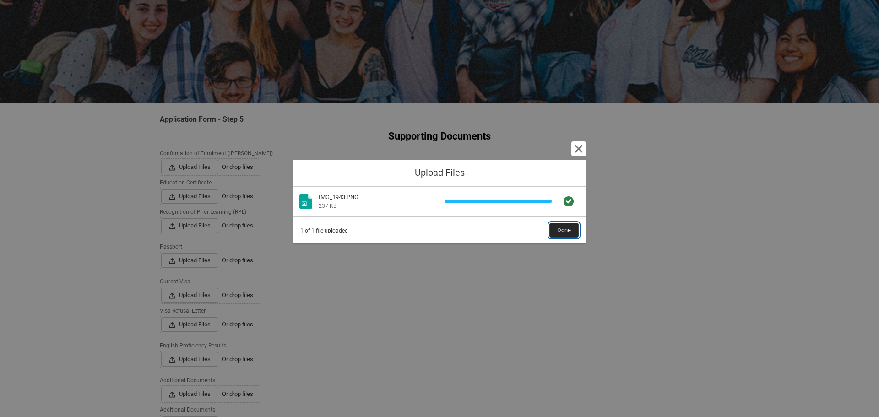
click at [564, 230] on span "Done" at bounding box center [564, 230] width 14 height 14
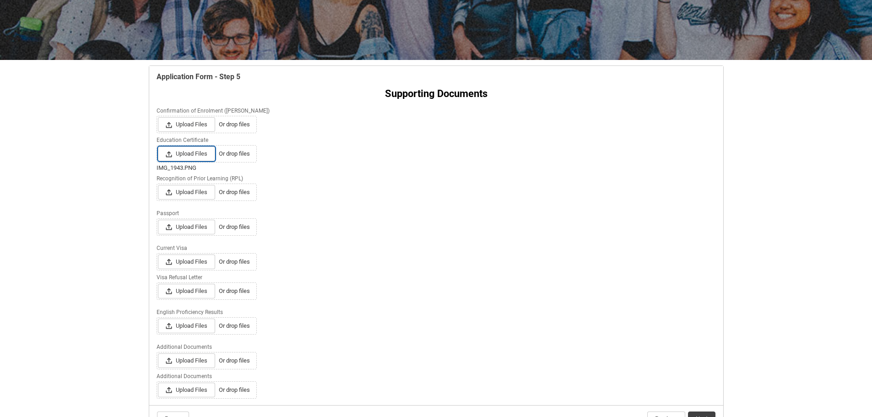
scroll to position [125, 0]
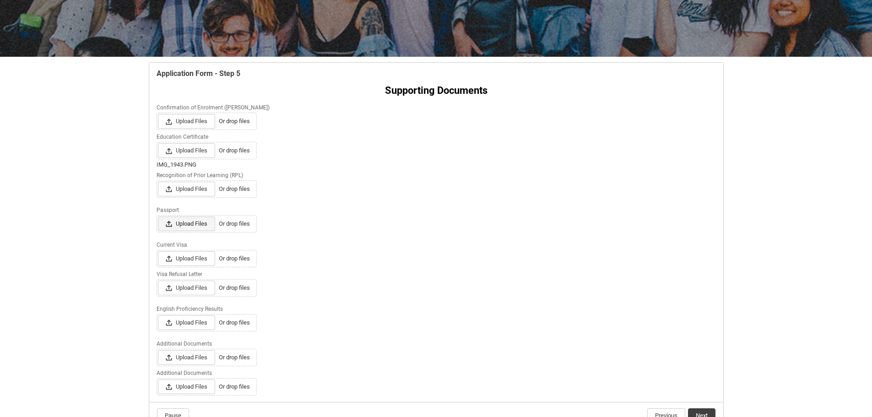
click at [202, 228] on span "Upload Files" at bounding box center [186, 224] width 57 height 15
click at [158, 217] on input "Upload Files Or drop files" at bounding box center [158, 216] width 0 height 0
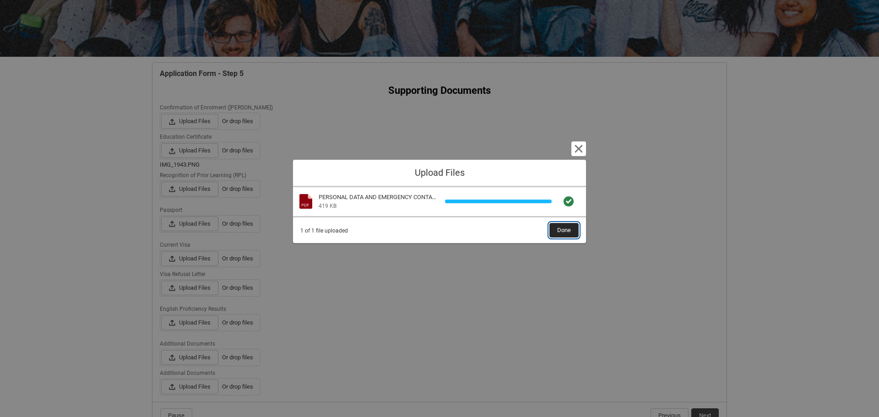
click at [560, 230] on span "Done" at bounding box center [564, 230] width 14 height 14
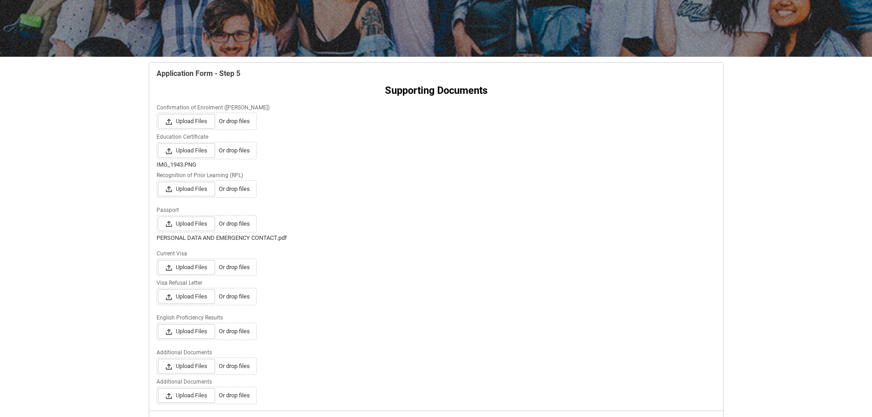
click at [285, 240] on div "PERSONAL DATA AND EMERGENCY CONTACT.pdf" at bounding box center [437, 238] width 560 height 9
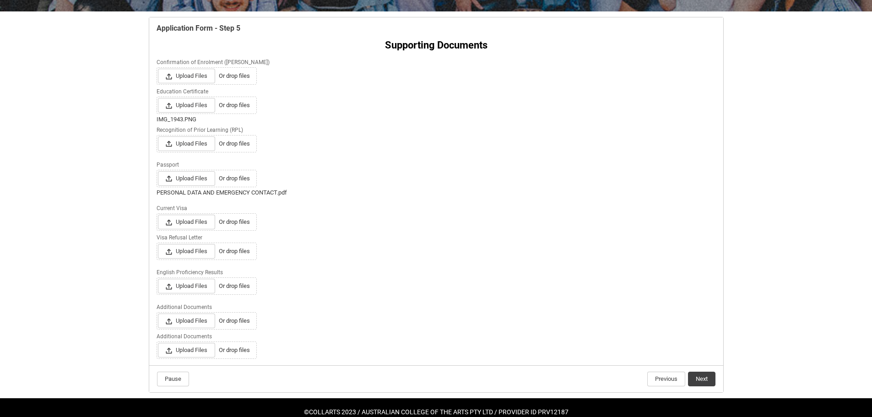
scroll to position [188, 0]
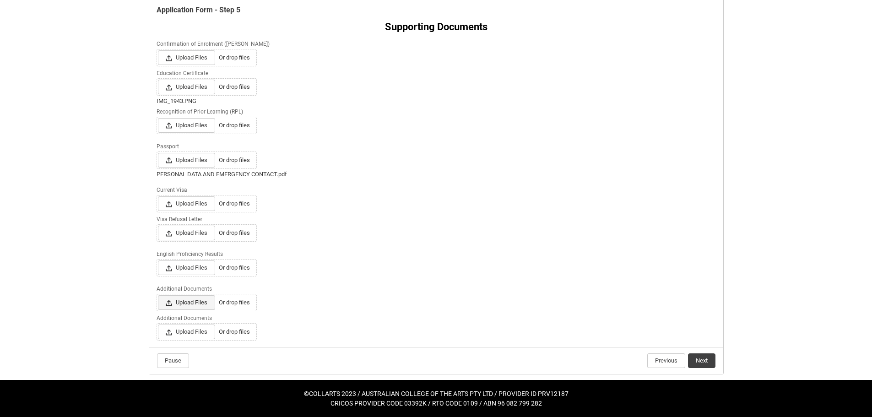
click at [203, 305] on span "Upload Files" at bounding box center [186, 302] width 57 height 15
click at [158, 295] on input "Upload Files Or drop files" at bounding box center [158, 295] width 0 height 0
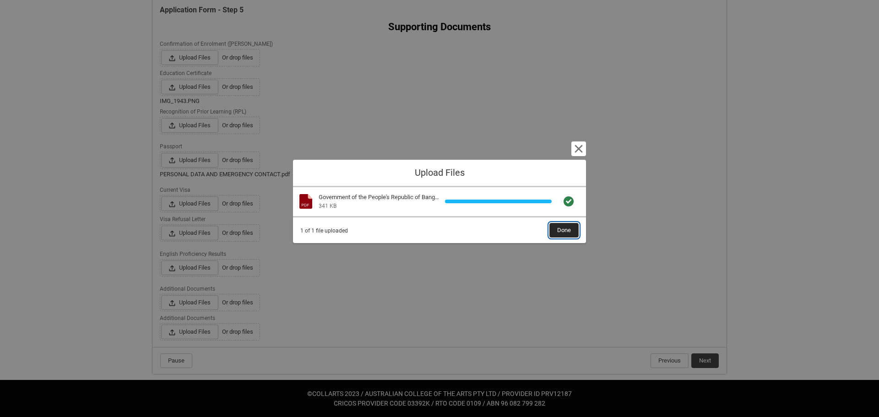
click at [570, 231] on span "Done" at bounding box center [564, 230] width 14 height 14
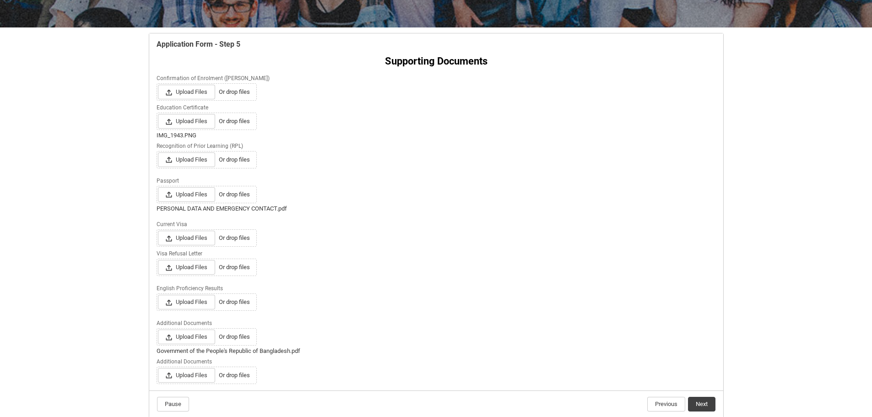
scroll to position [152, 0]
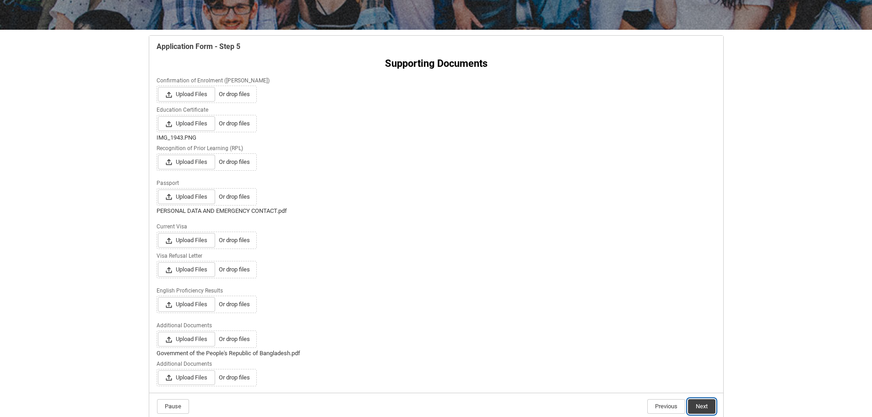
click at [712, 411] on button "Next" at bounding box center [701, 406] width 27 height 15
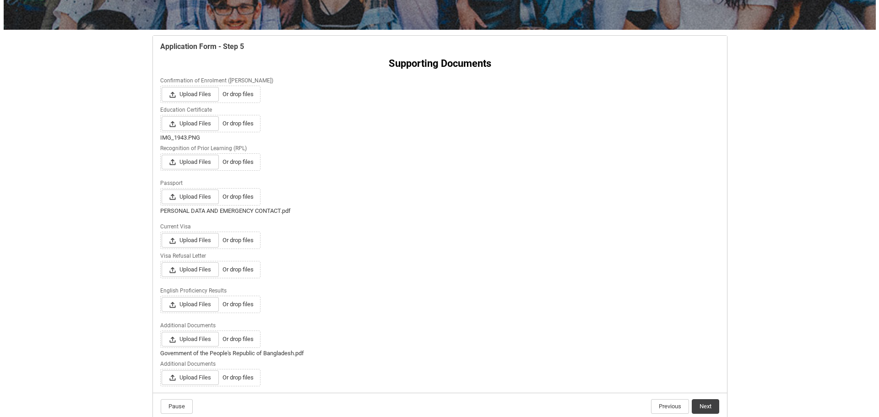
scroll to position [0, 0]
